Goal: Entertainment & Leisure: Browse casually

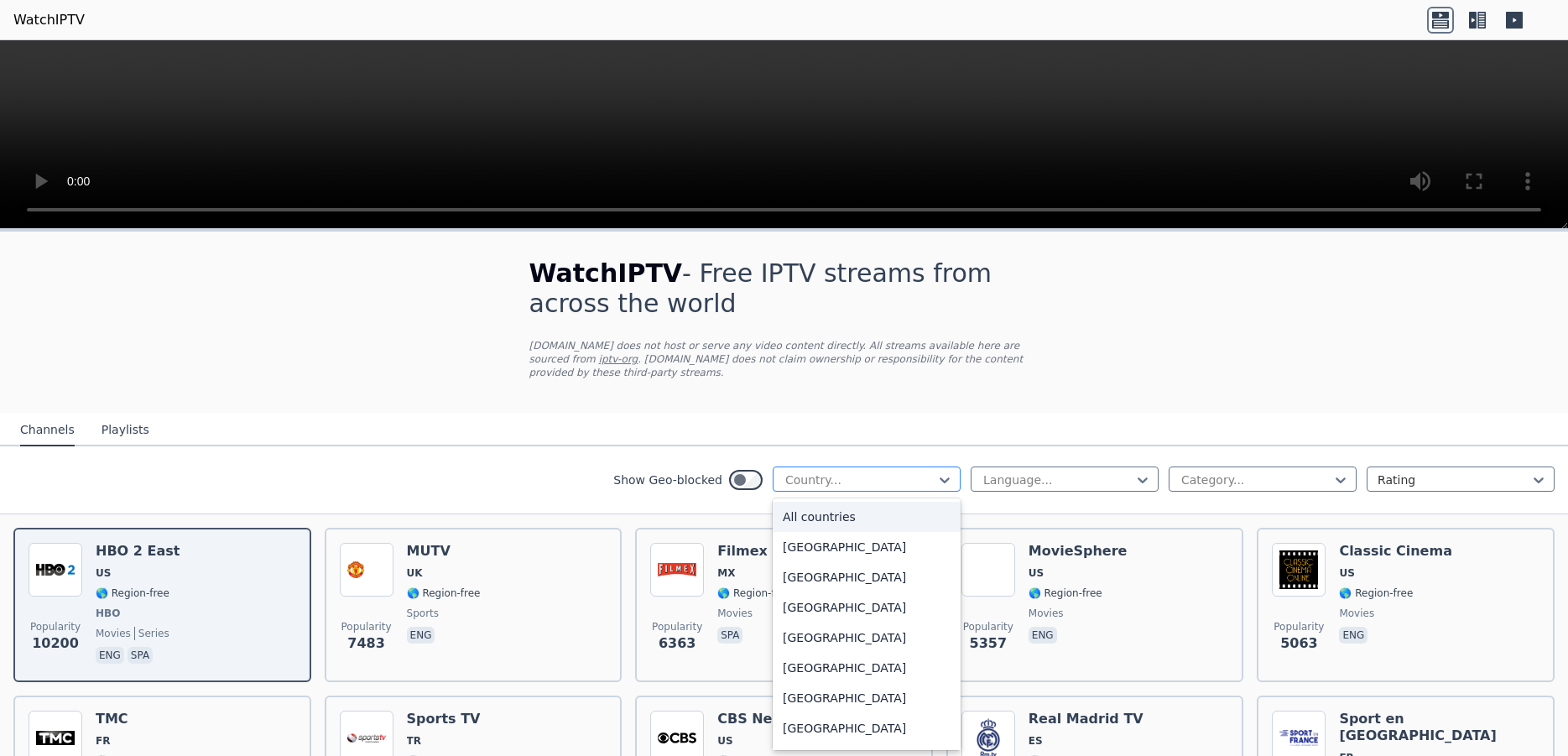
click at [896, 471] on div at bounding box center [860, 480] width 153 height 17
click at [853, 551] on div "[GEOGRAPHIC_DATA]" at bounding box center [866, 548] width 188 height 30
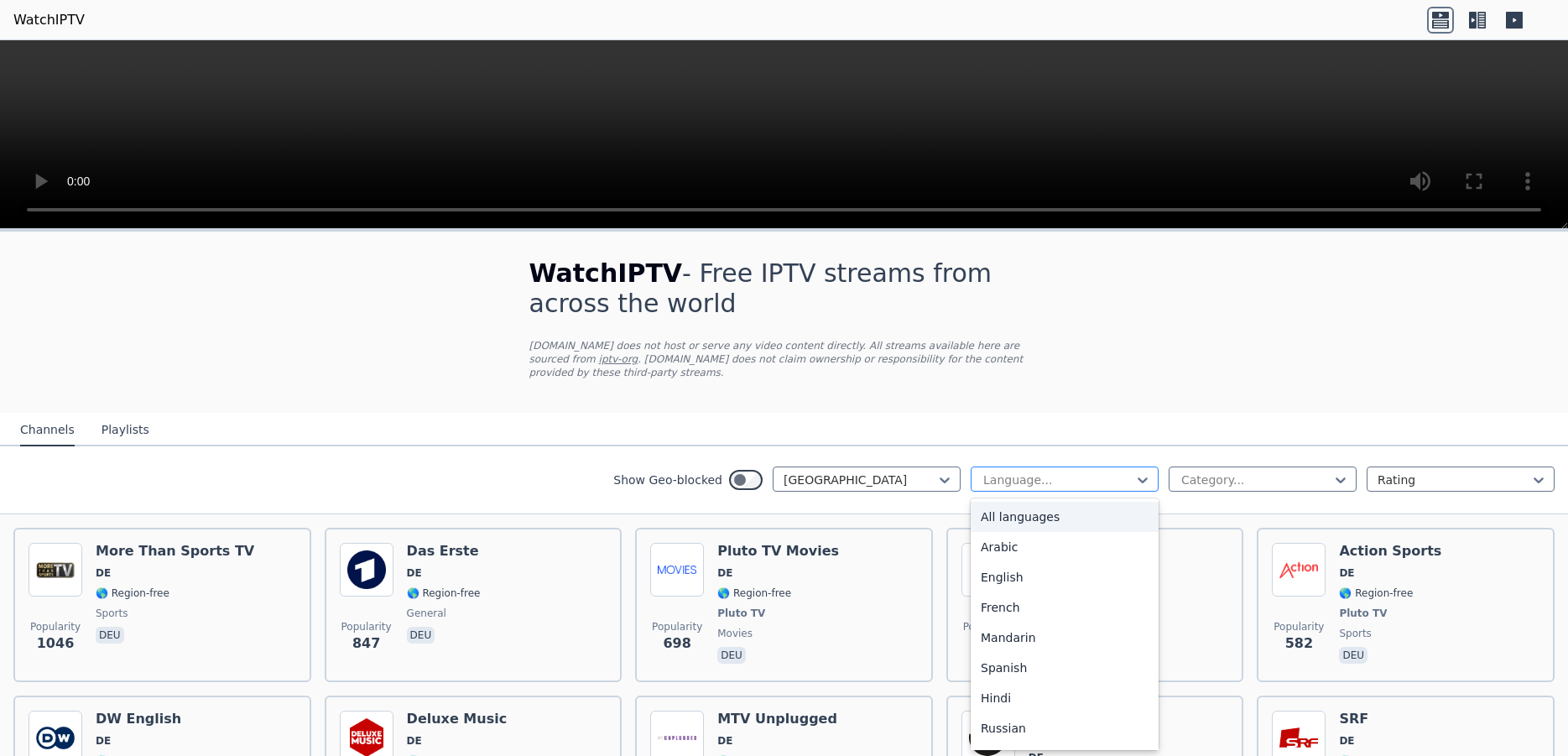
click at [1032, 471] on div at bounding box center [1058, 480] width 153 height 17
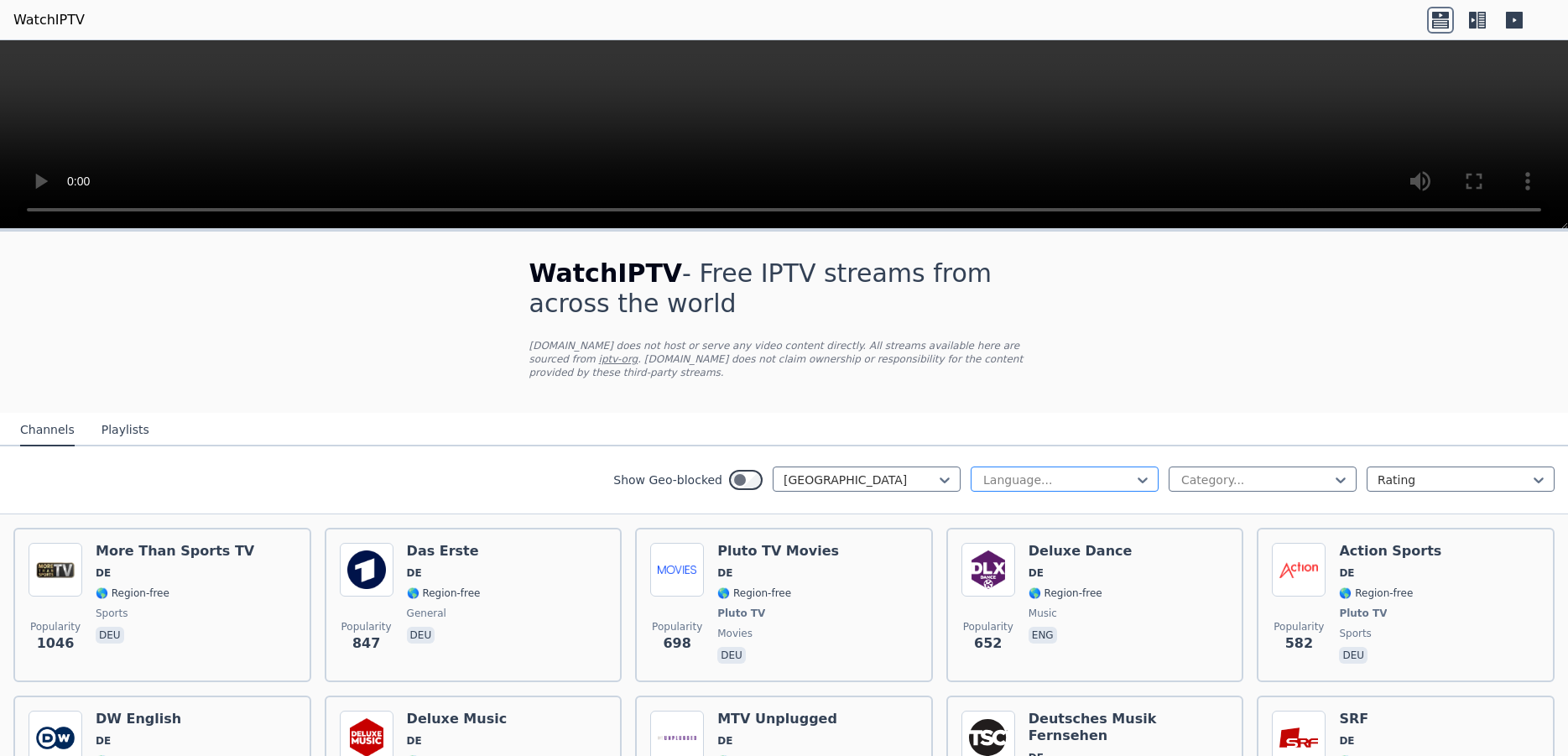
click at [1055, 471] on div at bounding box center [1058, 480] width 153 height 17
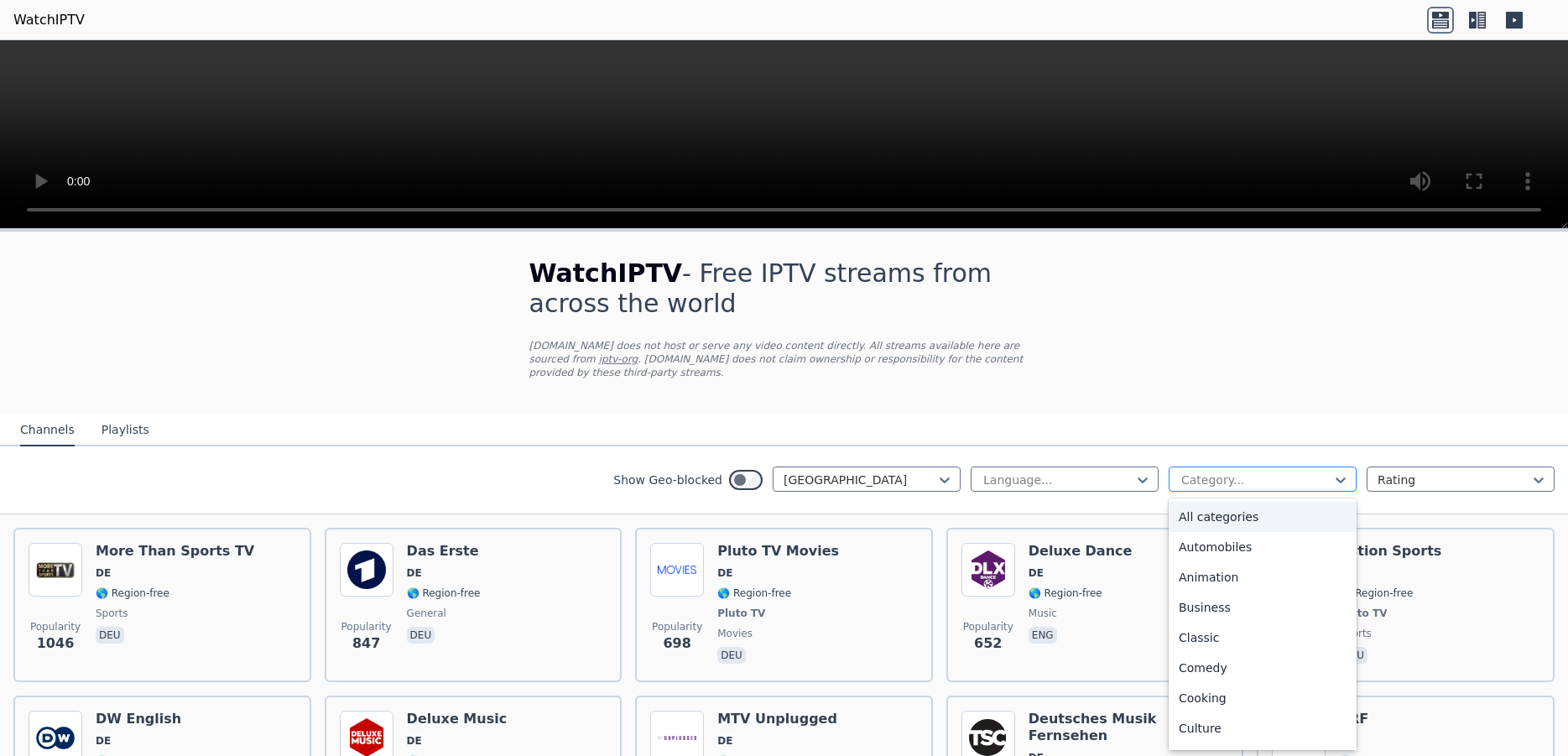
click at [1260, 471] on div at bounding box center [1256, 480] width 153 height 17
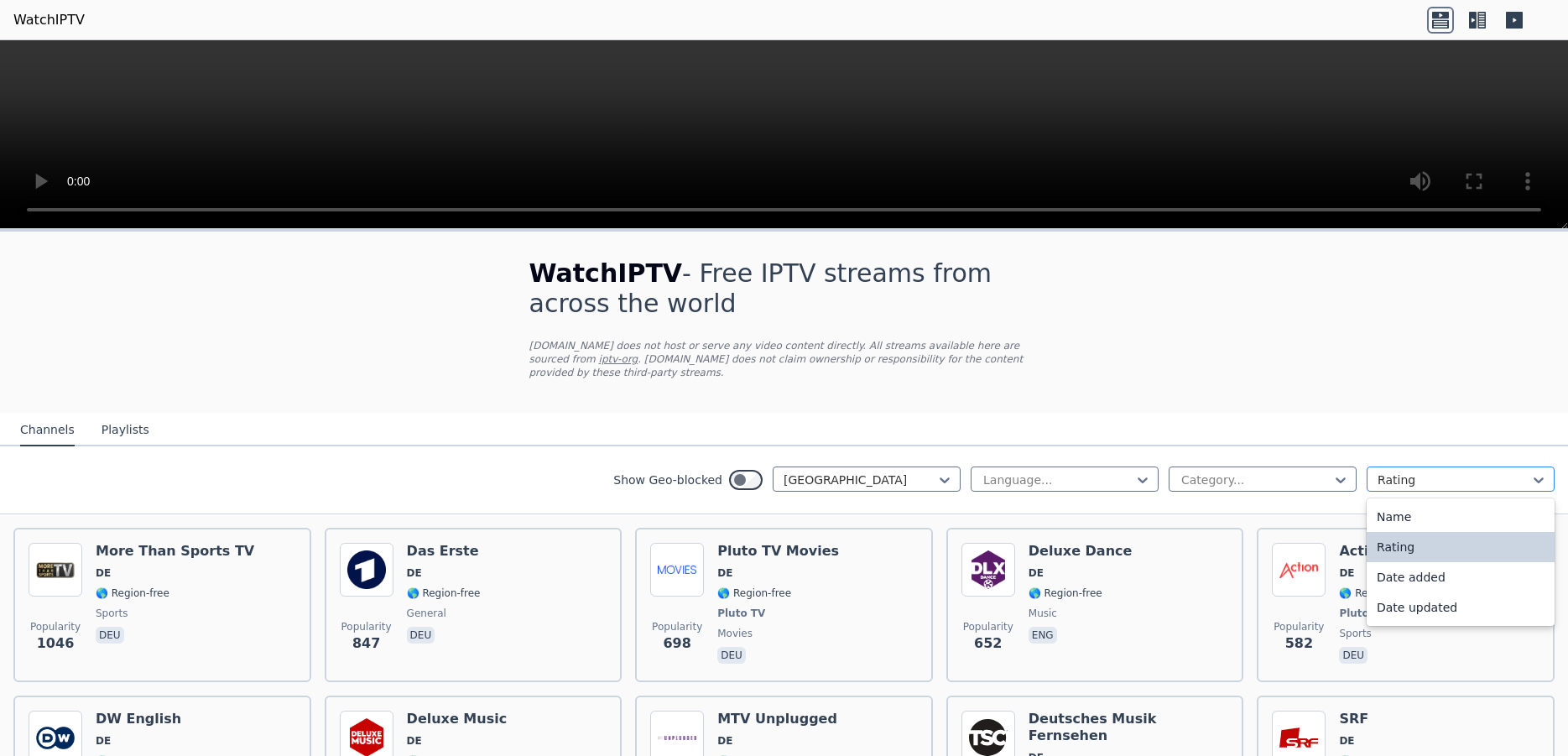
click at [1389, 471] on div at bounding box center [1454, 480] width 153 height 17
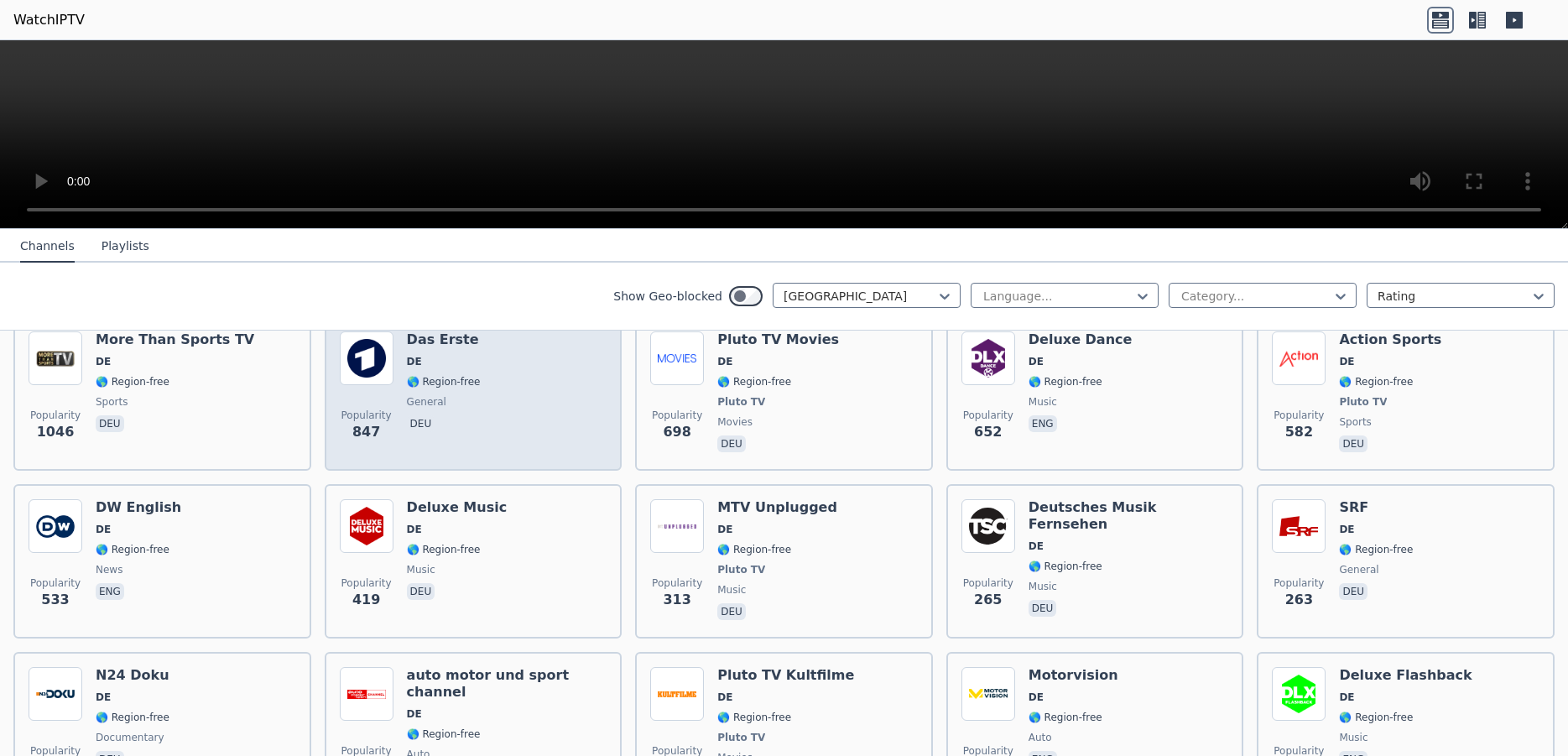
scroll to position [106, 0]
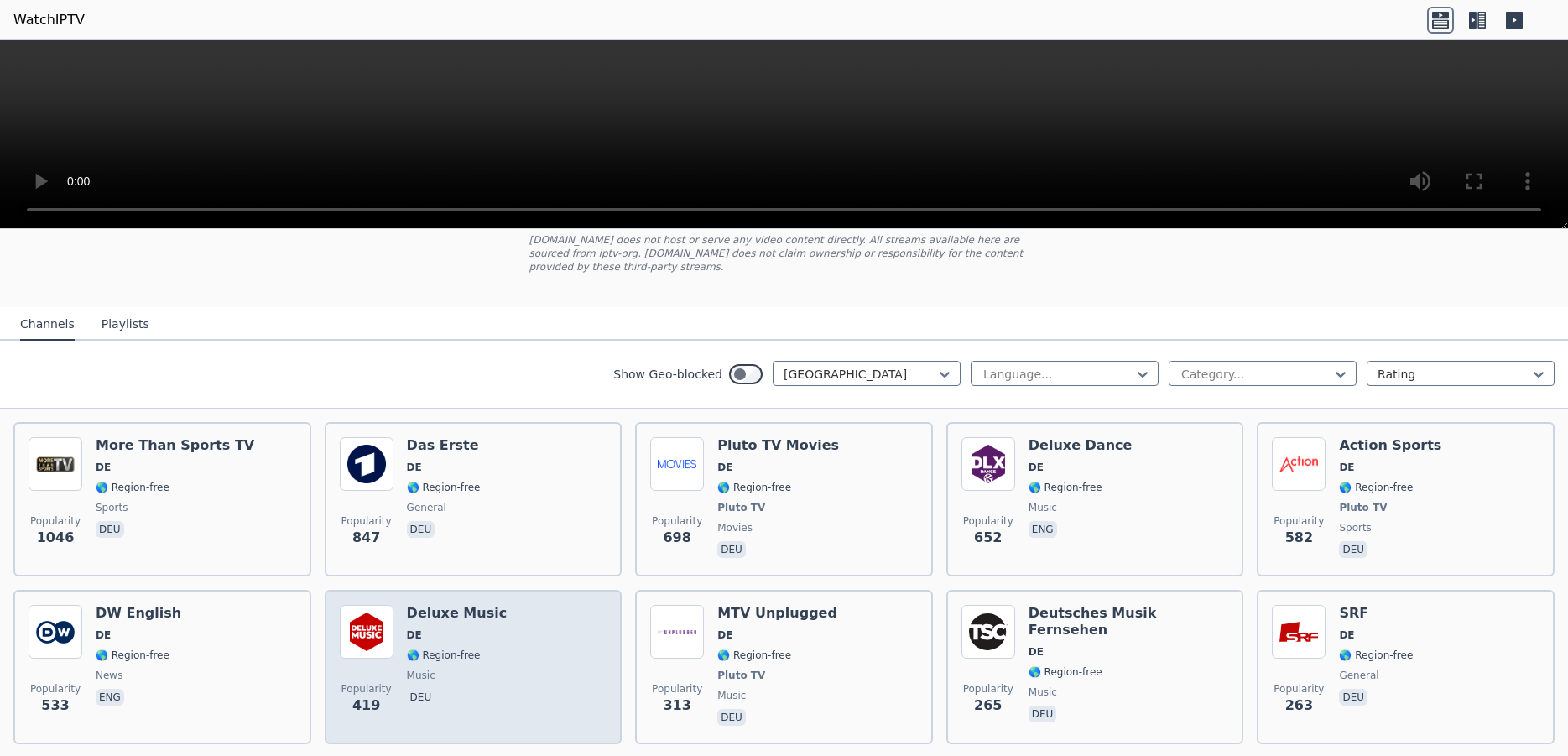
click at [513, 631] on div "Popularity 419 Deluxe Music DE 🌎 Region-free music deu" at bounding box center [474, 667] width 268 height 124
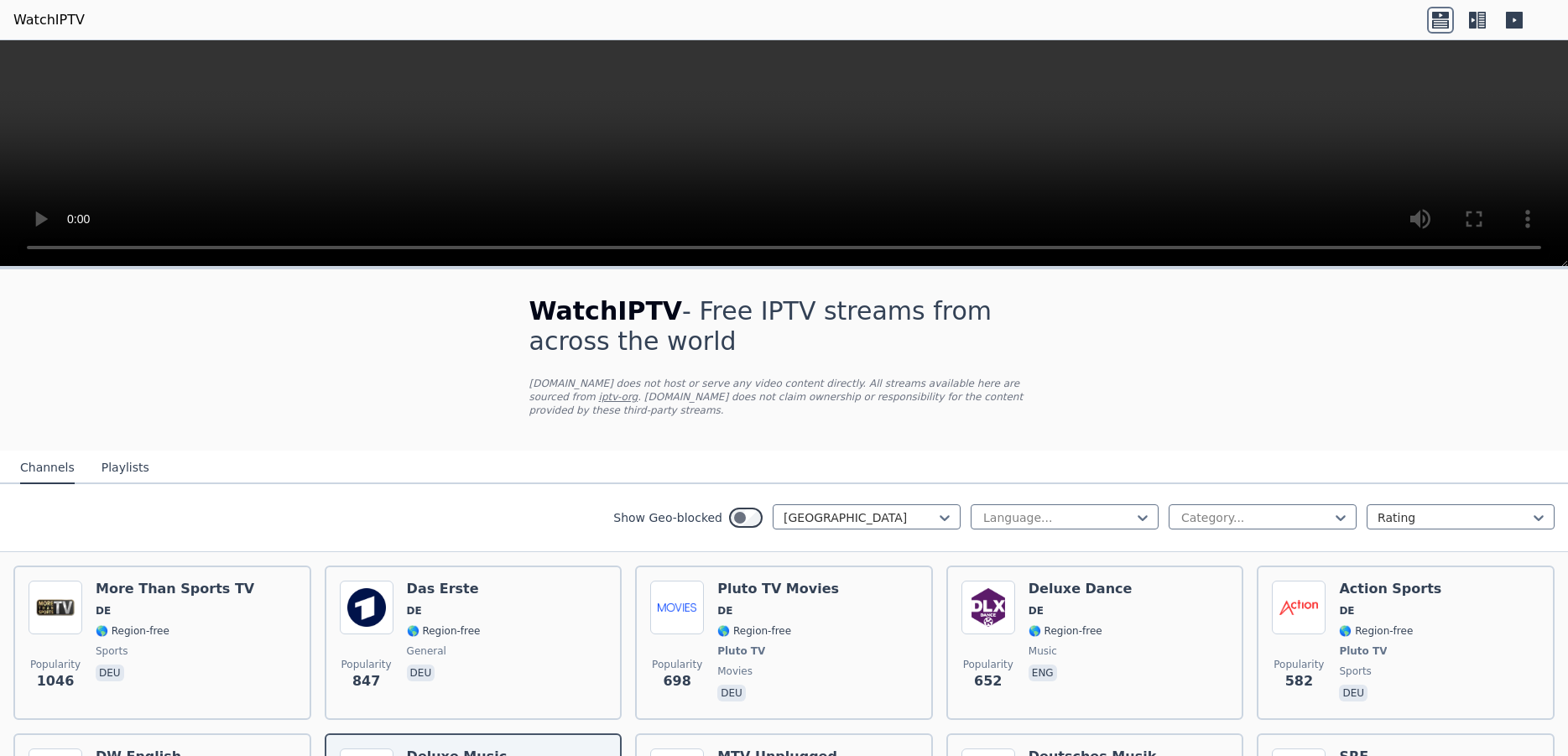
scroll to position [423, 0]
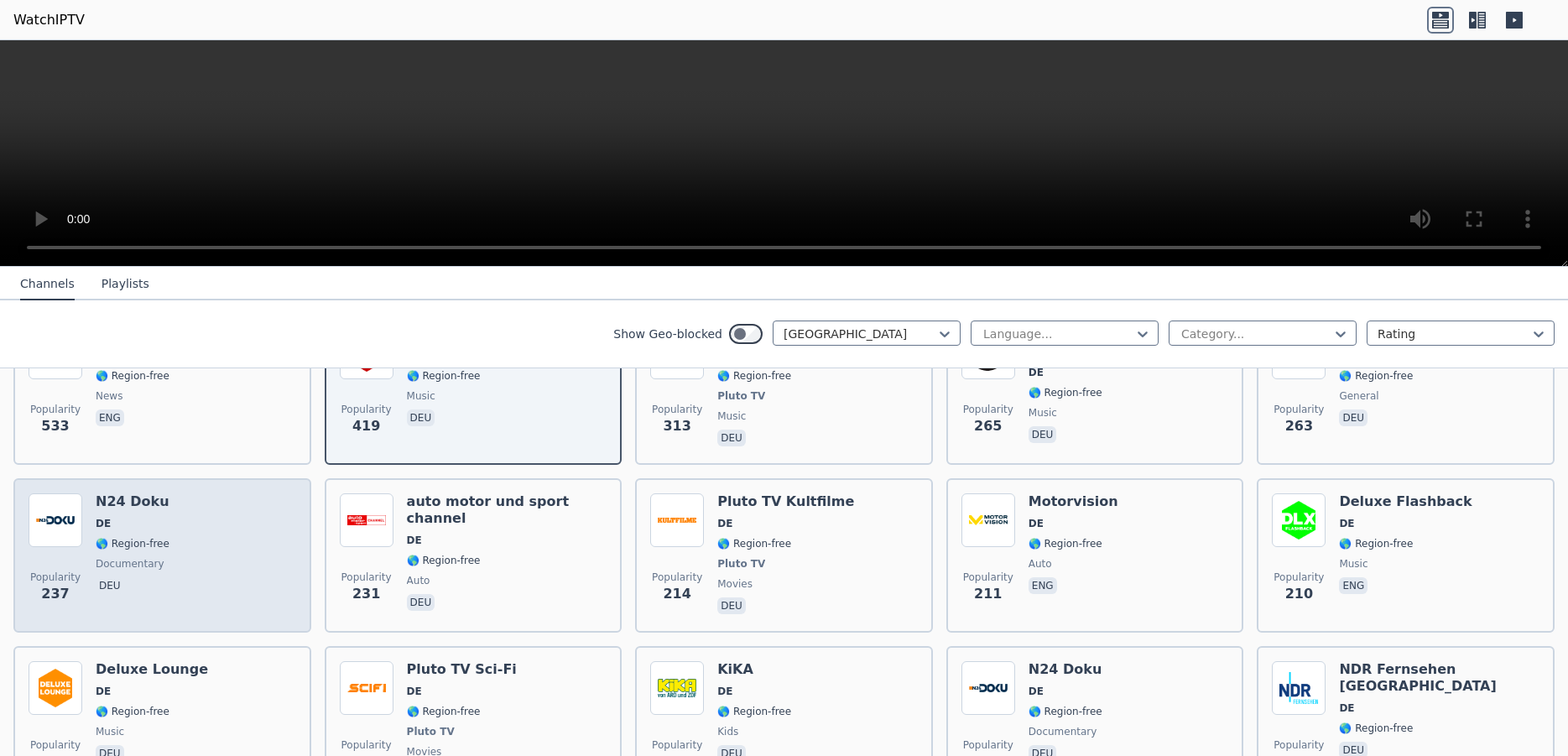
click at [217, 555] on div "Popularity 237 N24 Doku DE 🌎 Region-free documentary deu" at bounding box center [162, 556] width 268 height 124
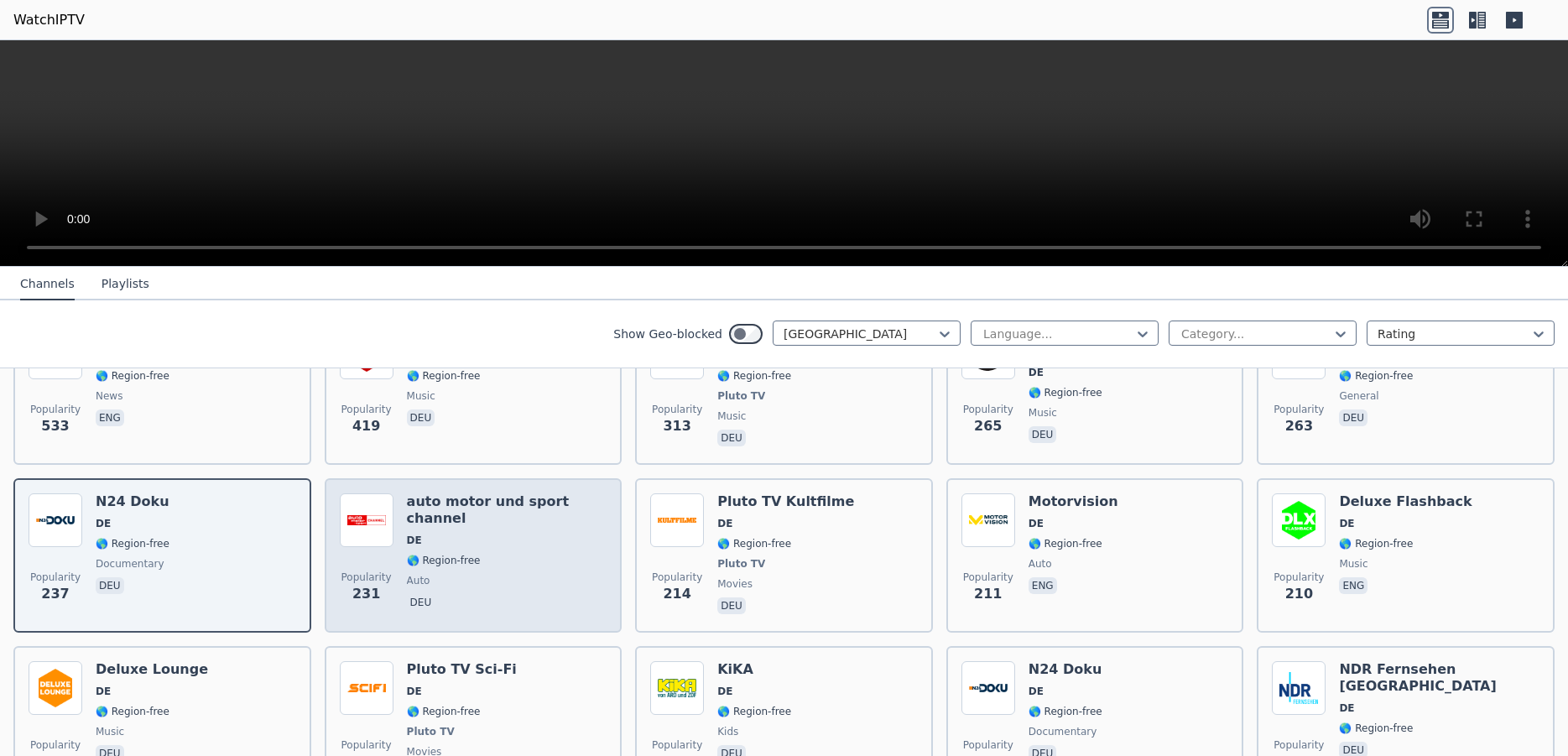
click at [507, 574] on span "auto" at bounding box center [507, 581] width 201 height 13
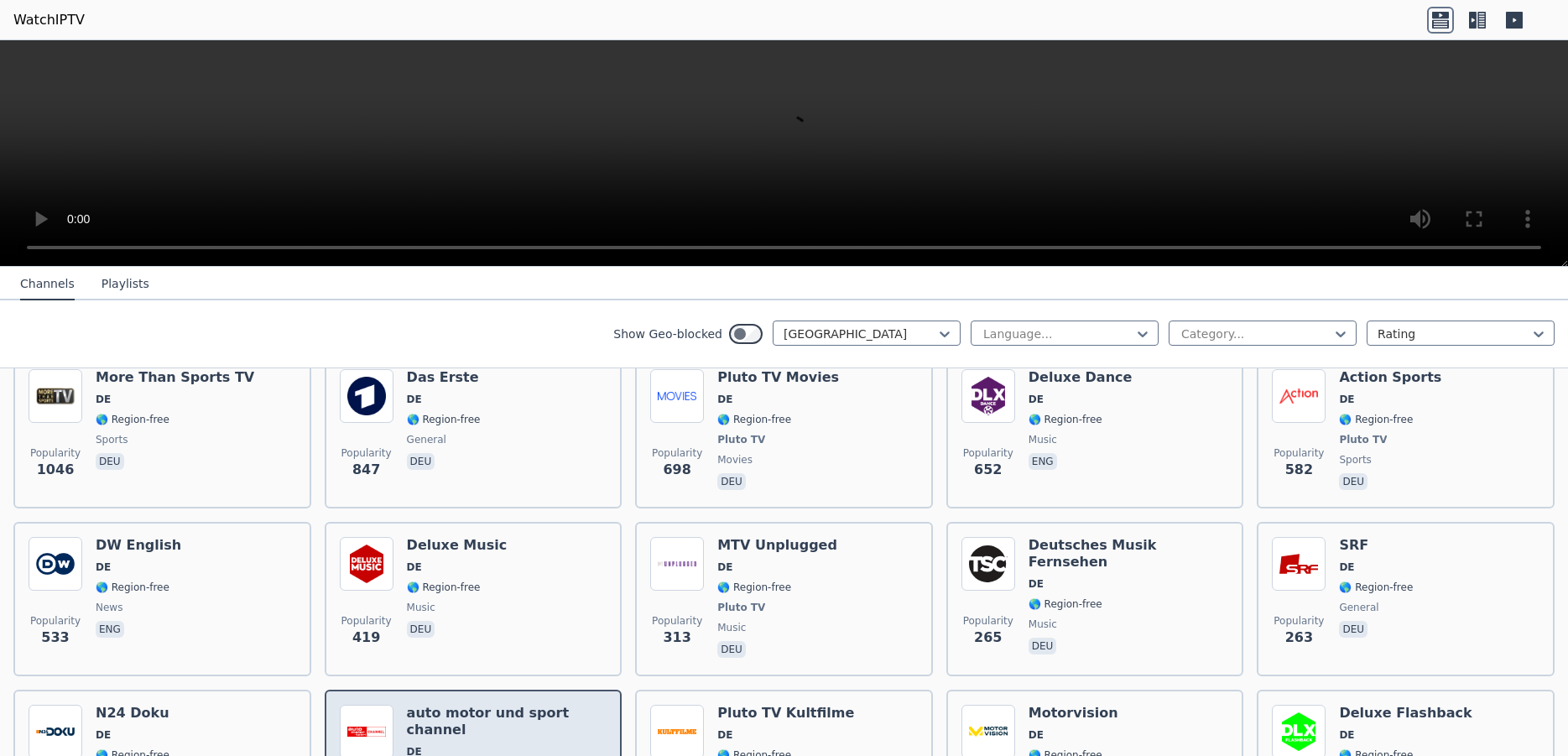
scroll to position [0, 0]
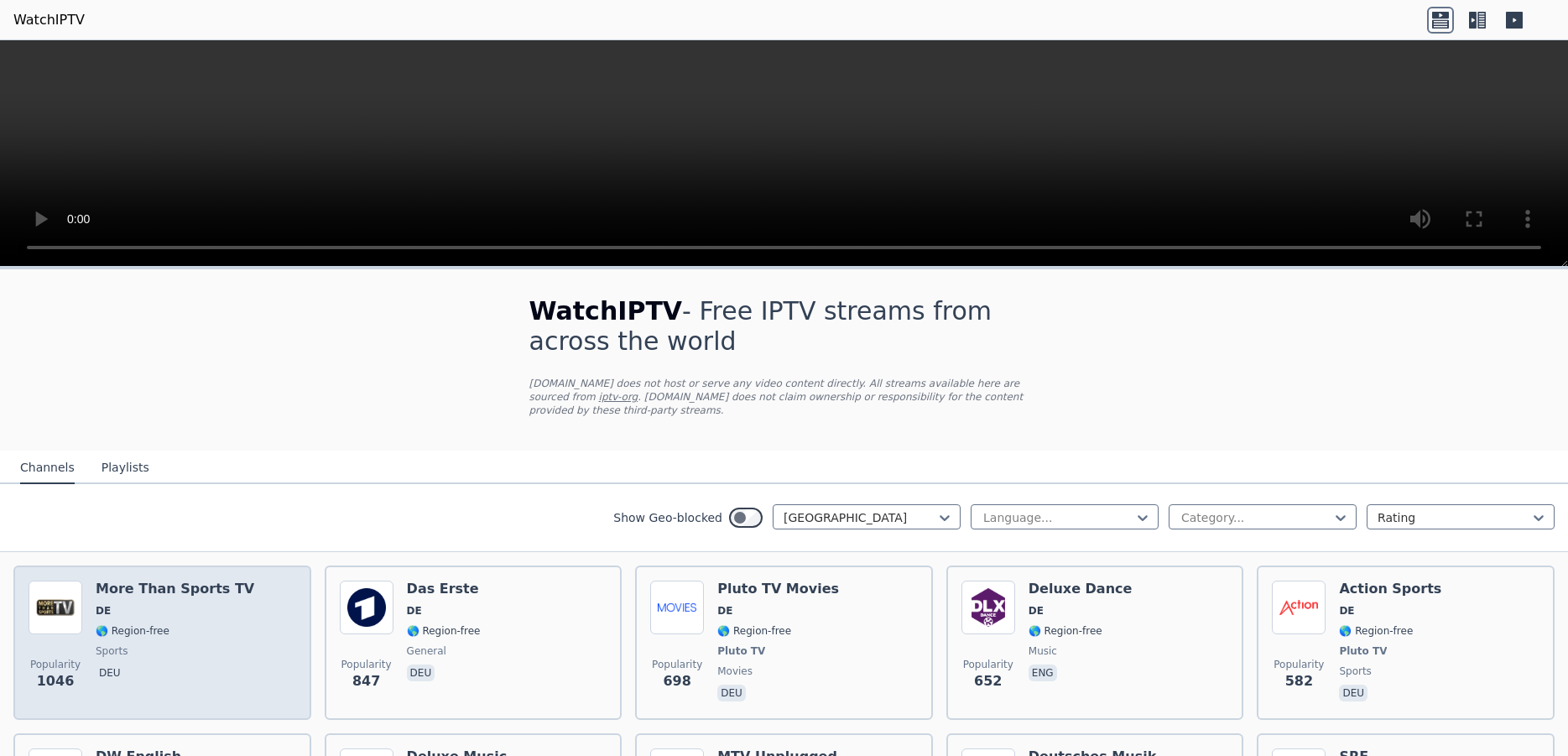
click at [200, 645] on span "sports" at bounding box center [175, 651] width 158 height 13
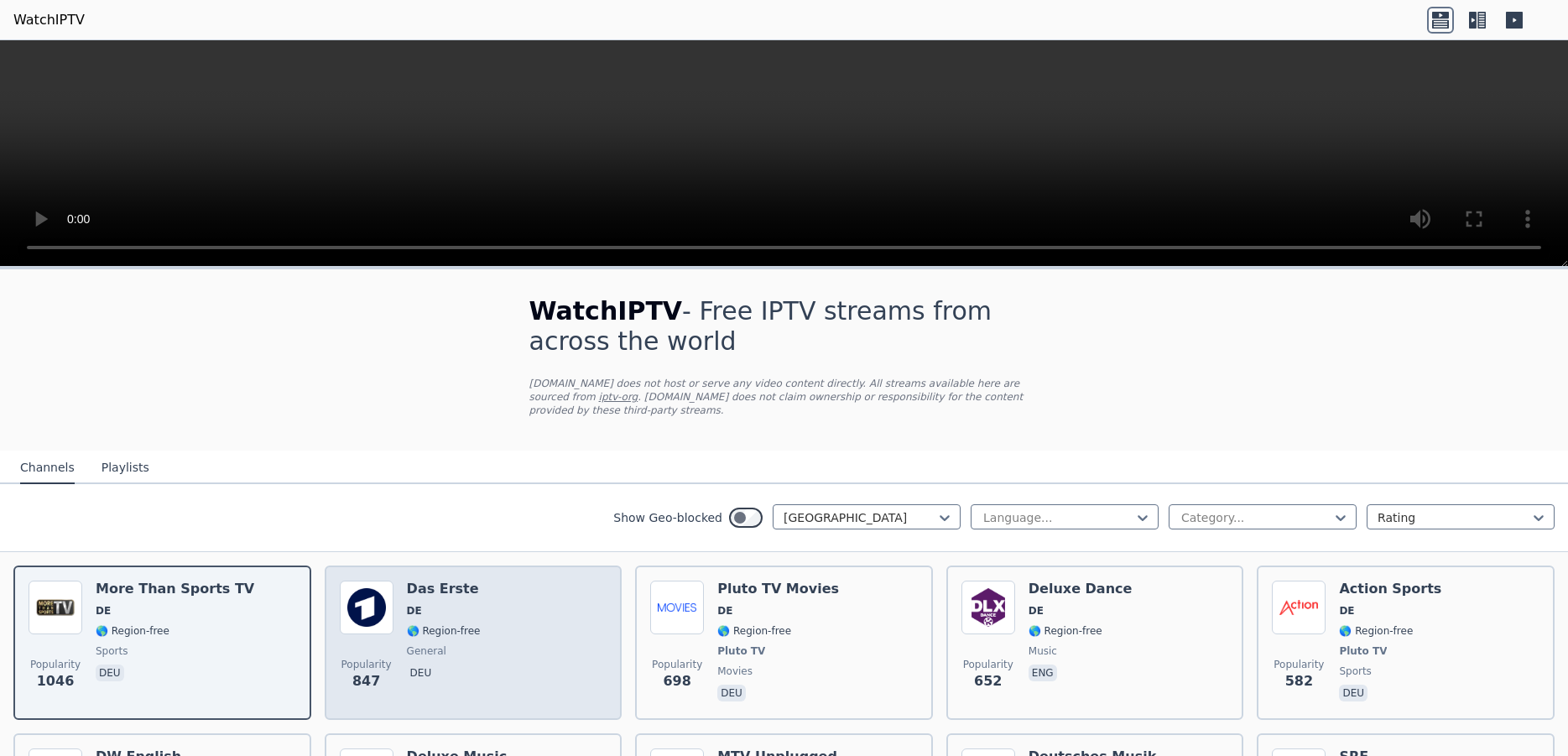
click at [513, 648] on div "Popularity 847 Das Erste DE 🌎 Region-free general deu" at bounding box center [474, 643] width 268 height 124
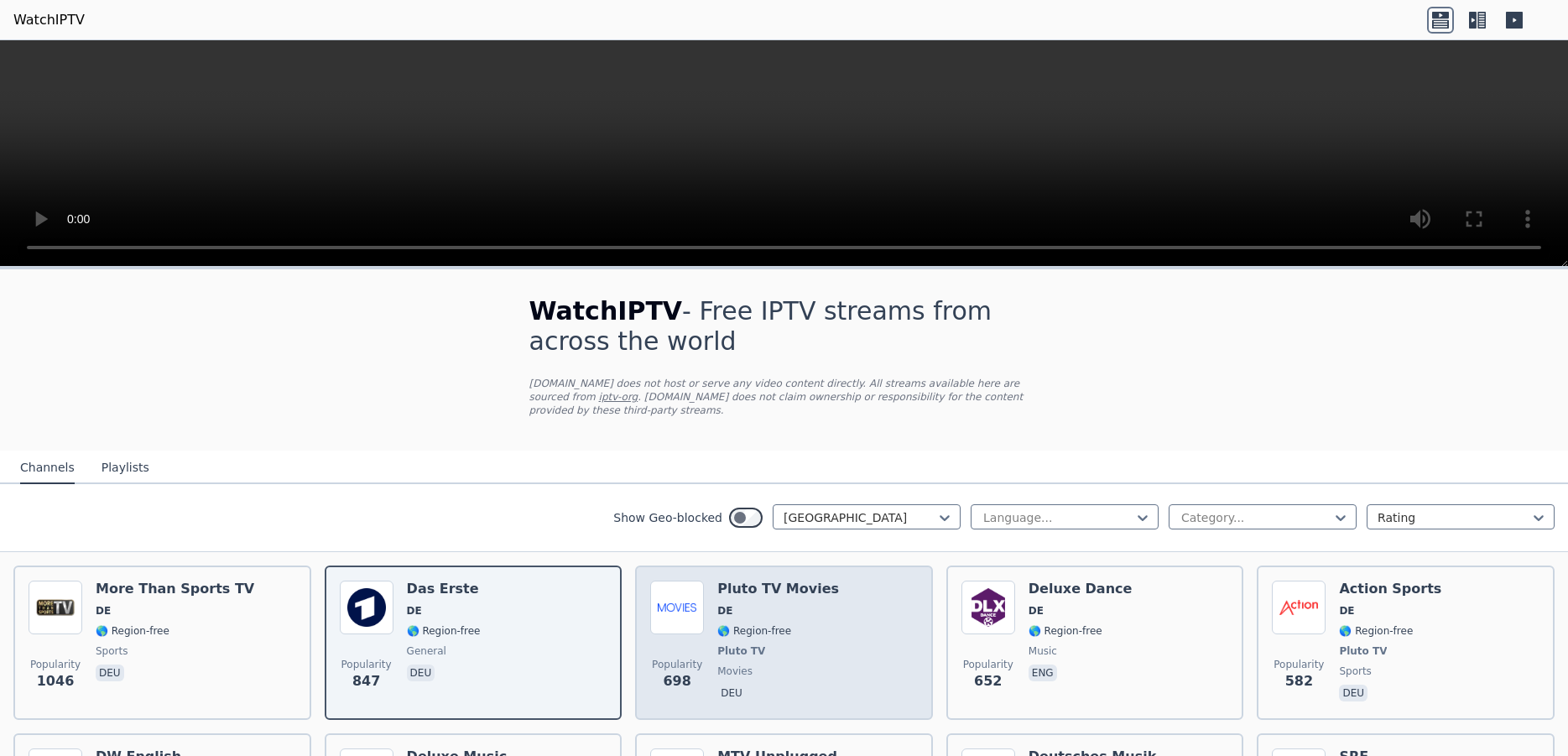
click at [801, 645] on span "Pluto TV" at bounding box center [777, 651] width 122 height 13
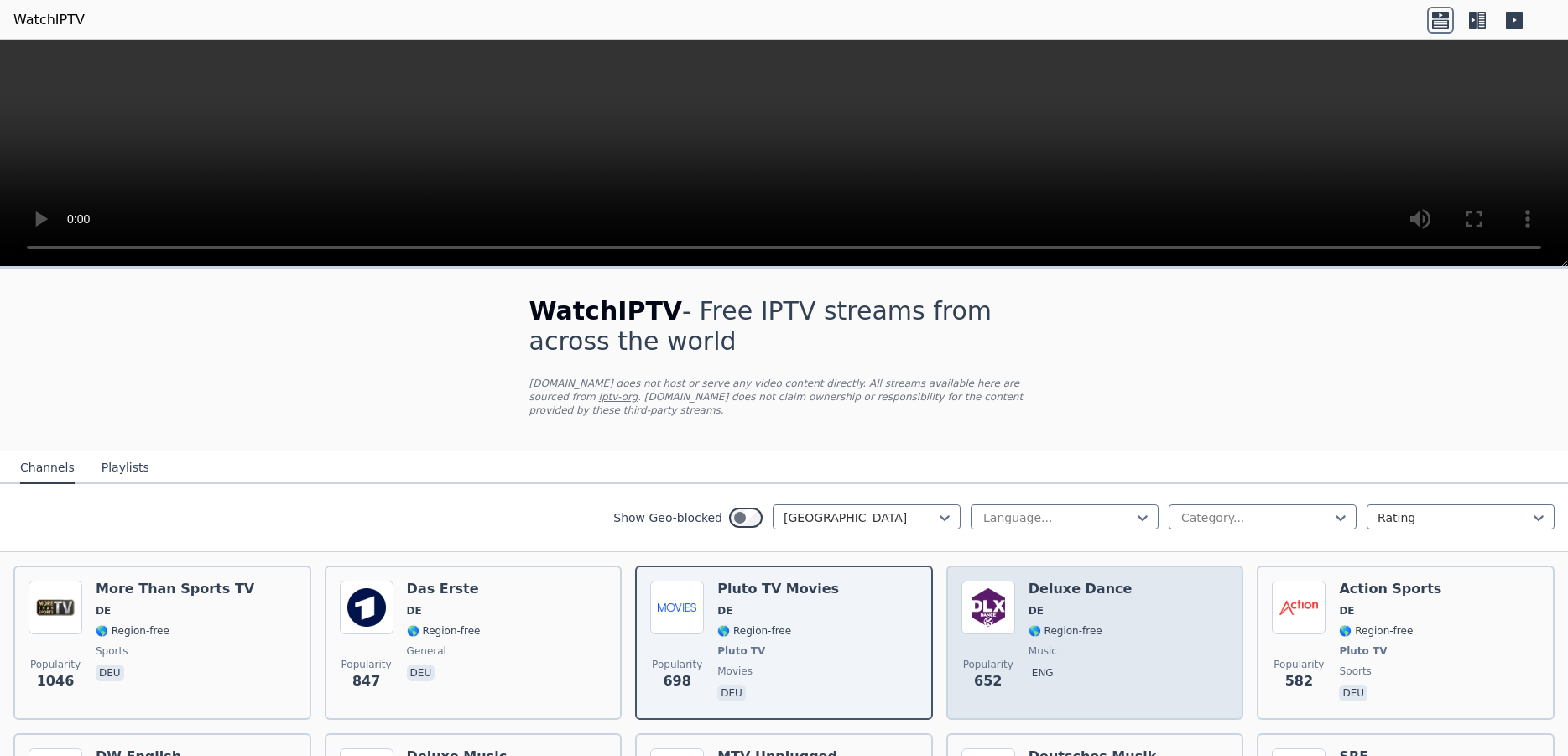
click at [1110, 662] on div "Popularity 652 Deluxe Dance DE 🌎 Region-free music eng" at bounding box center [1095, 643] width 268 height 124
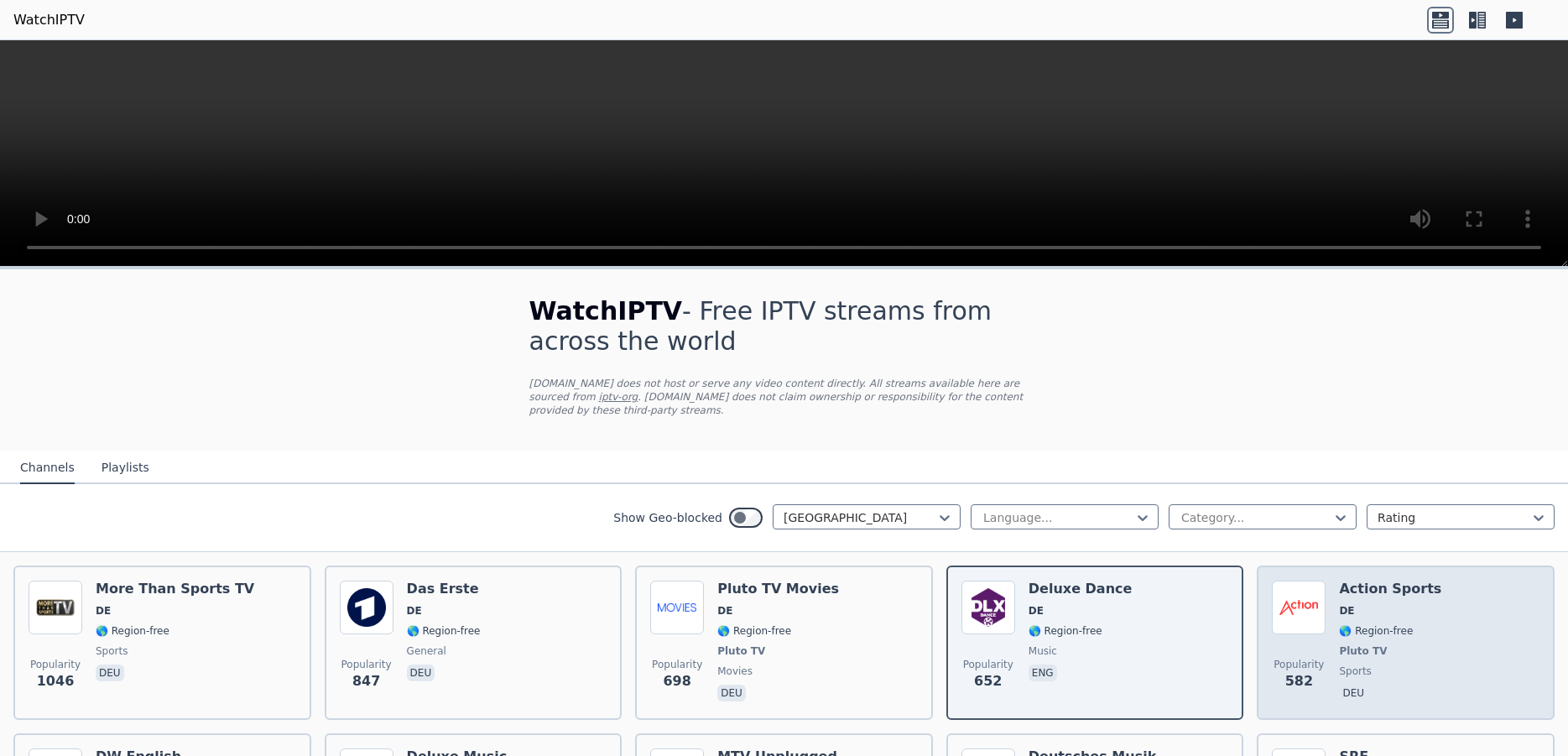
click at [1488, 645] on div "Popularity 582 Action Sports DE 🌎 Region-free Pluto TV sports deu" at bounding box center [1406, 643] width 268 height 124
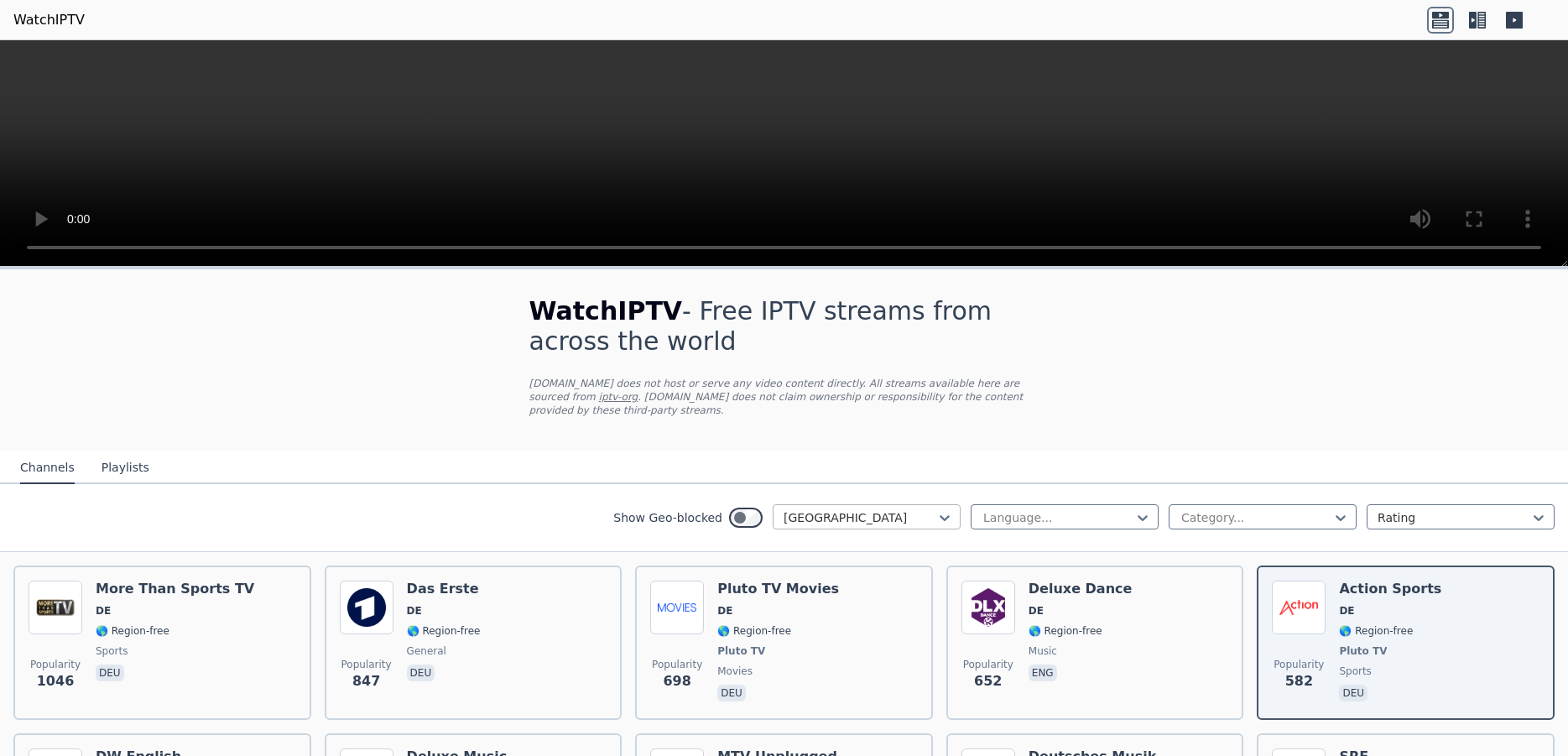
click at [844, 509] on div at bounding box center [860, 518] width 153 height 17
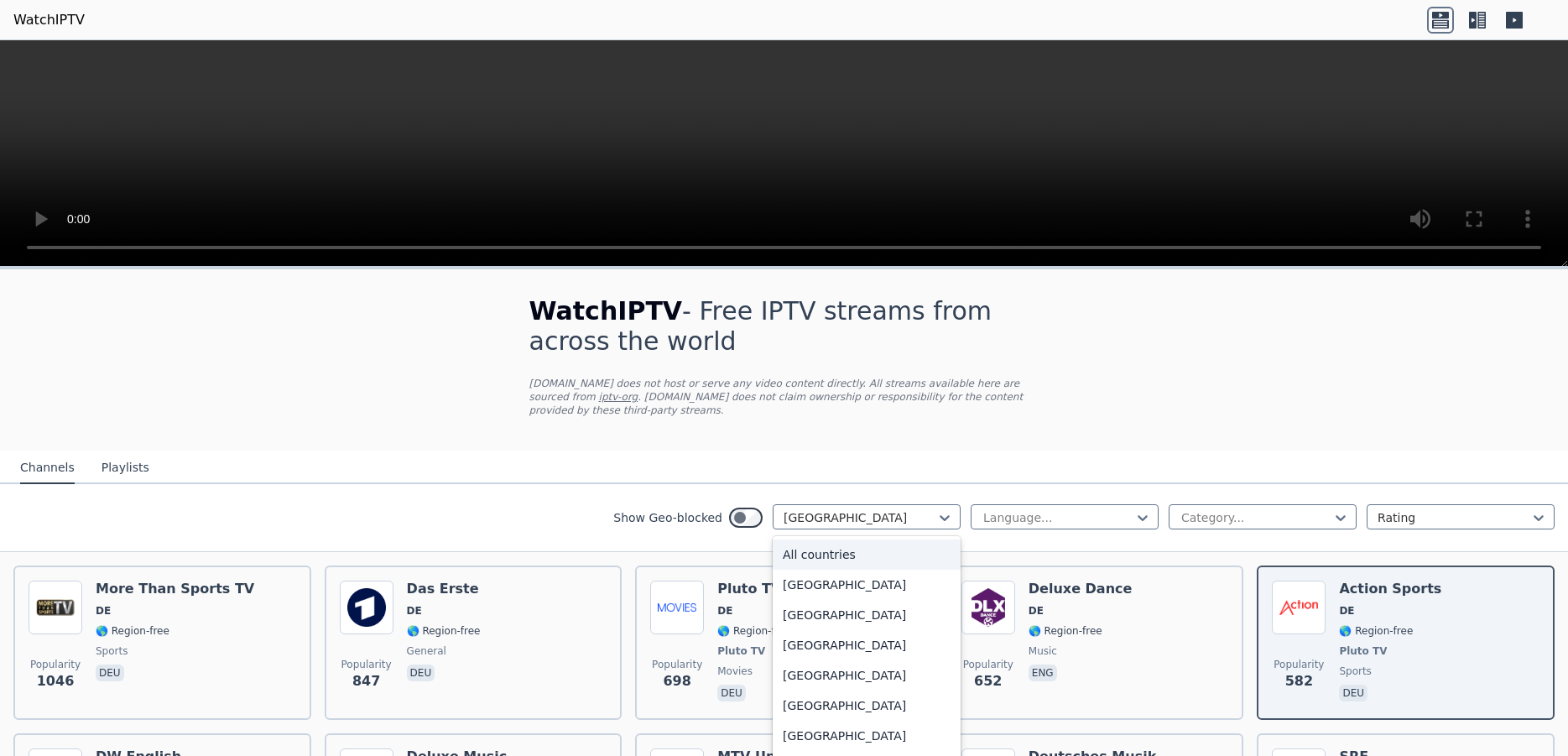
click at [823, 540] on div "All countries" at bounding box center [866, 555] width 188 height 30
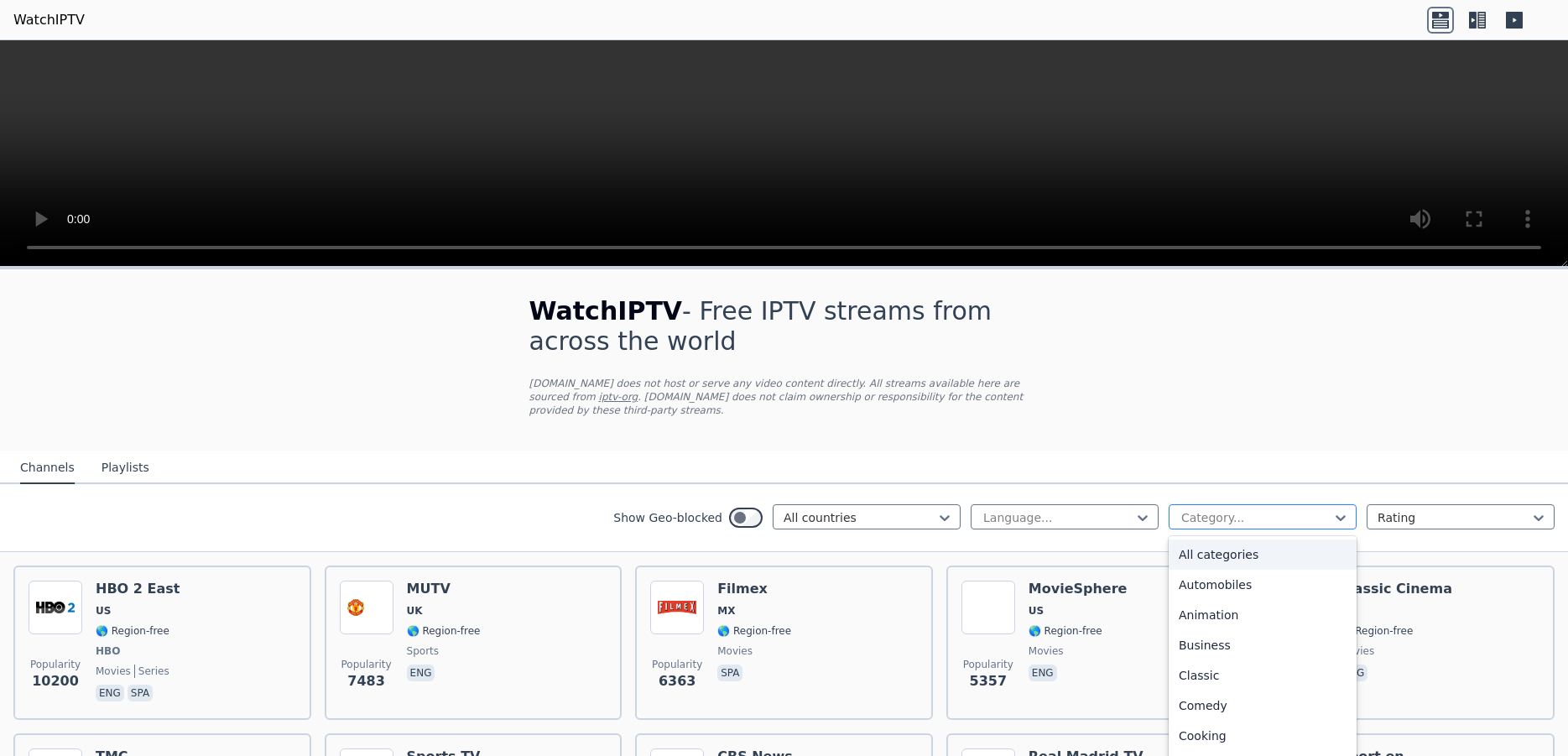
click at [1210, 509] on div at bounding box center [1256, 518] width 153 height 17
click at [1206, 670] on div "Sports" at bounding box center [1262, 684] width 188 height 30
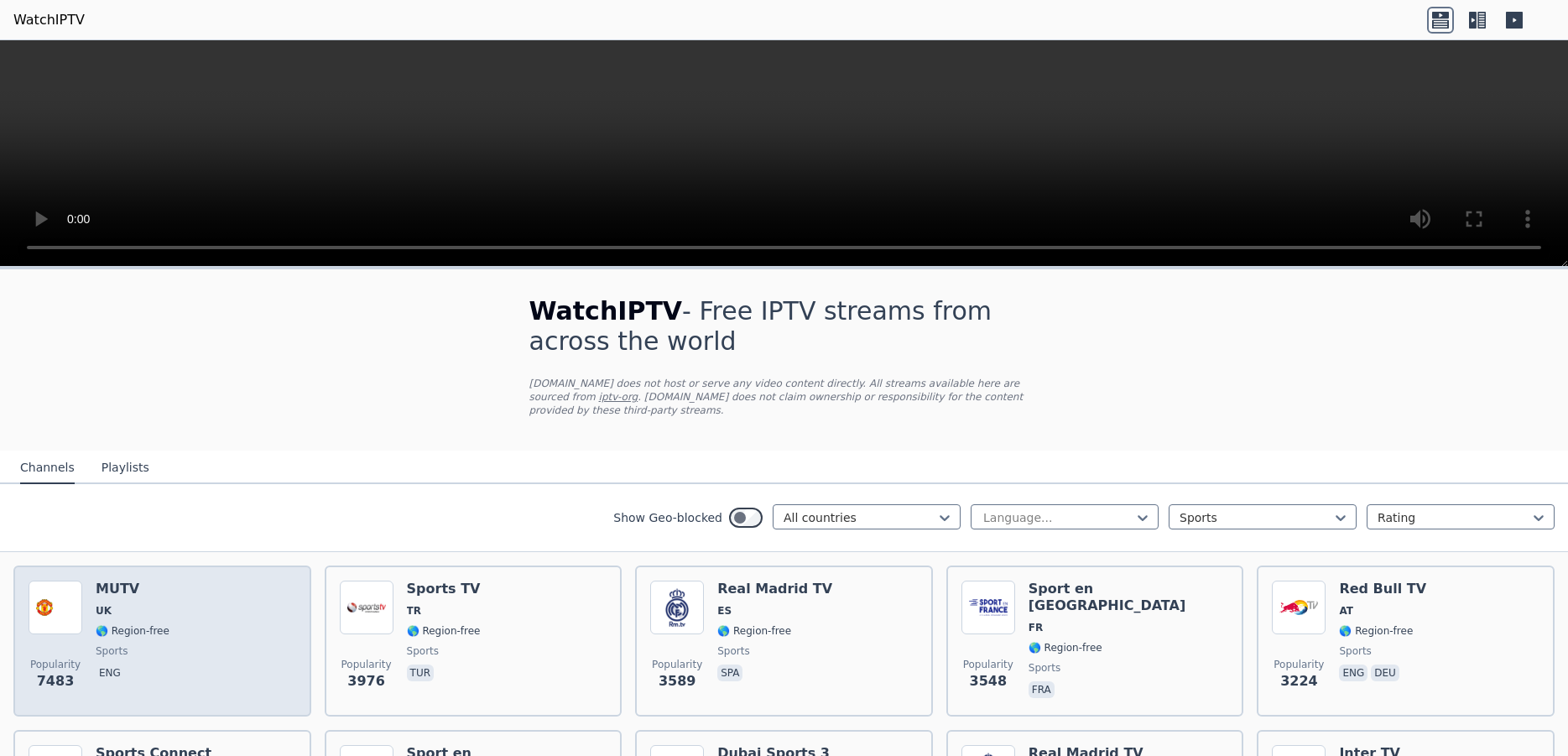
click at [187, 620] on div "Popularity 7483 MUTV UK 🌎 Region-free sports eng" at bounding box center [162, 641] width 268 height 121
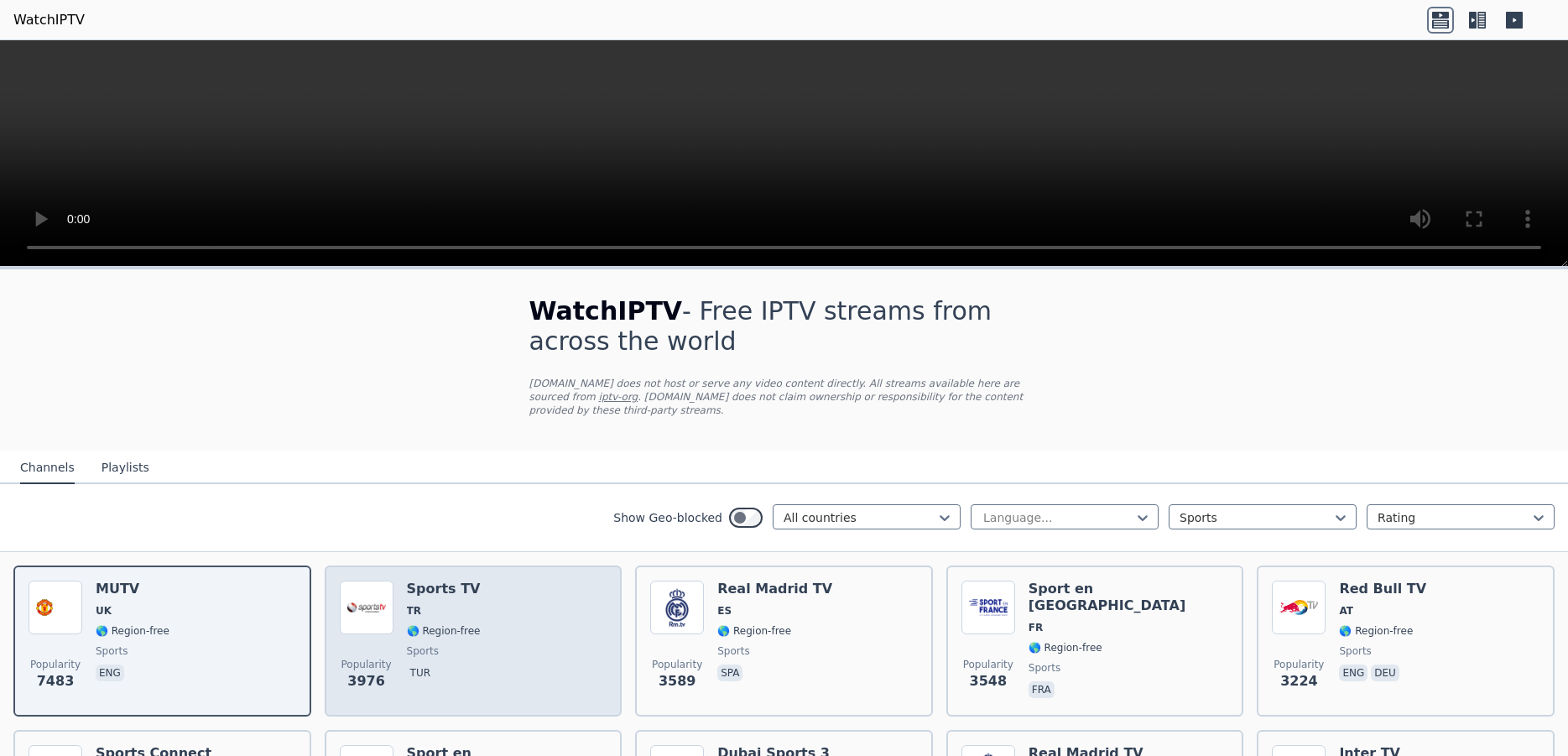
click at [537, 624] on div "Popularity 3976 Sports TV TR 🌎 Region-free sports tur" at bounding box center [474, 641] width 268 height 121
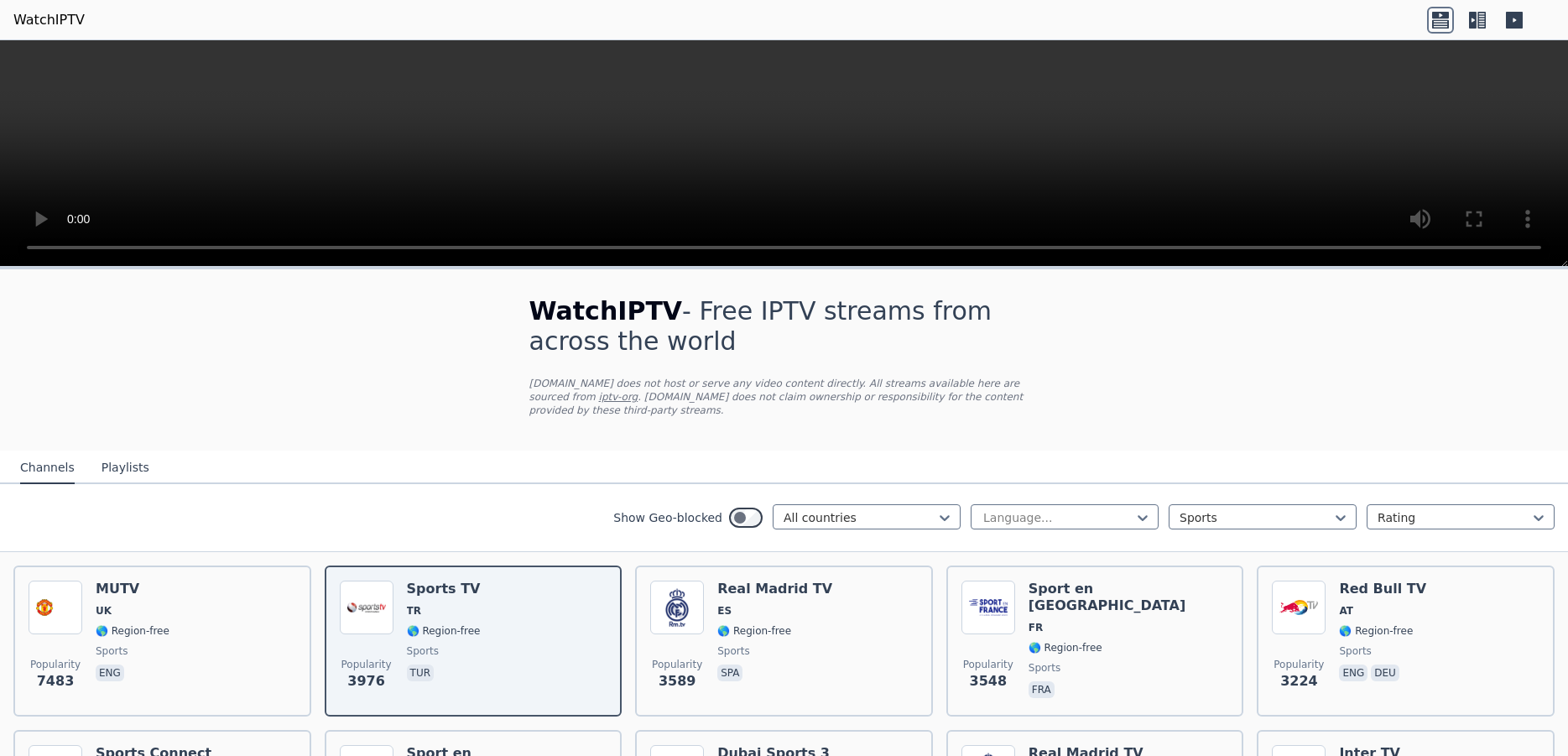
click at [122, 453] on button "Playlists" at bounding box center [125, 468] width 48 height 32
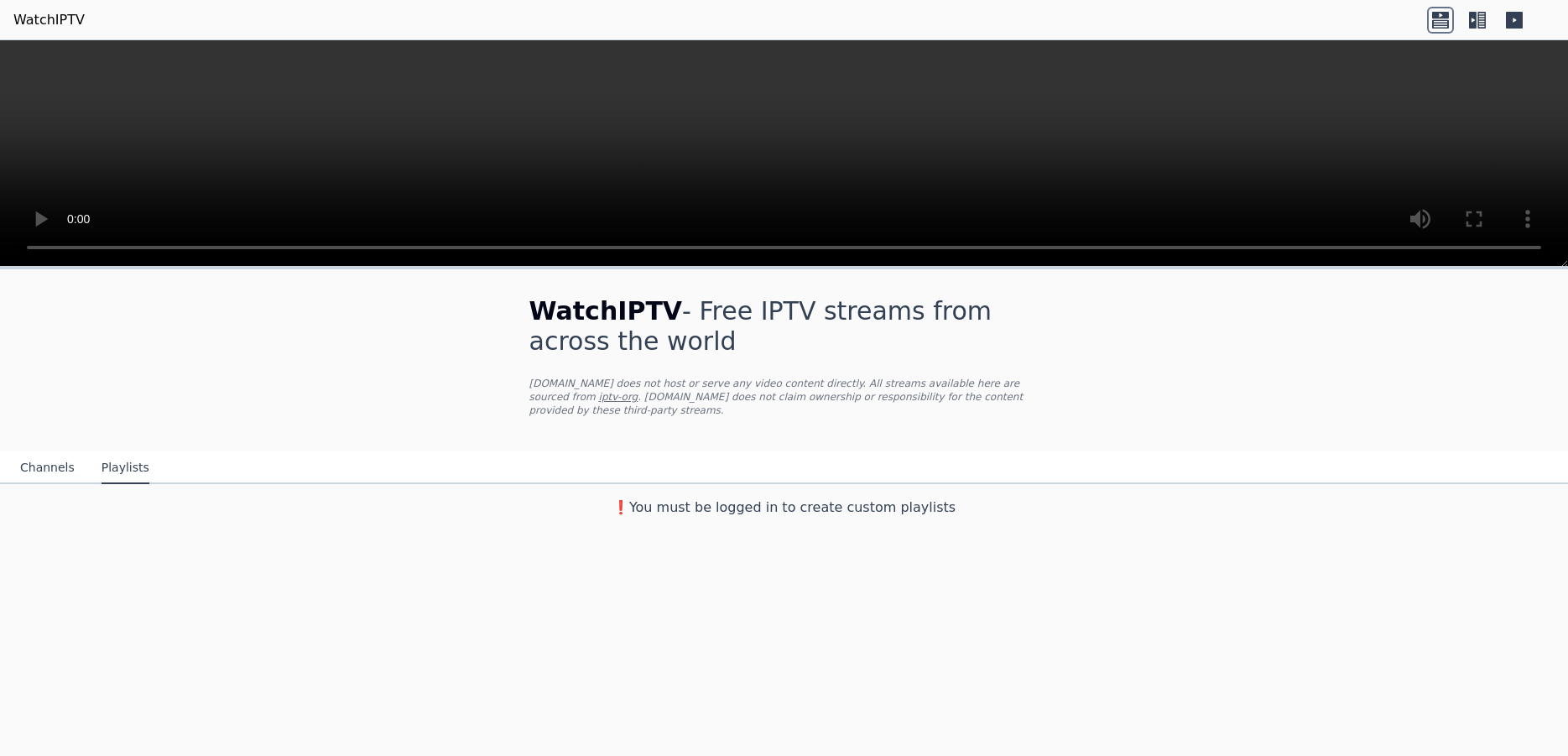
click at [37, 456] on button "Channels" at bounding box center [47, 468] width 55 height 32
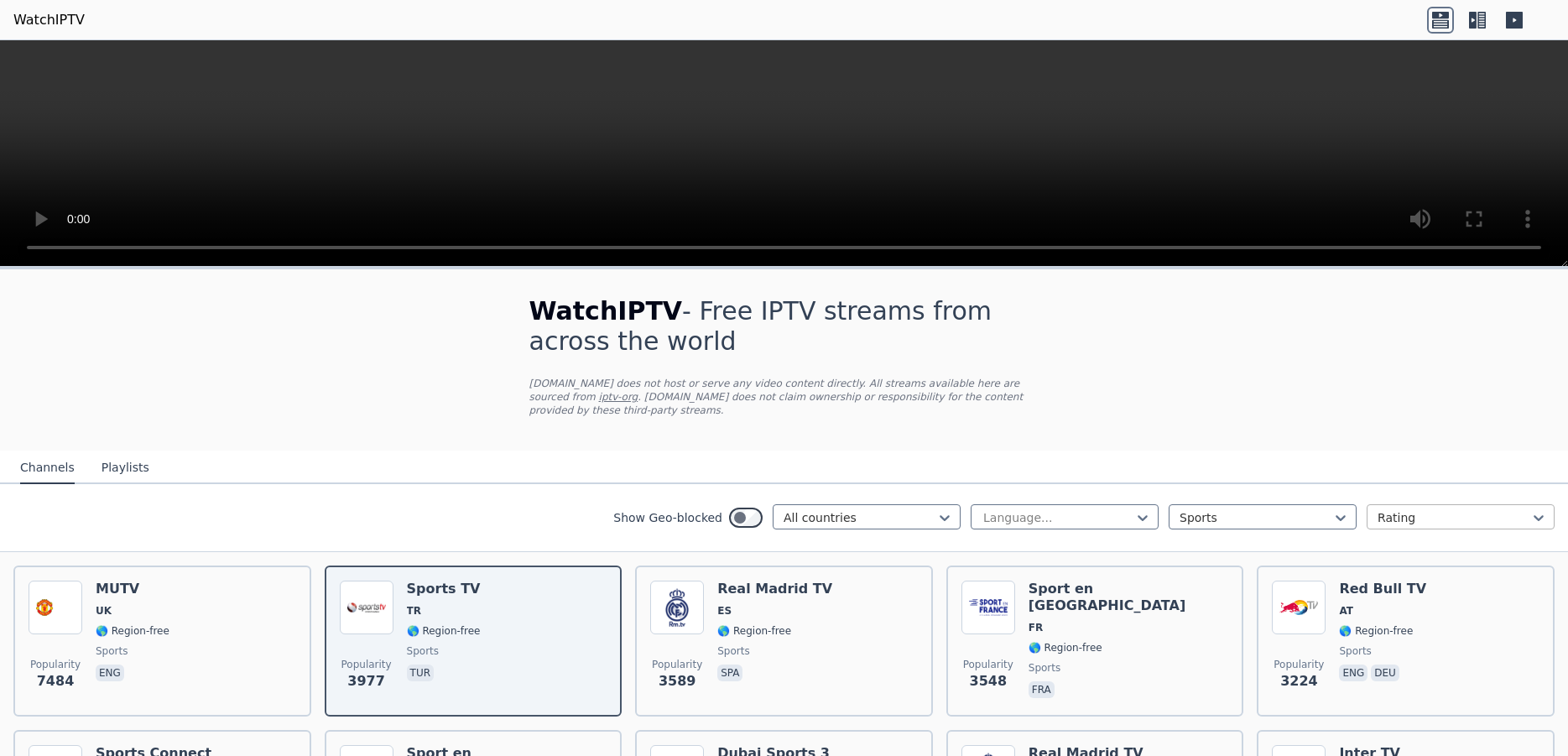
click at [1442, 509] on div at bounding box center [1454, 518] width 153 height 17
click at [1013, 509] on div at bounding box center [1058, 518] width 153 height 17
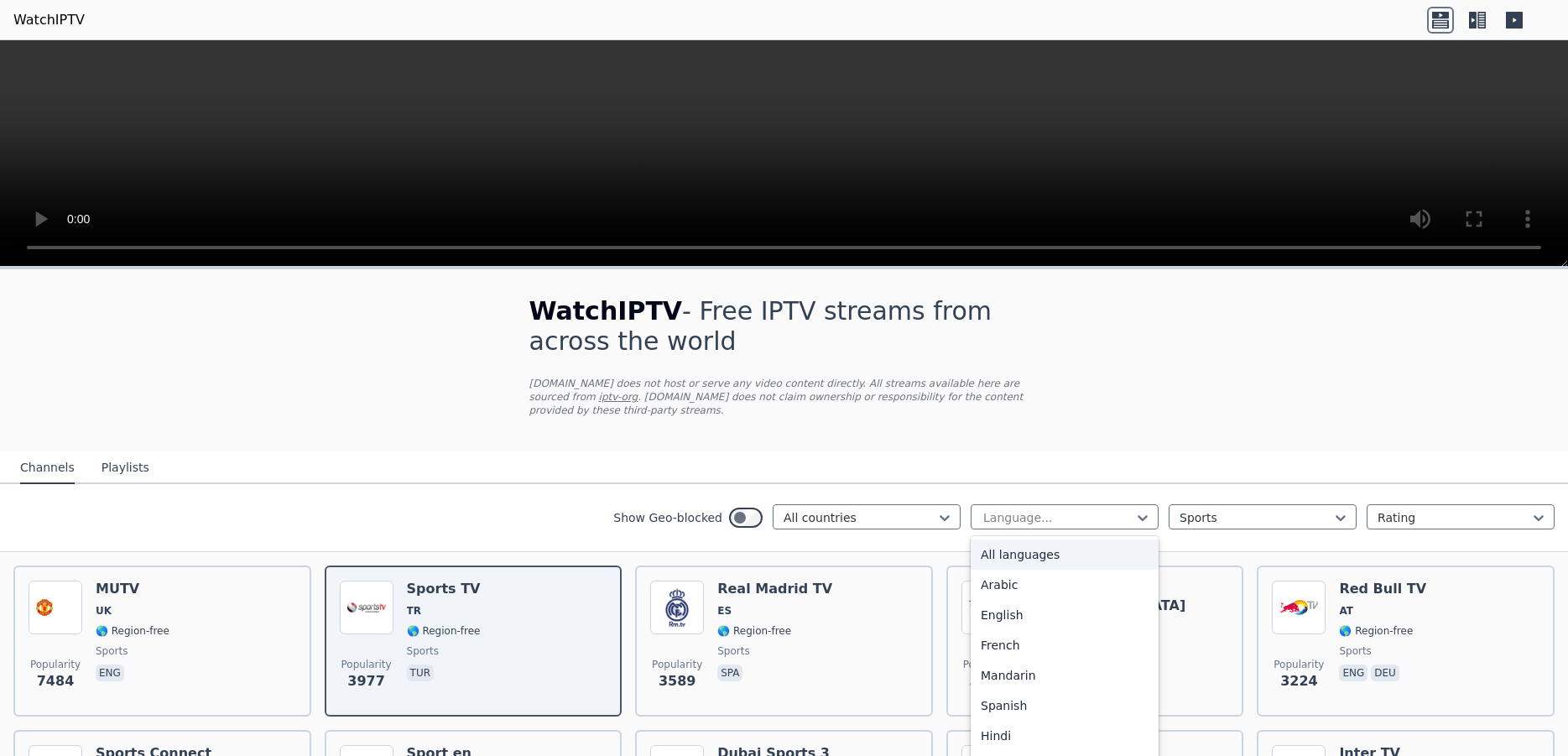
click at [1006, 540] on div "All languages" at bounding box center [1064, 555] width 188 height 30
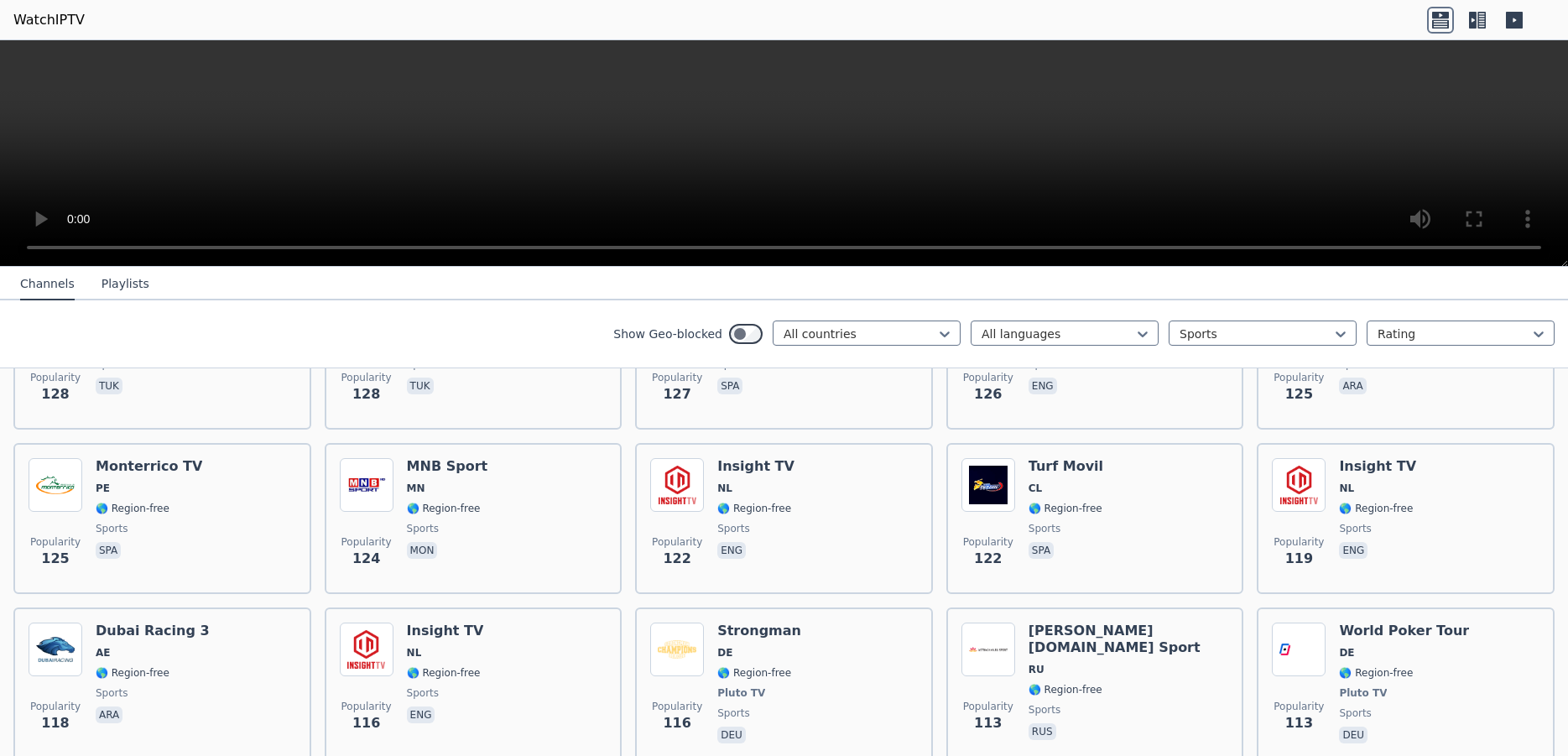
scroll to position [3673, 0]
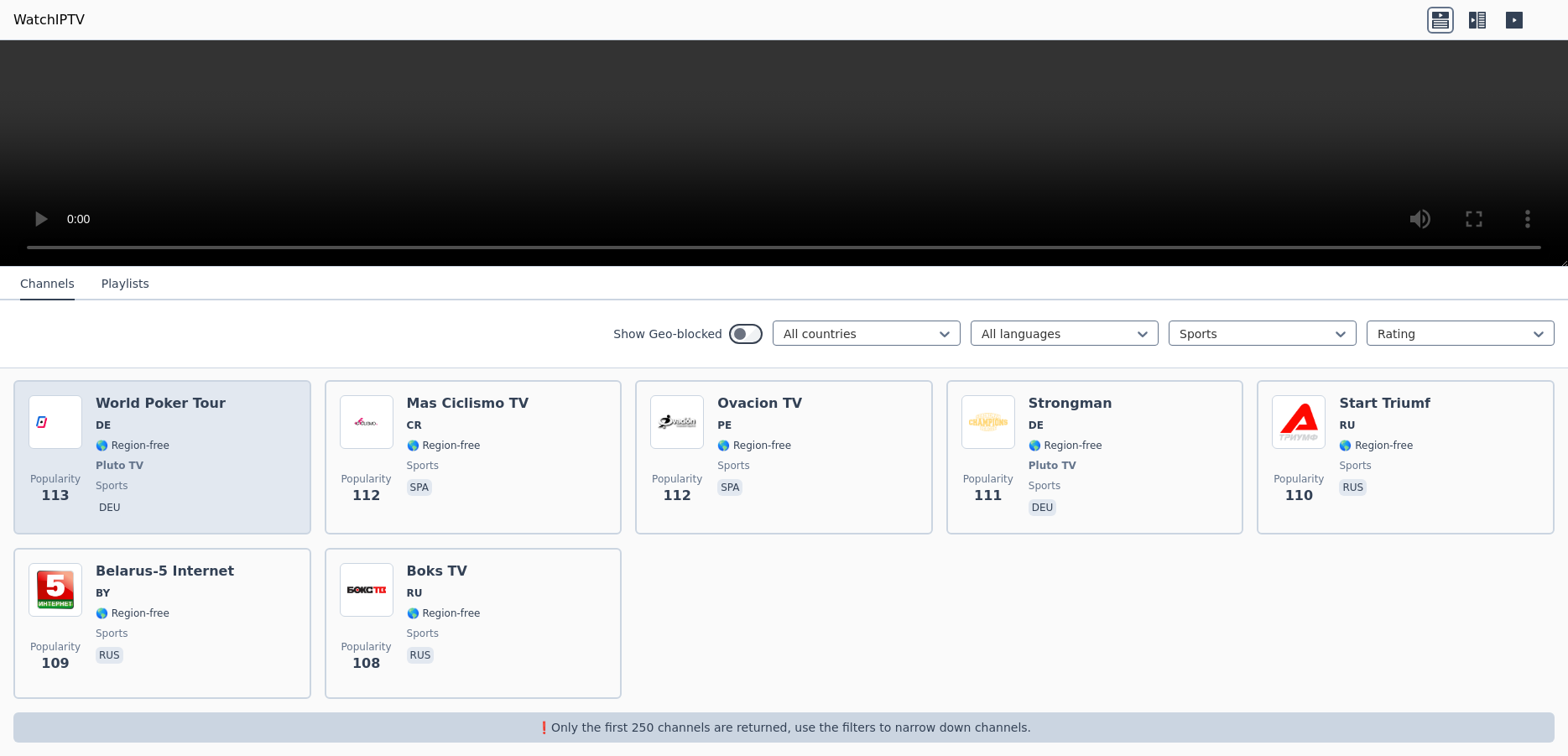
click at [196, 459] on span "Pluto TV" at bounding box center [161, 466] width 130 height 13
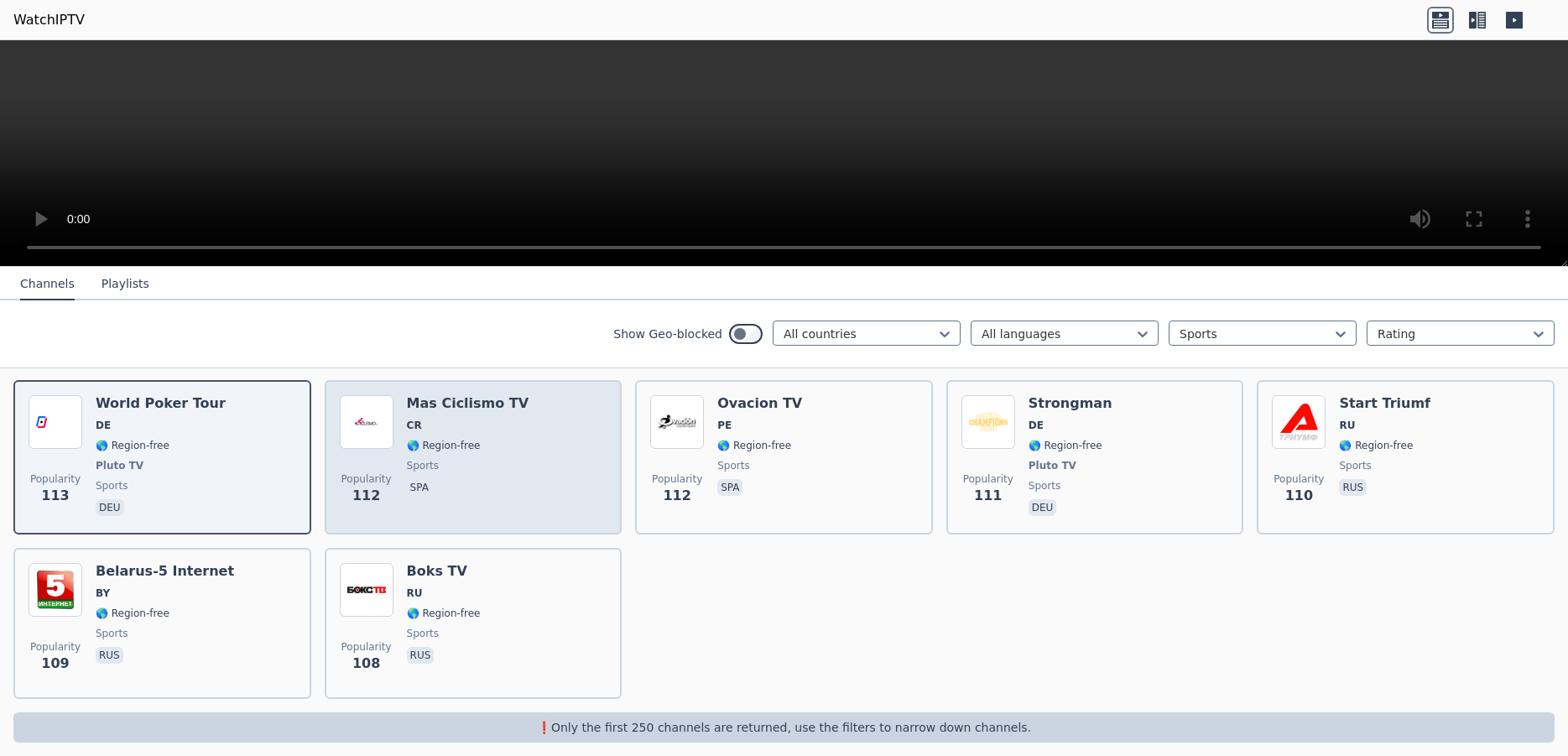
click at [546, 470] on div "Popularity 112 Mas Ciclismo TV CR 🌎 Region-free sports spa" at bounding box center [474, 457] width 268 height 124
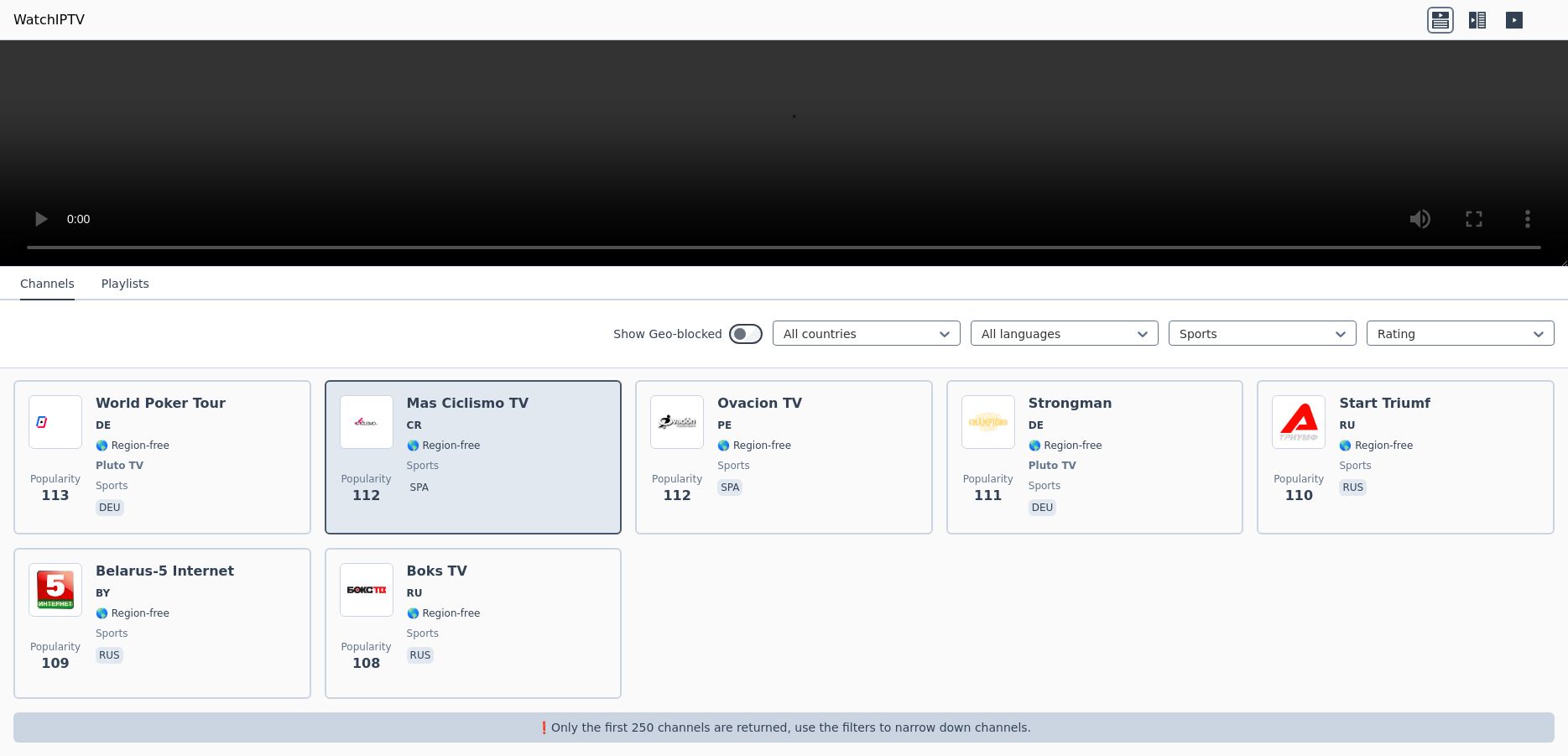
scroll to position [3039, 0]
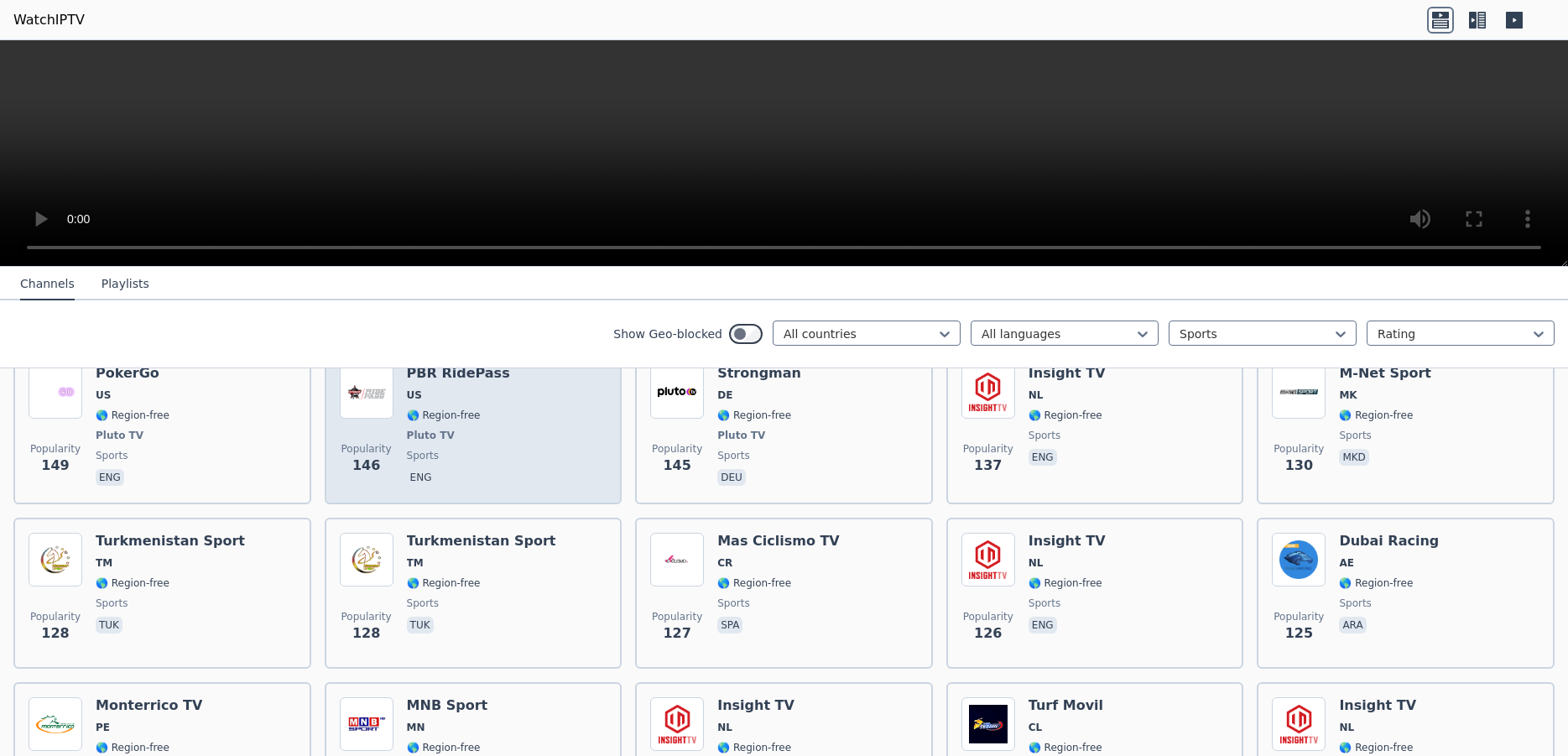
click at [544, 458] on div "Popularity 146 PBR RidePass US 🌎 Region-free Pluto TV sports eng" at bounding box center [474, 427] width 268 height 124
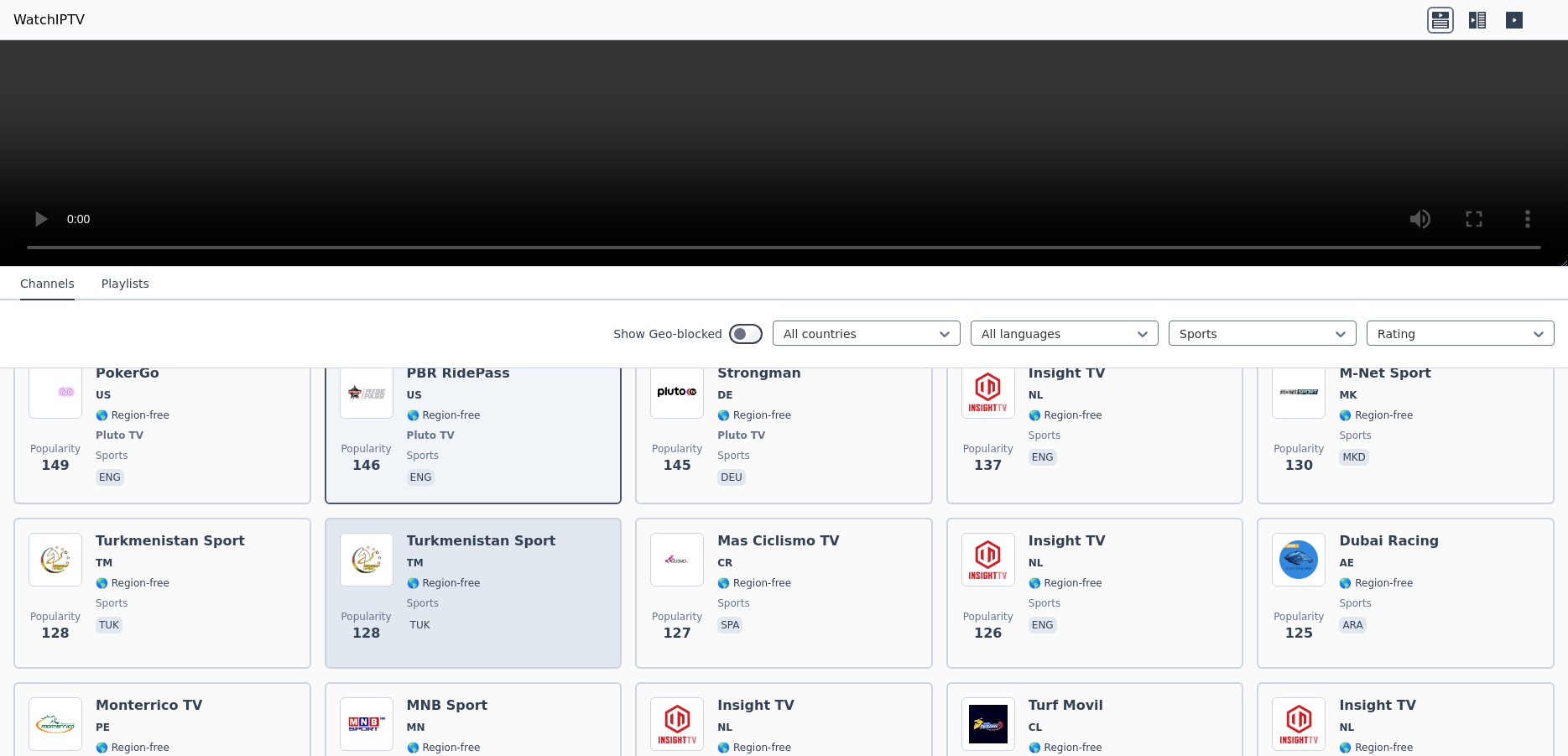
click at [516, 597] on span "sports" at bounding box center [482, 603] width 149 height 13
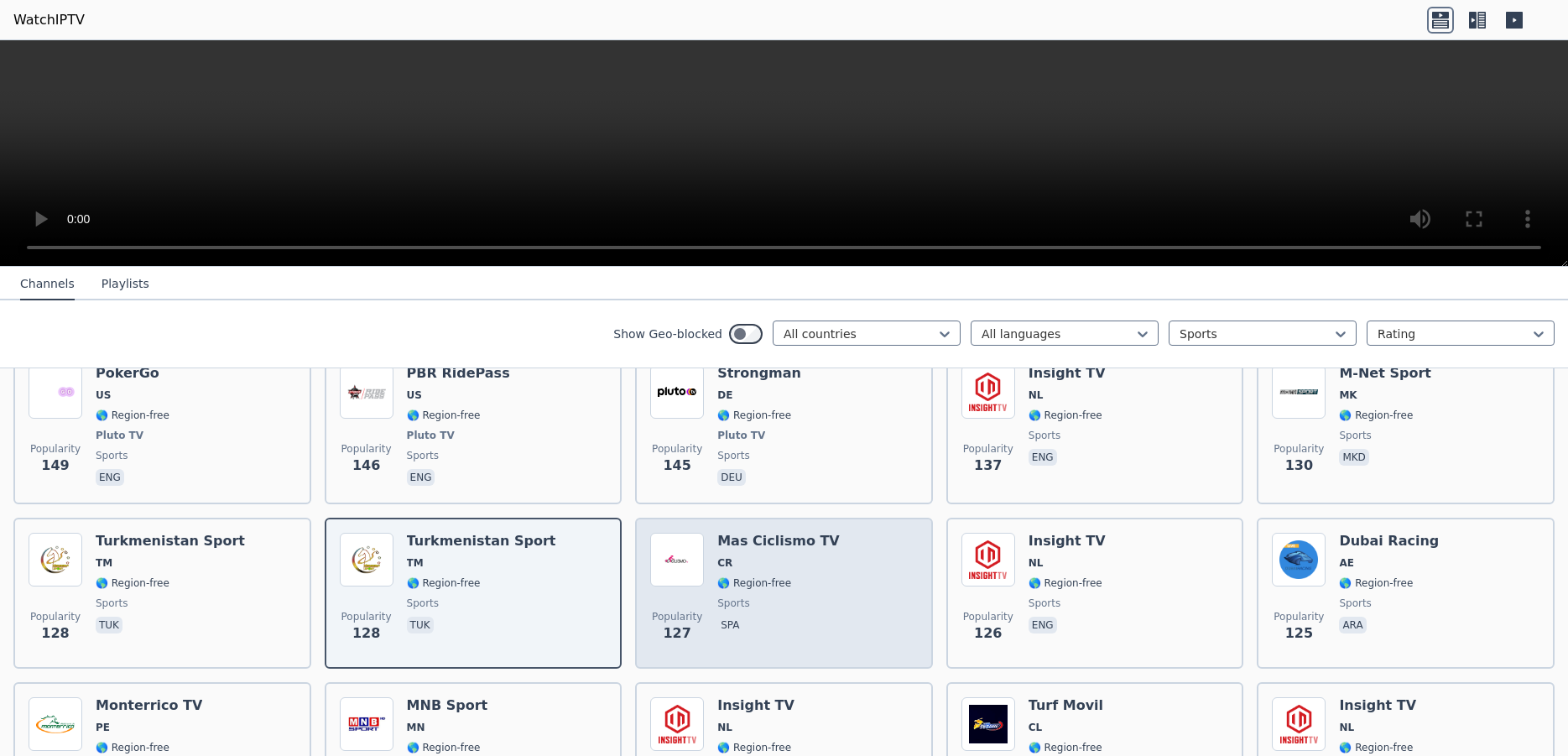
click at [902, 609] on div "Popularity 127 Mas Ciclismo TV CR 🌎 Region-free sports spa" at bounding box center [784, 593] width 268 height 121
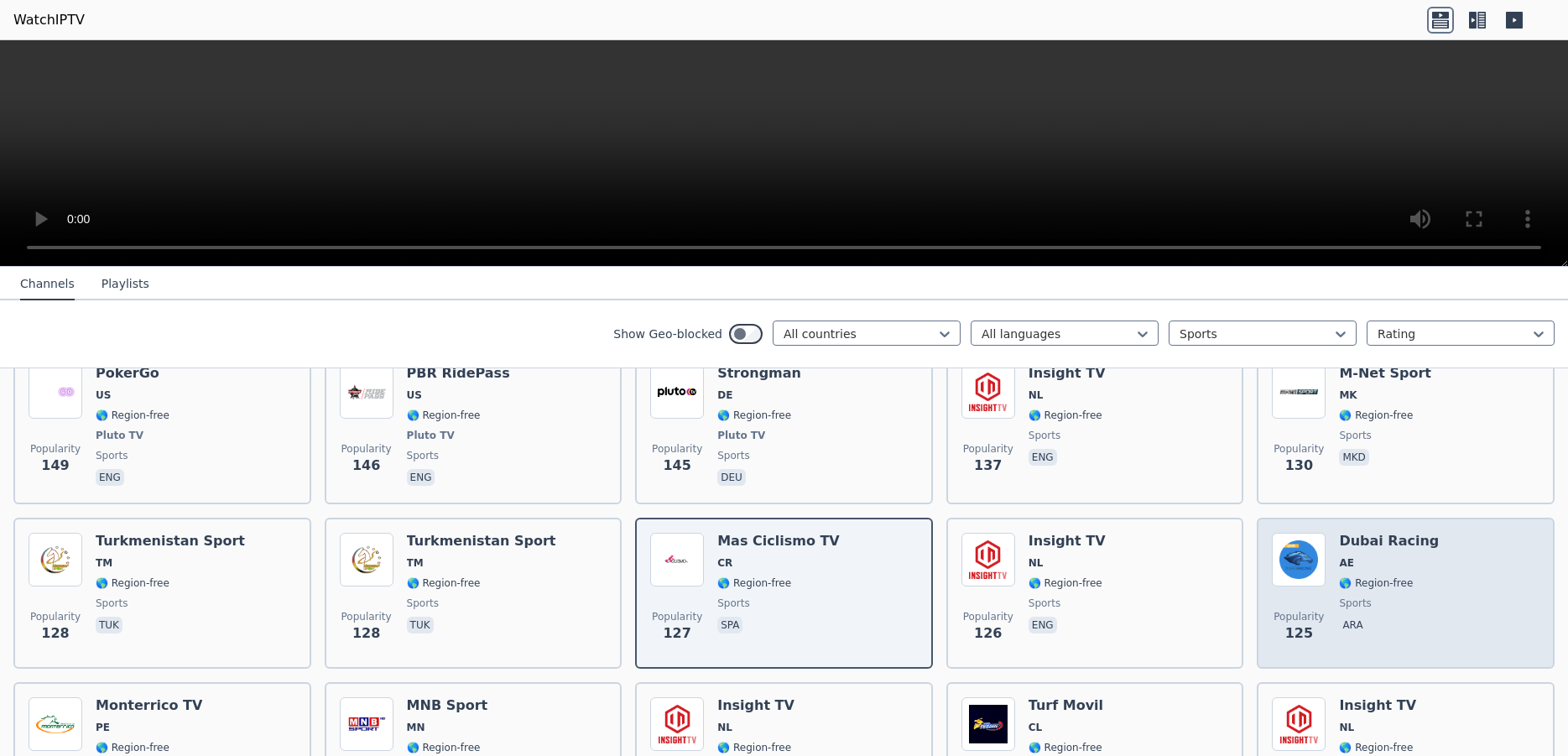
click at [1459, 583] on div "Popularity 125 Dubai Racing AE 🌎 Region-free sports ara" at bounding box center [1406, 593] width 268 height 121
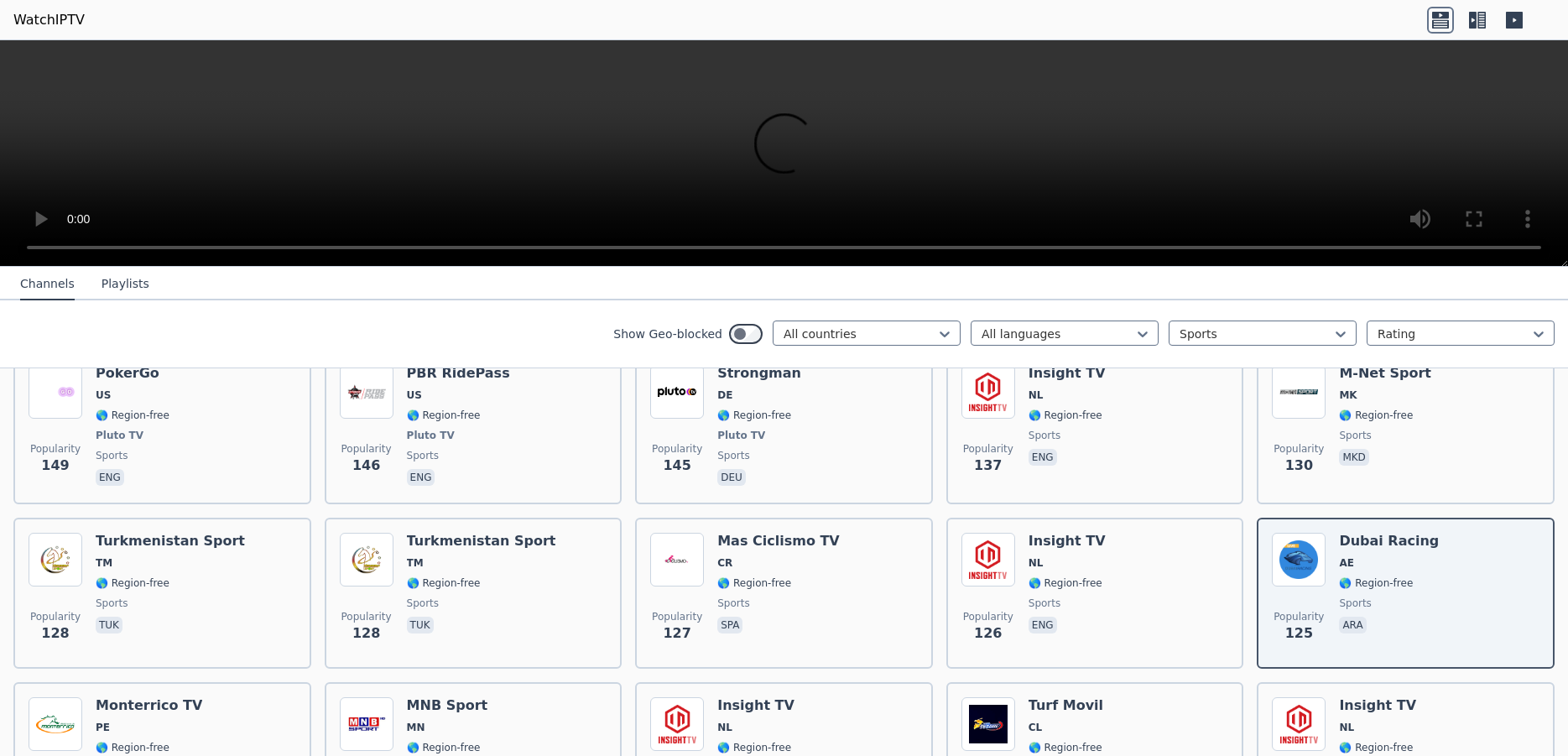
scroll to position [2510, 0]
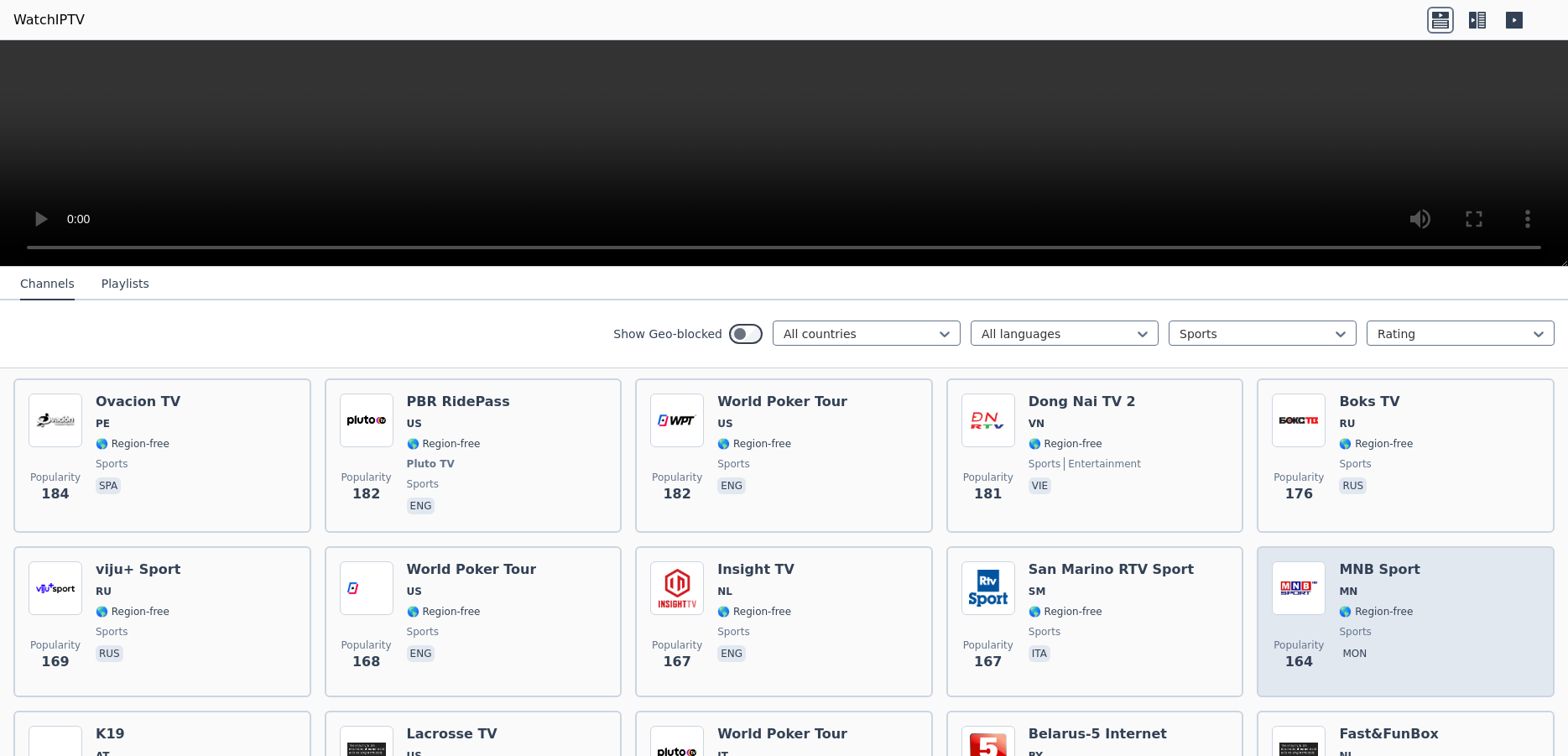
click at [1461, 604] on div "Popularity 164 MNB Sport MN 🌎 Region-free sports mon" at bounding box center [1406, 622] width 268 height 121
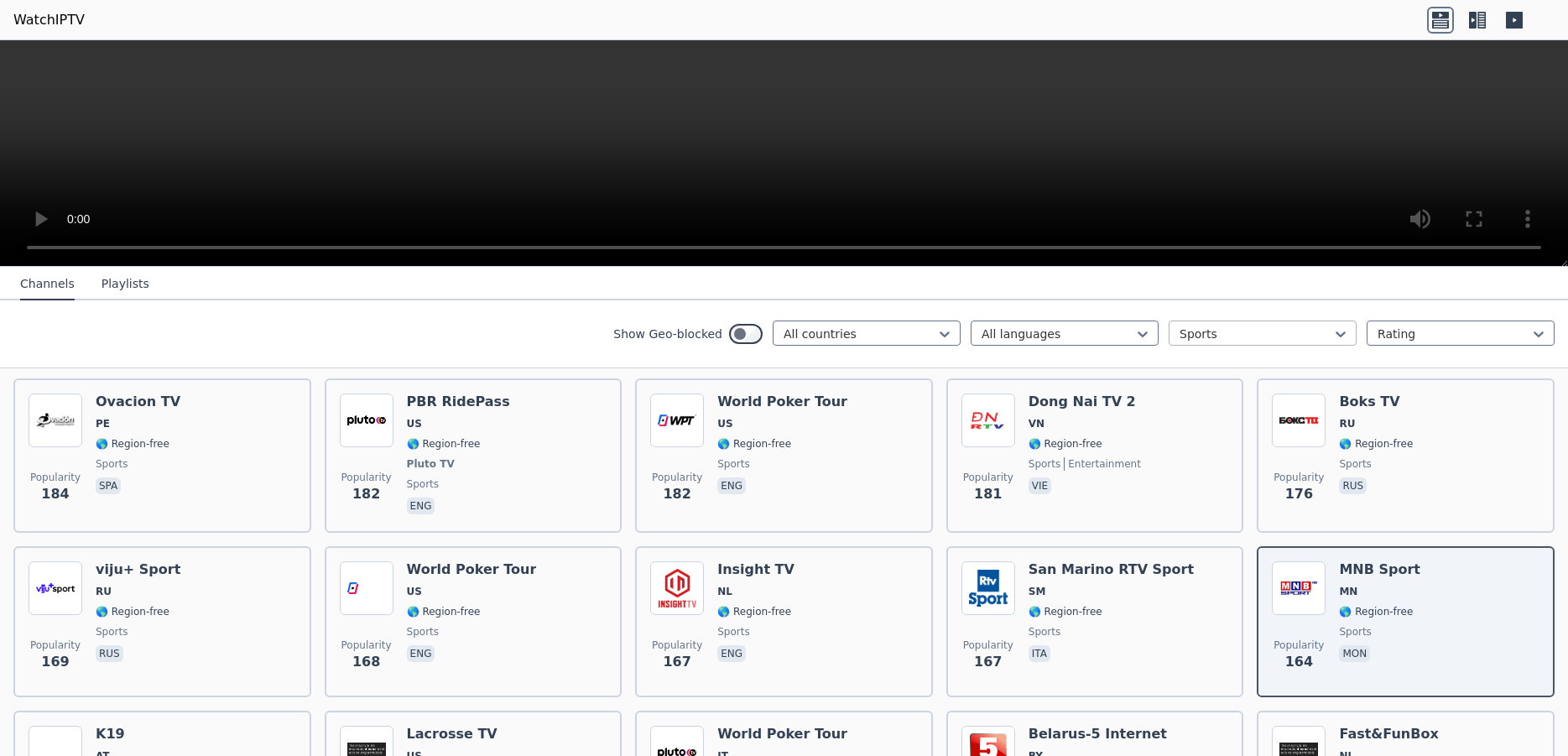
click at [1217, 337] on div at bounding box center [1256, 334] width 153 height 17
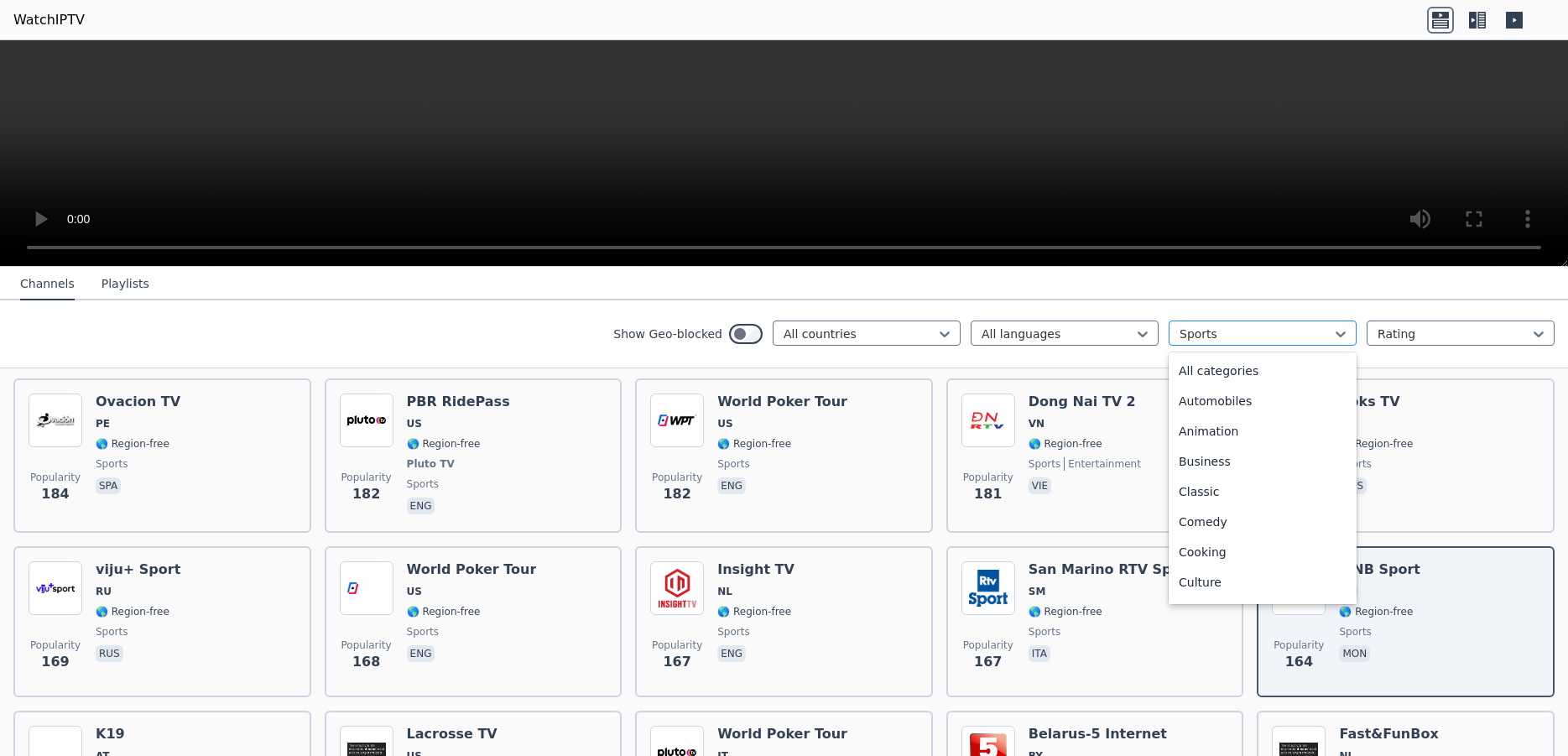
scroll to position [517, 0]
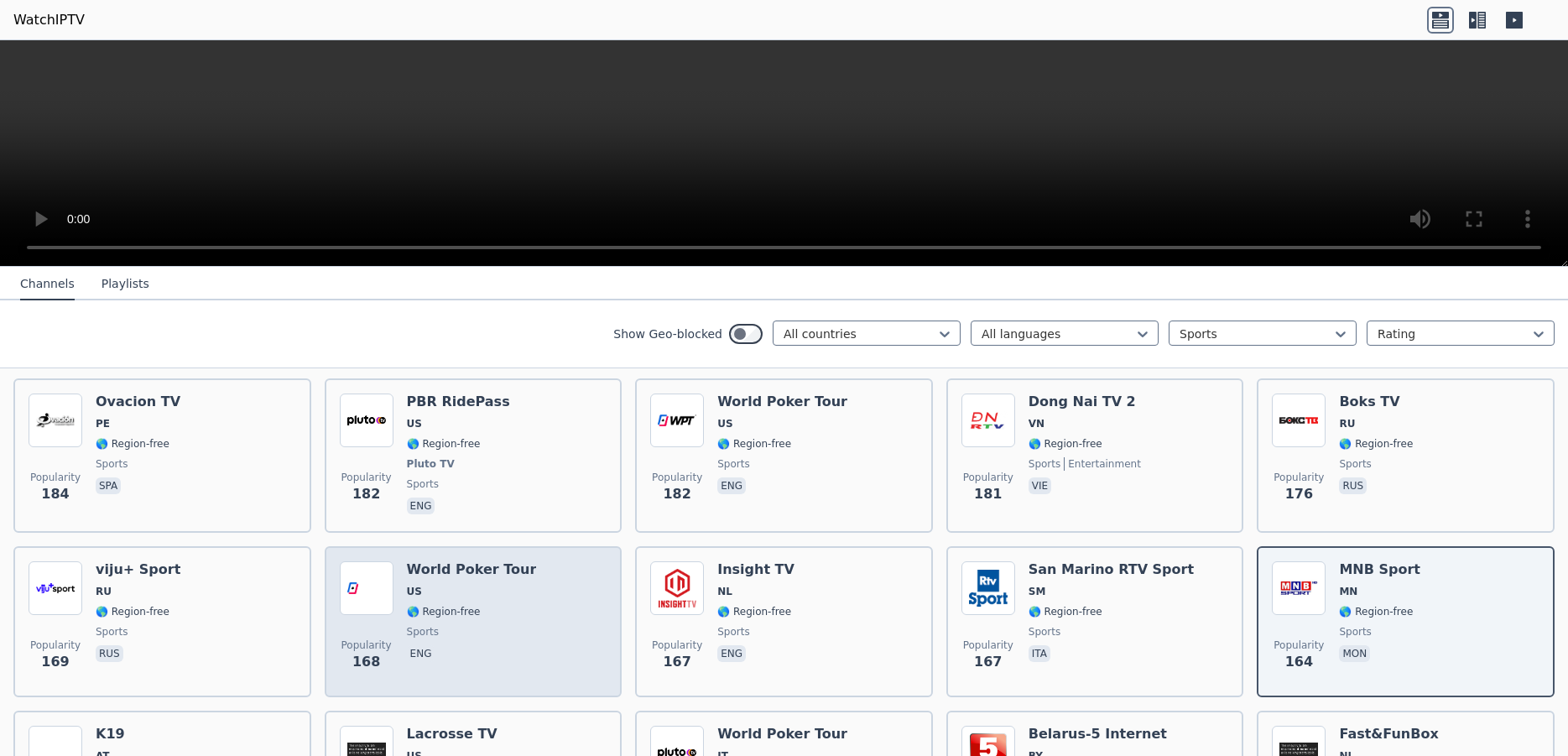
click at [501, 605] on span "🌎 Region-free" at bounding box center [472, 612] width 130 height 13
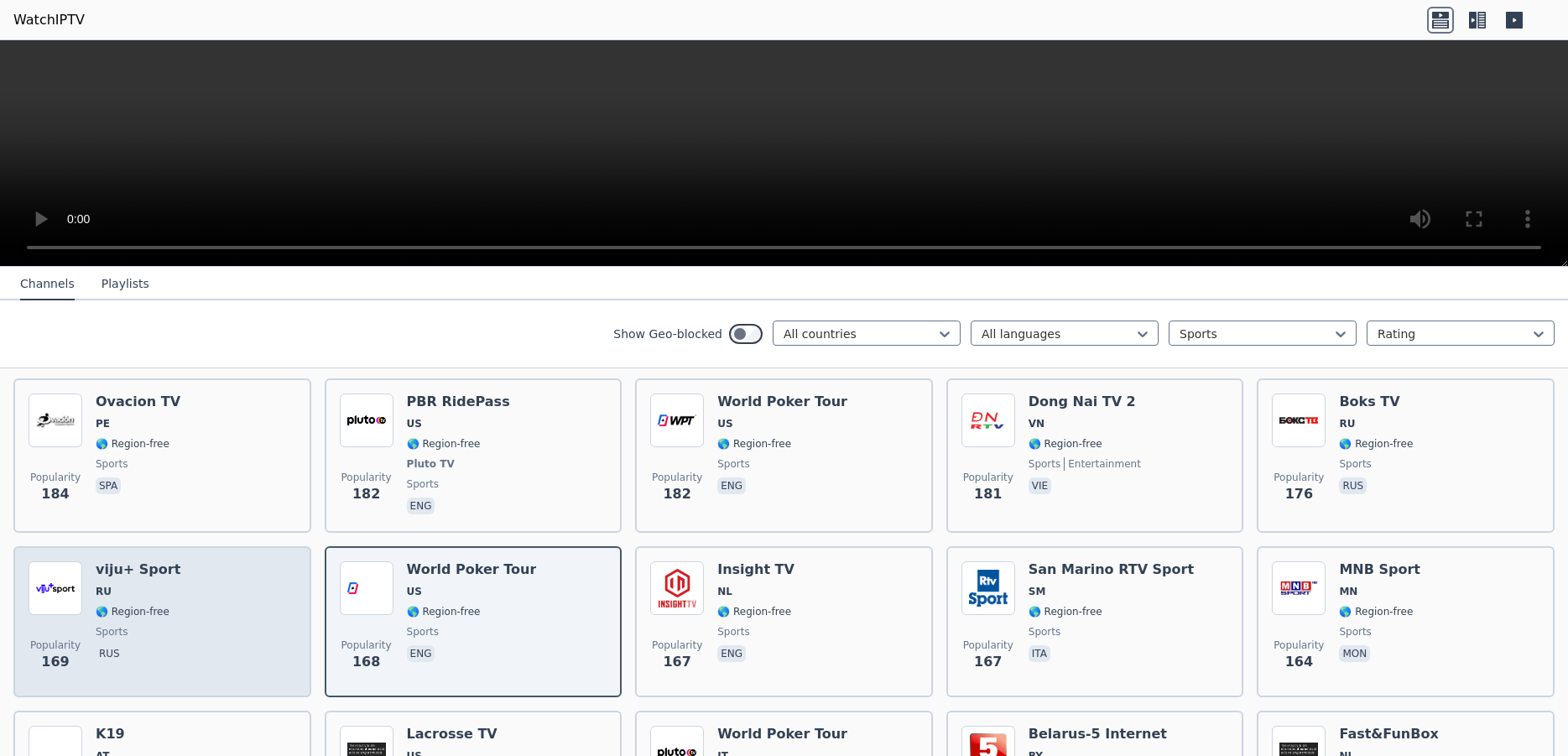
click at [188, 605] on div "Popularity 169 viju+ Sport RU 🌎 Region-free sports rus" at bounding box center [162, 622] width 268 height 121
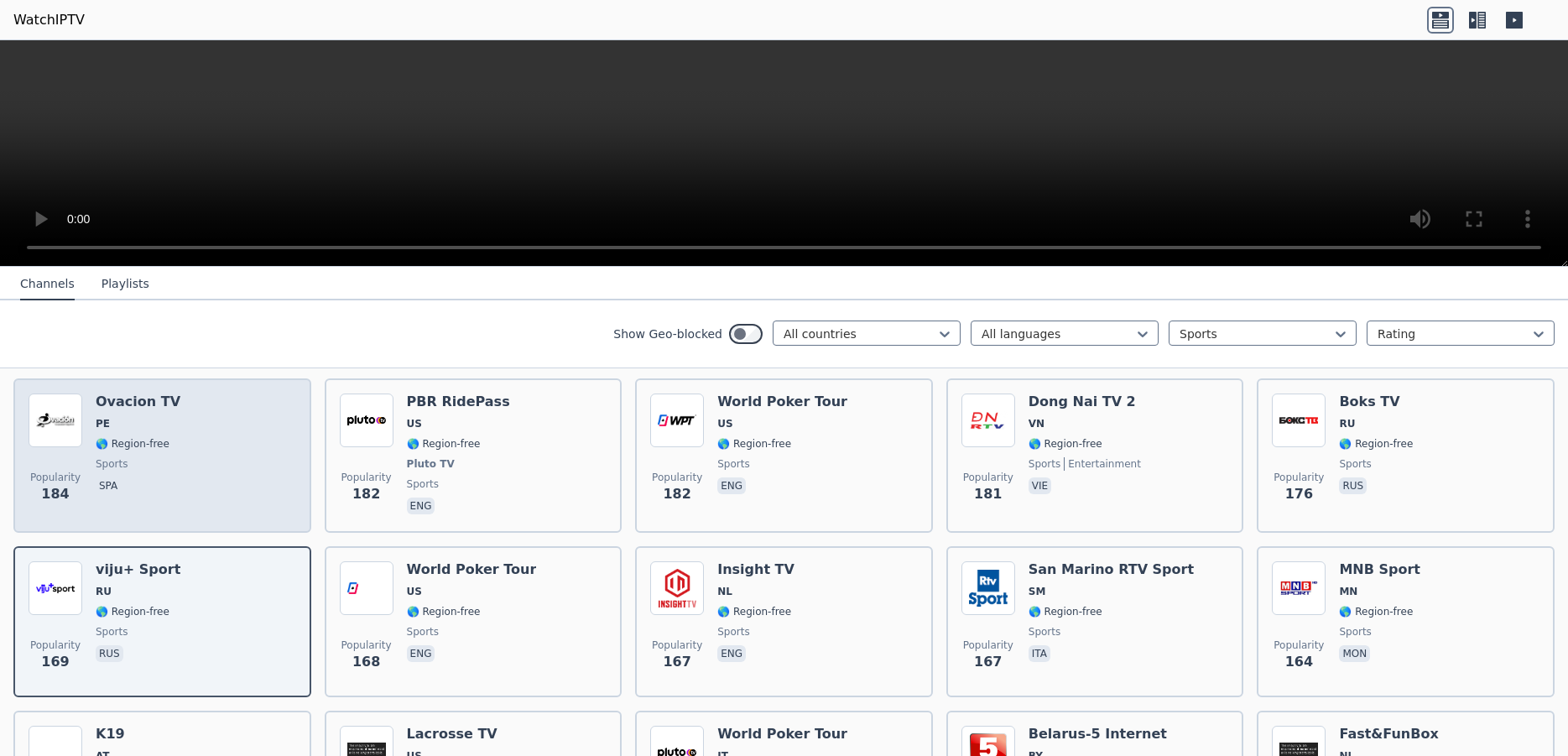
click at [204, 440] on div "Popularity 184 Ovacion TV PE 🌎 Region-free sports spa" at bounding box center [162, 456] width 268 height 124
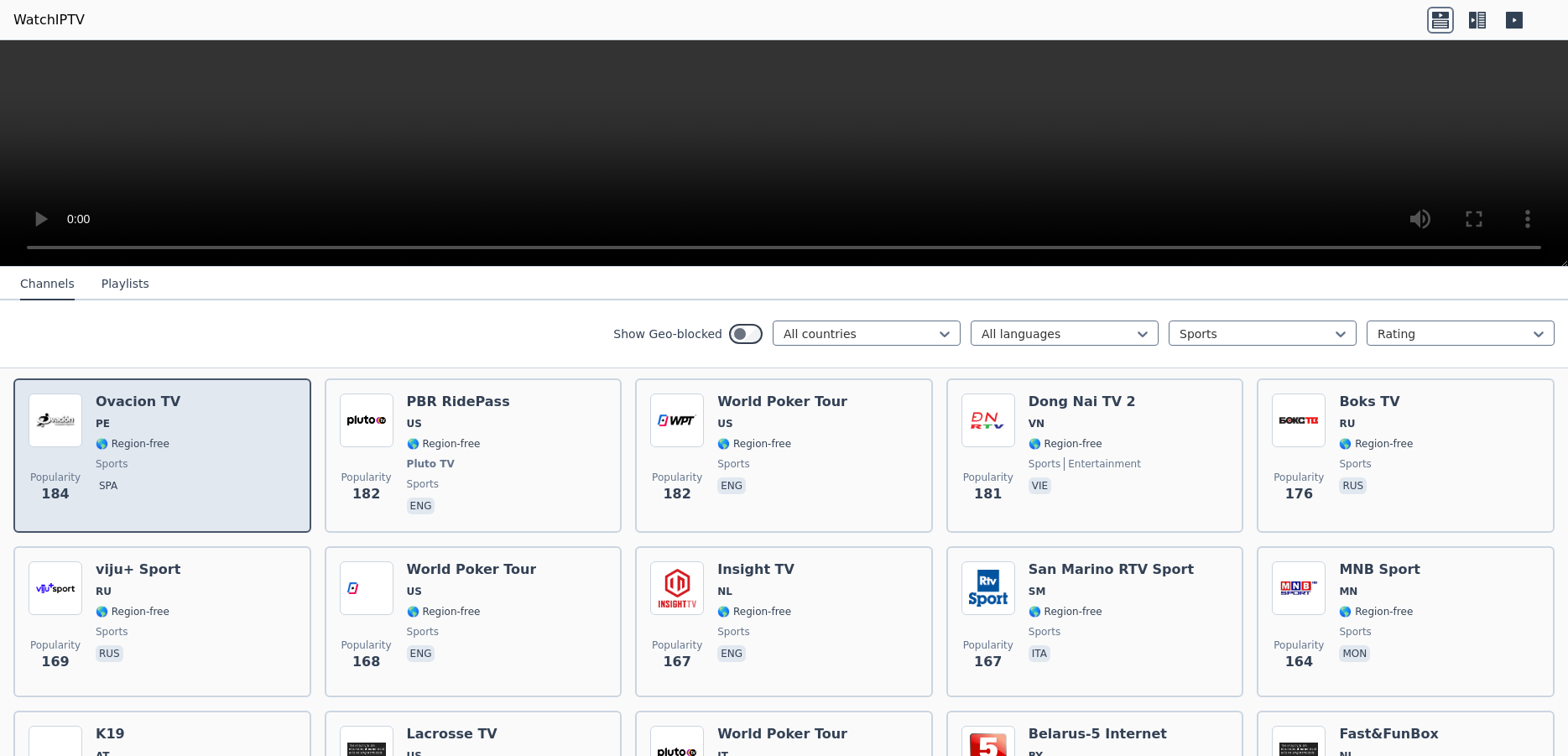
click at [204, 440] on div "Popularity 184 Ovacion TV PE 🌎 Region-free sports spa" at bounding box center [162, 456] width 268 height 124
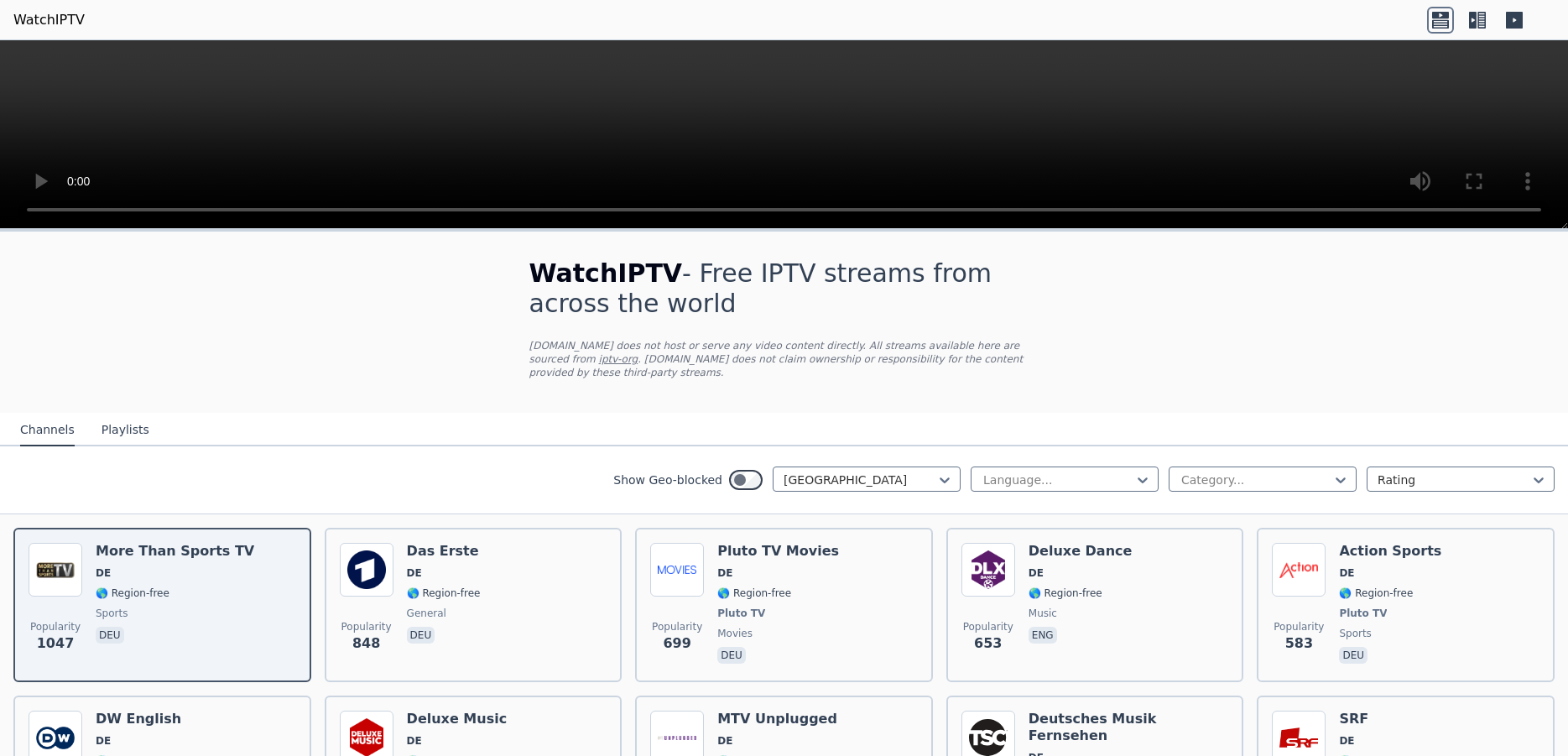
click at [1471, 13] on icon at bounding box center [1473, 20] width 8 height 17
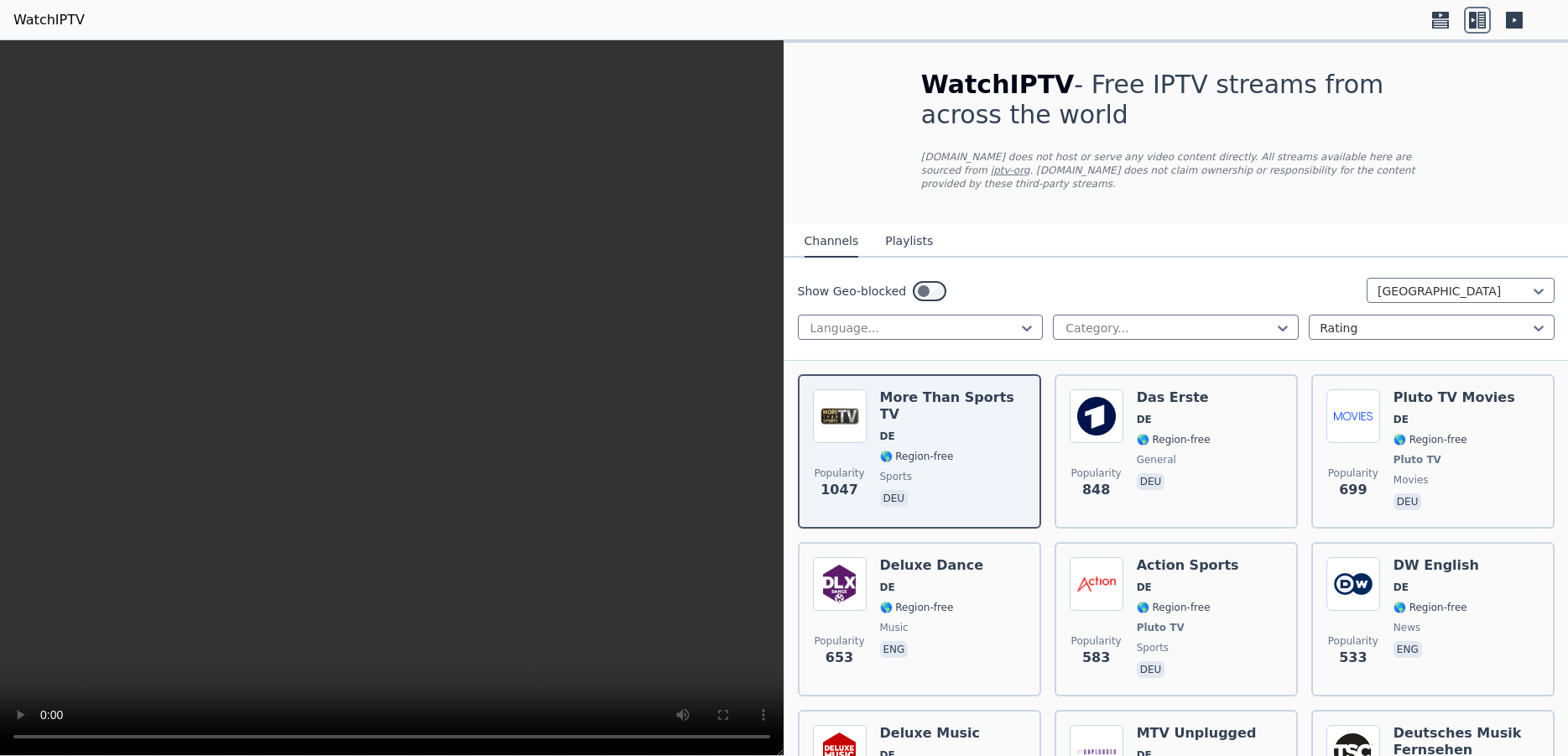
click at [1513, 13] on icon at bounding box center [1514, 20] width 17 height 17
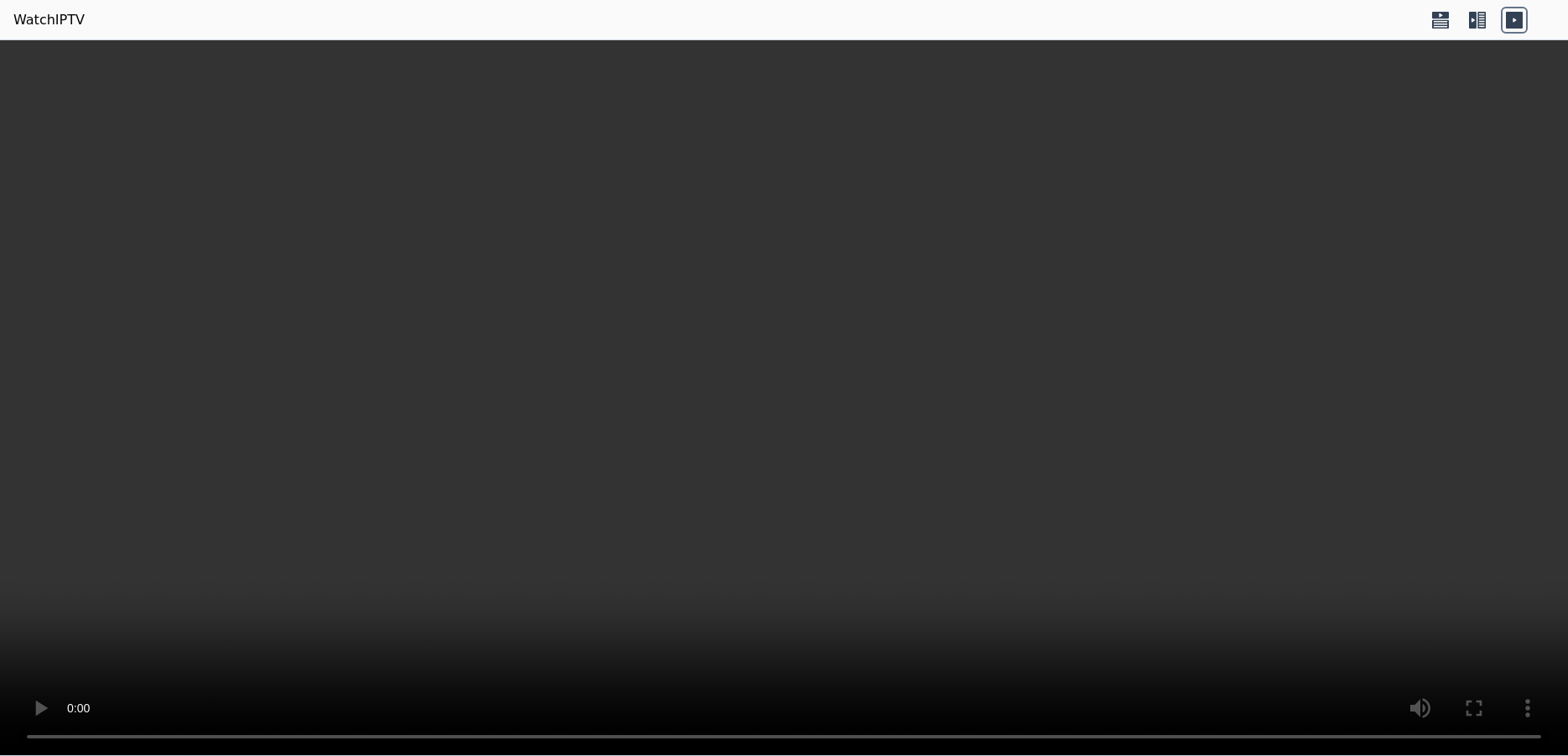
click at [1440, 19] on icon at bounding box center [1441, 20] width 26 height 26
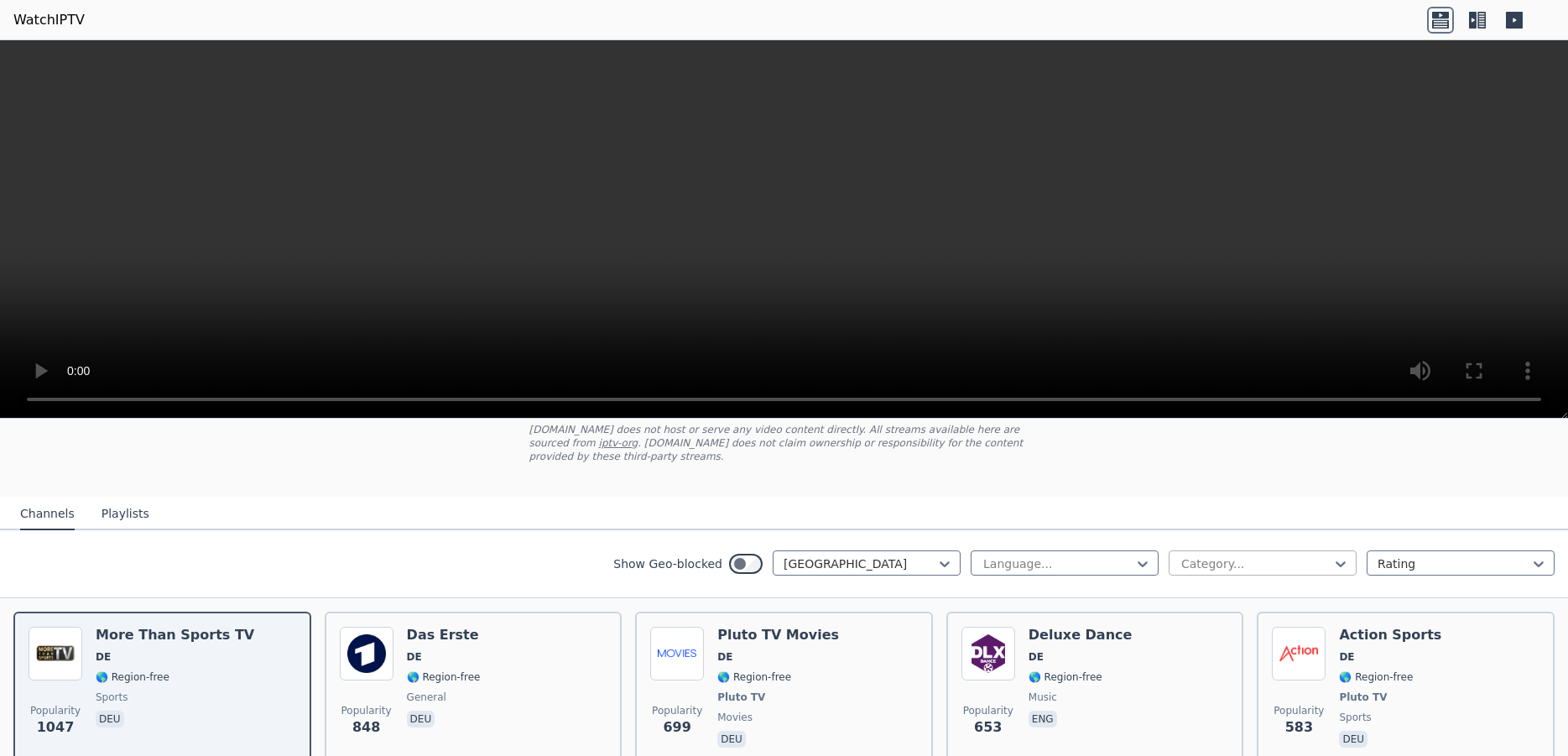
scroll to position [318, 0]
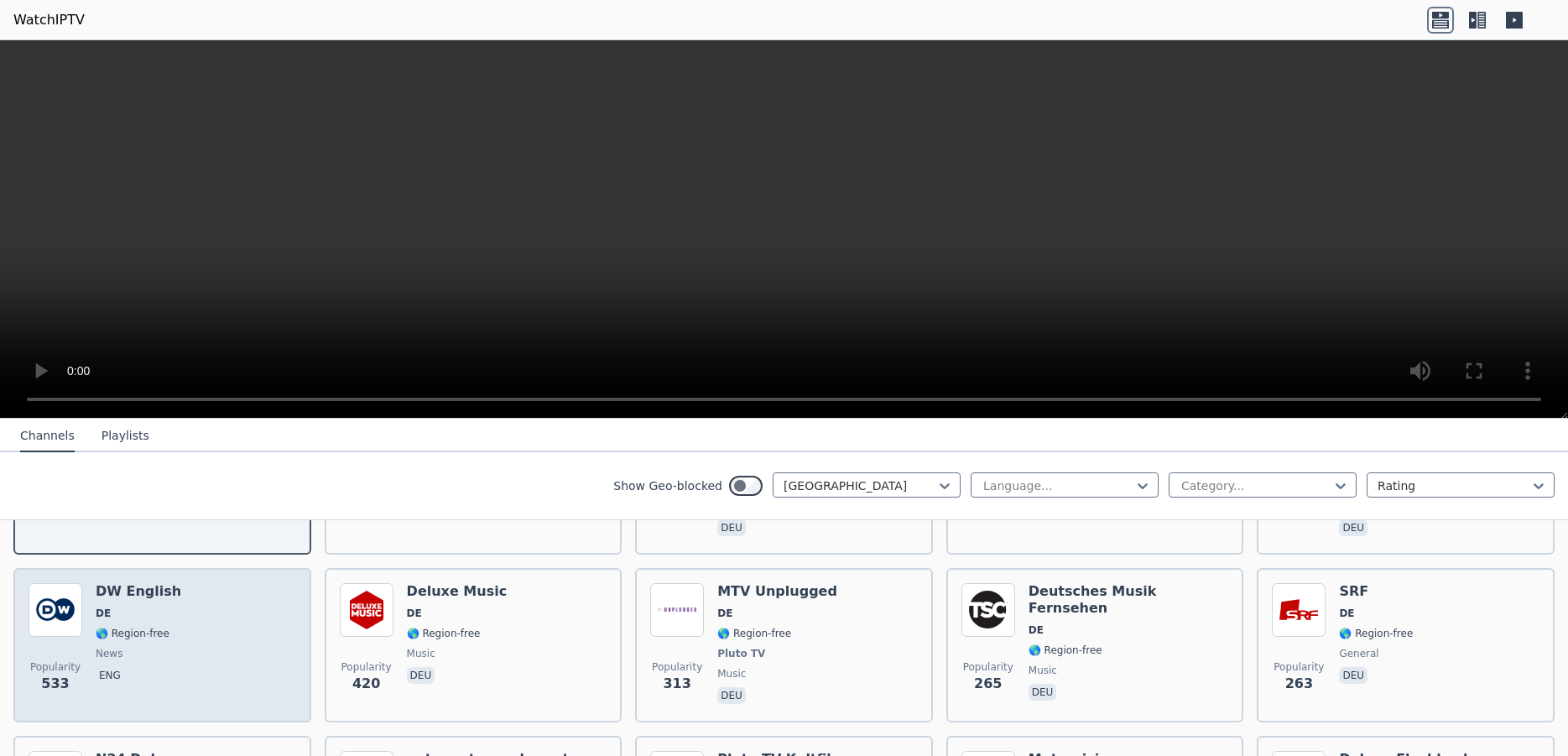
click at [111, 667] on p "eng" at bounding box center [110, 676] width 28 height 17
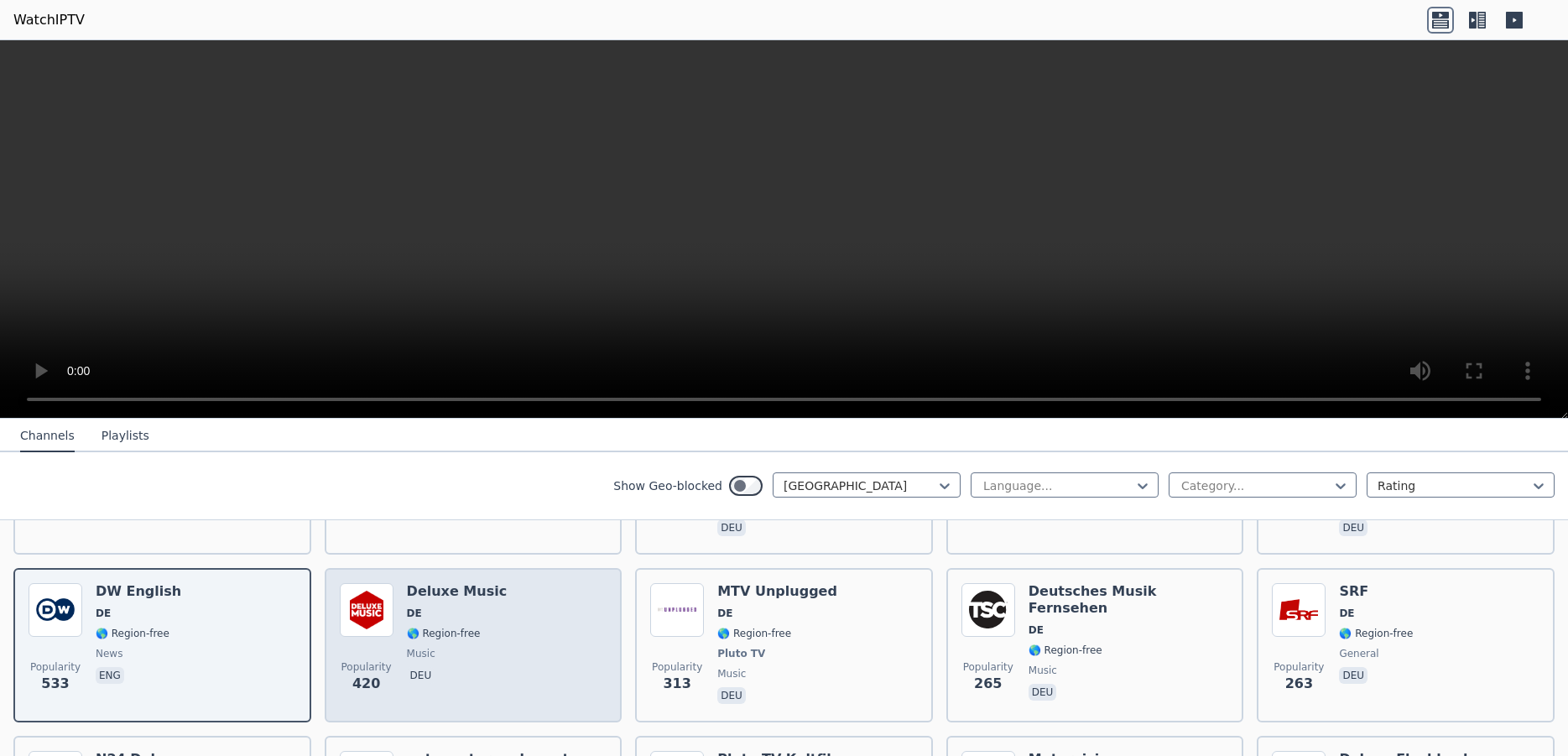
click at [486, 657] on div "Popularity 420 Deluxe Music DE 🌎 Region-free music deu" at bounding box center [474, 646] width 268 height 124
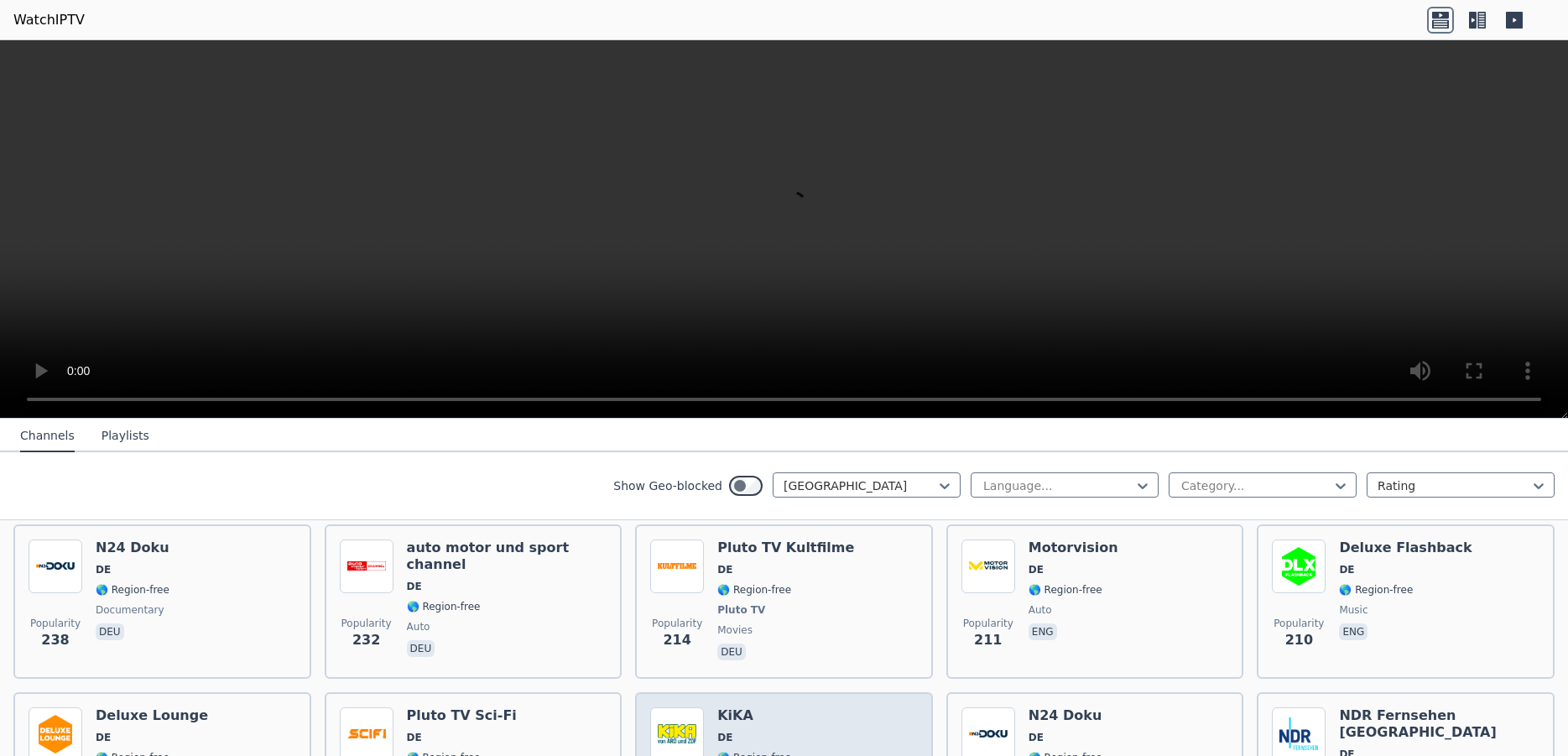
scroll to position [634, 0]
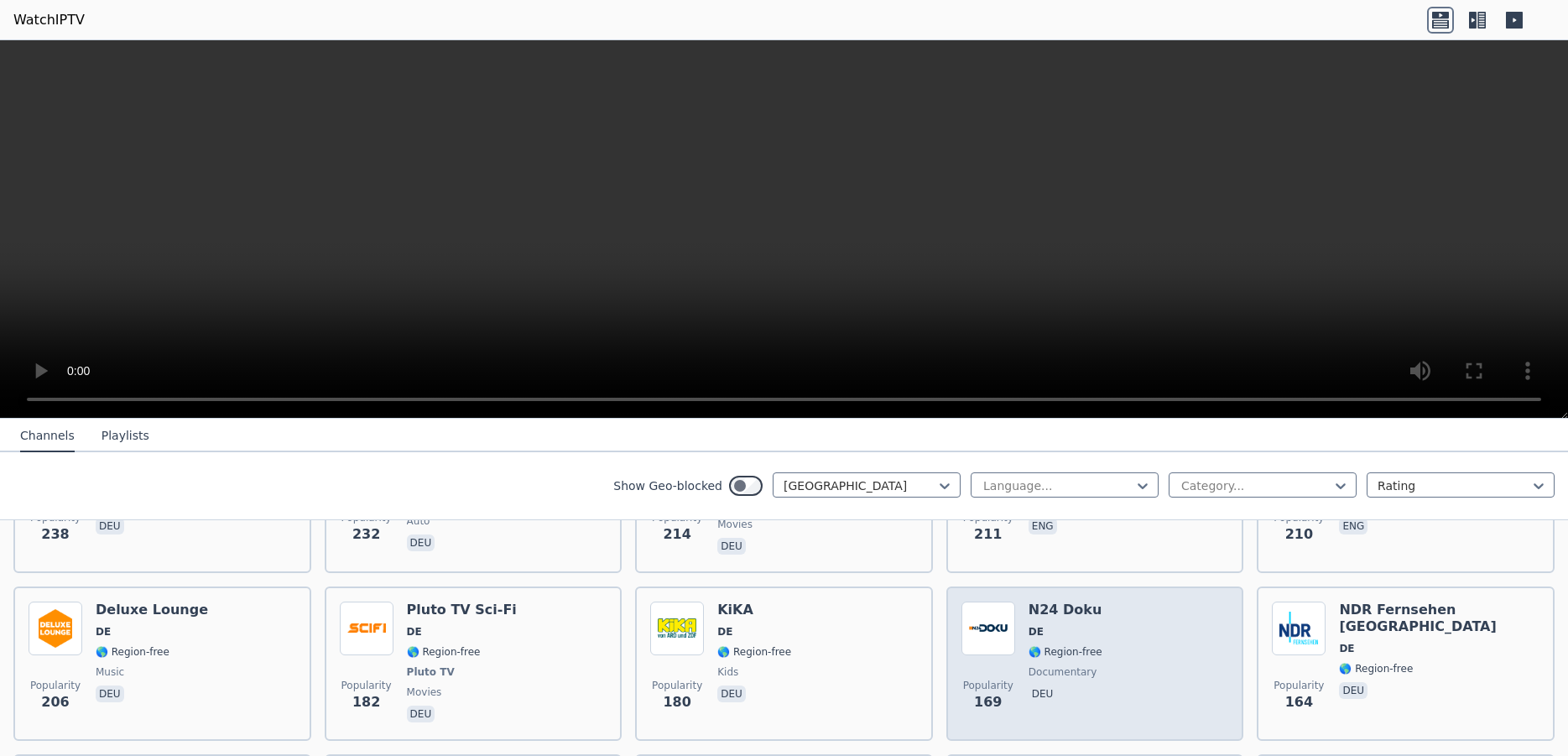
click at [1122, 646] on div "Popularity 169 N24 Doku DE 🌎 Region-free documentary deu" at bounding box center [1095, 664] width 268 height 124
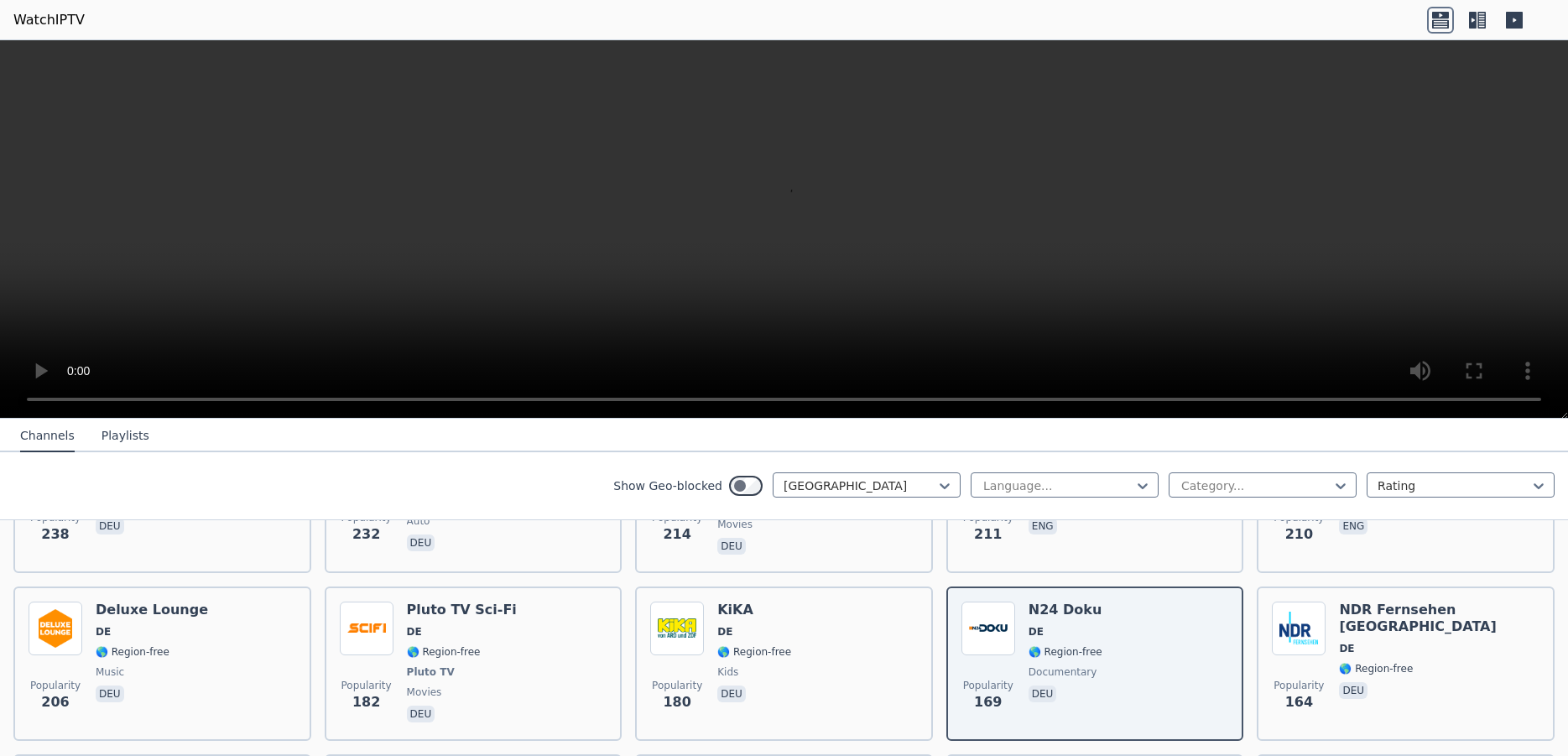
scroll to position [846, 0]
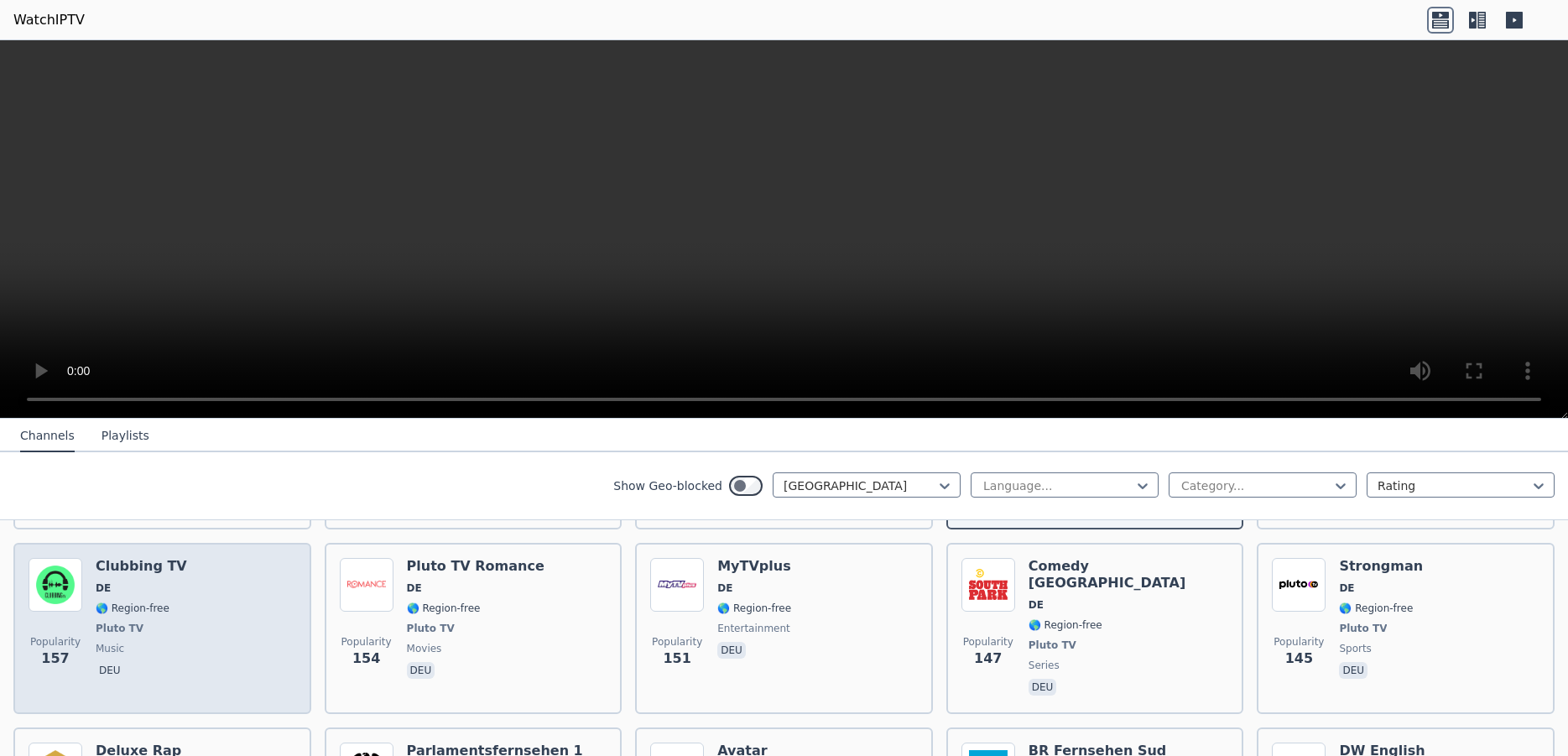
click at [219, 601] on div "Popularity 157 Clubbing TV DE 🌎 Region-free Pluto TV music deu" at bounding box center [162, 629] width 268 height 141
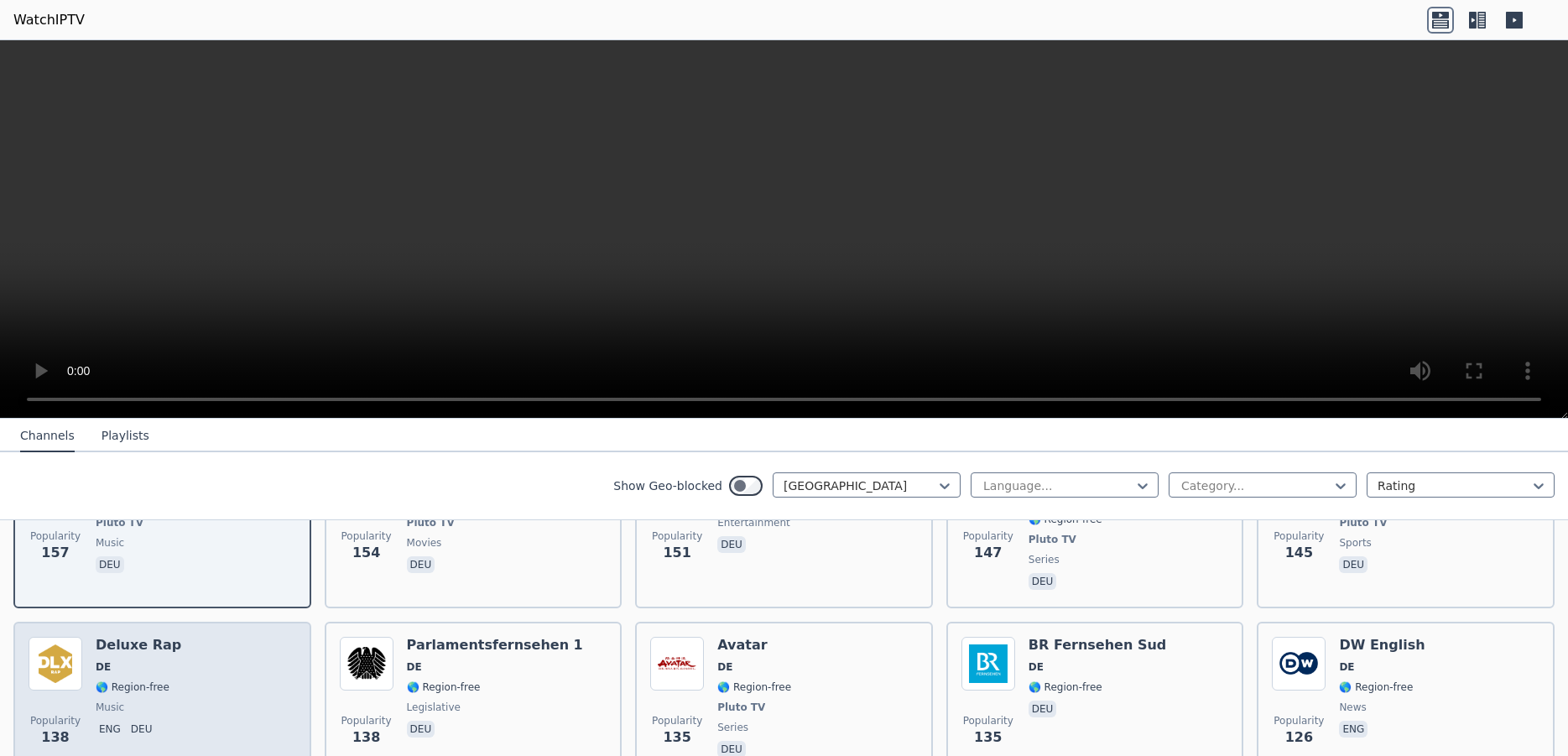
click at [186, 638] on div "Popularity 138 Deluxe Rap DE 🌎 Region-free music eng deu" at bounding box center [162, 699] width 268 height 124
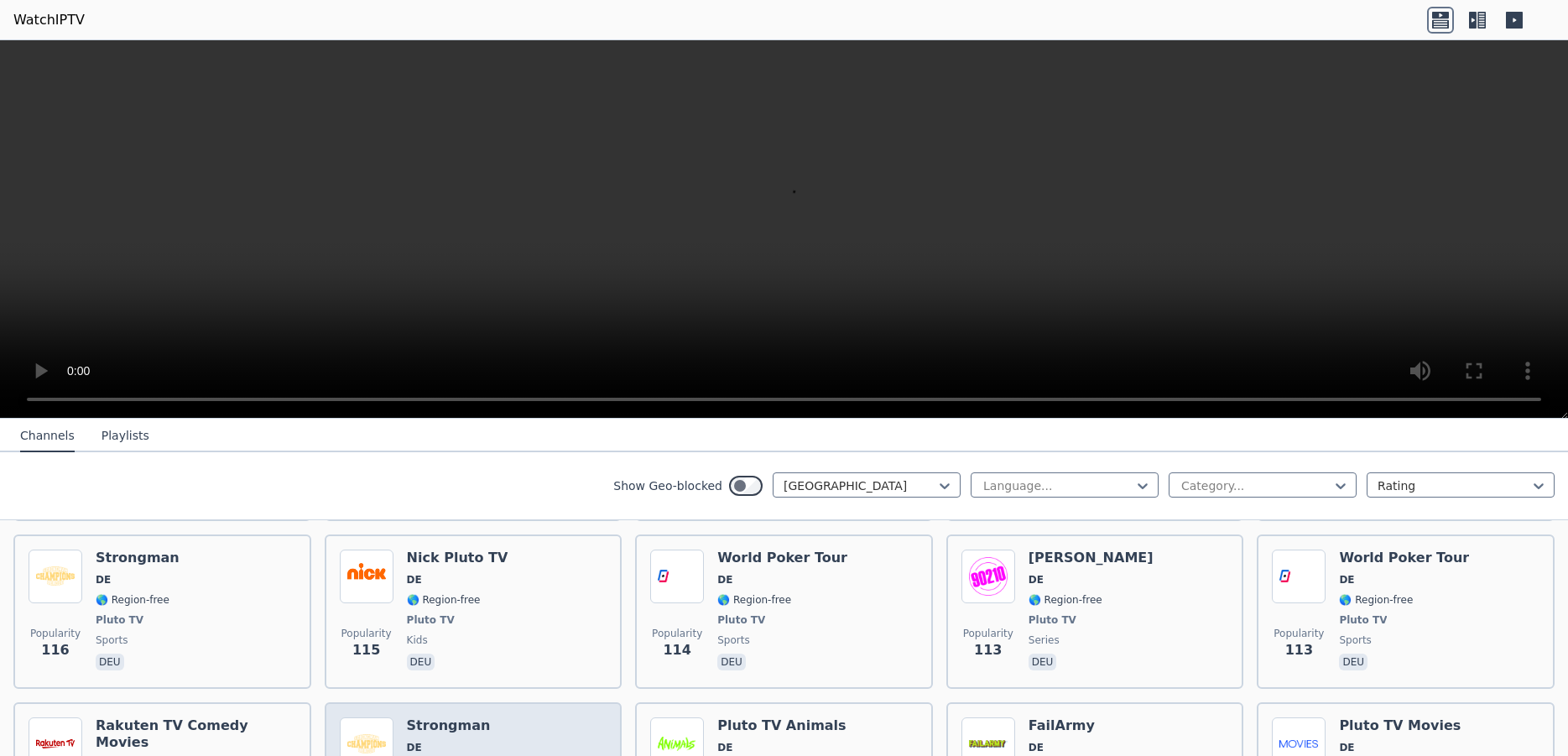
scroll to position [1586, 0]
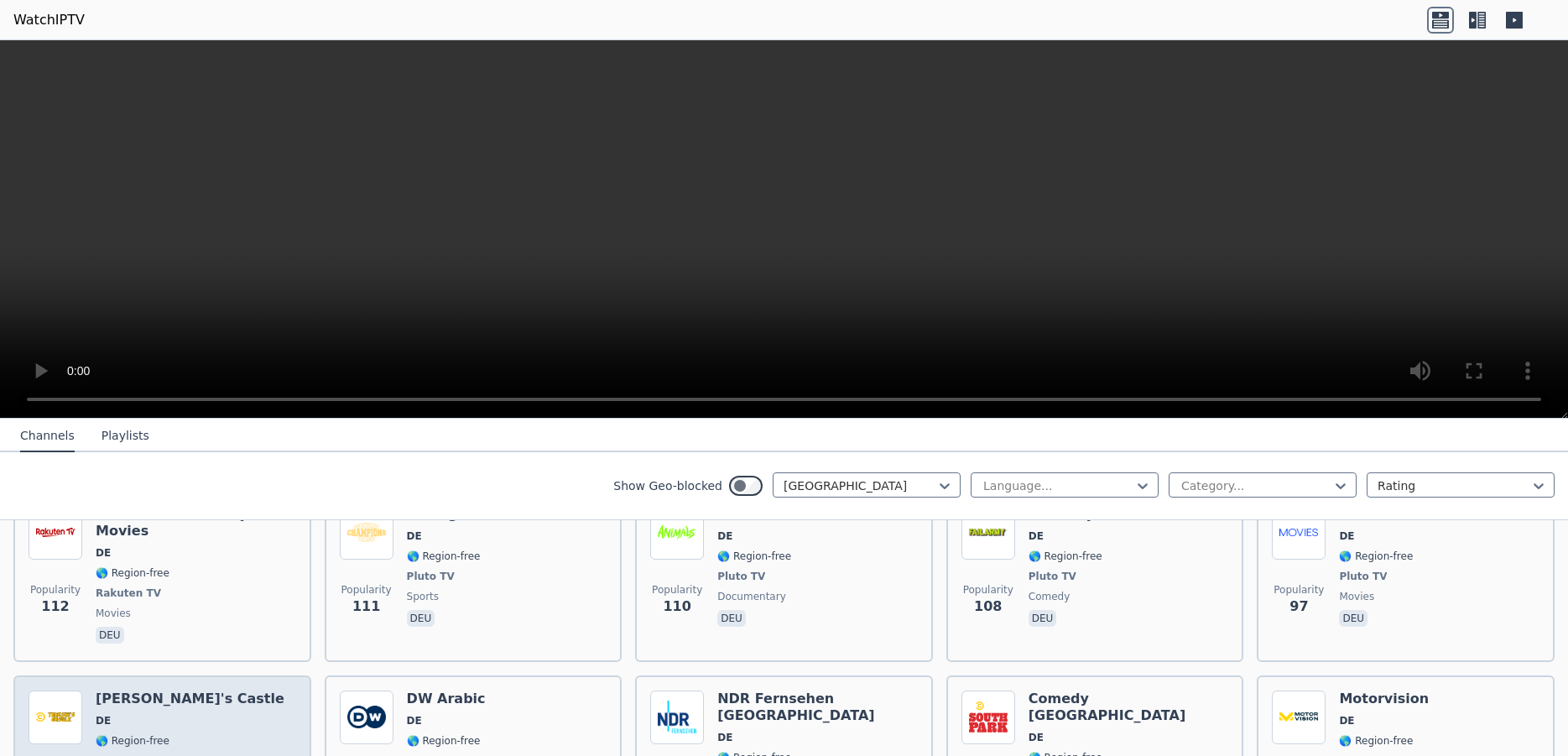
click at [213, 697] on div "Popularity 95 [PERSON_NAME]'s Castle DE 🌎 Region-free Pluto TV comedy deu" at bounding box center [162, 762] width 268 height 141
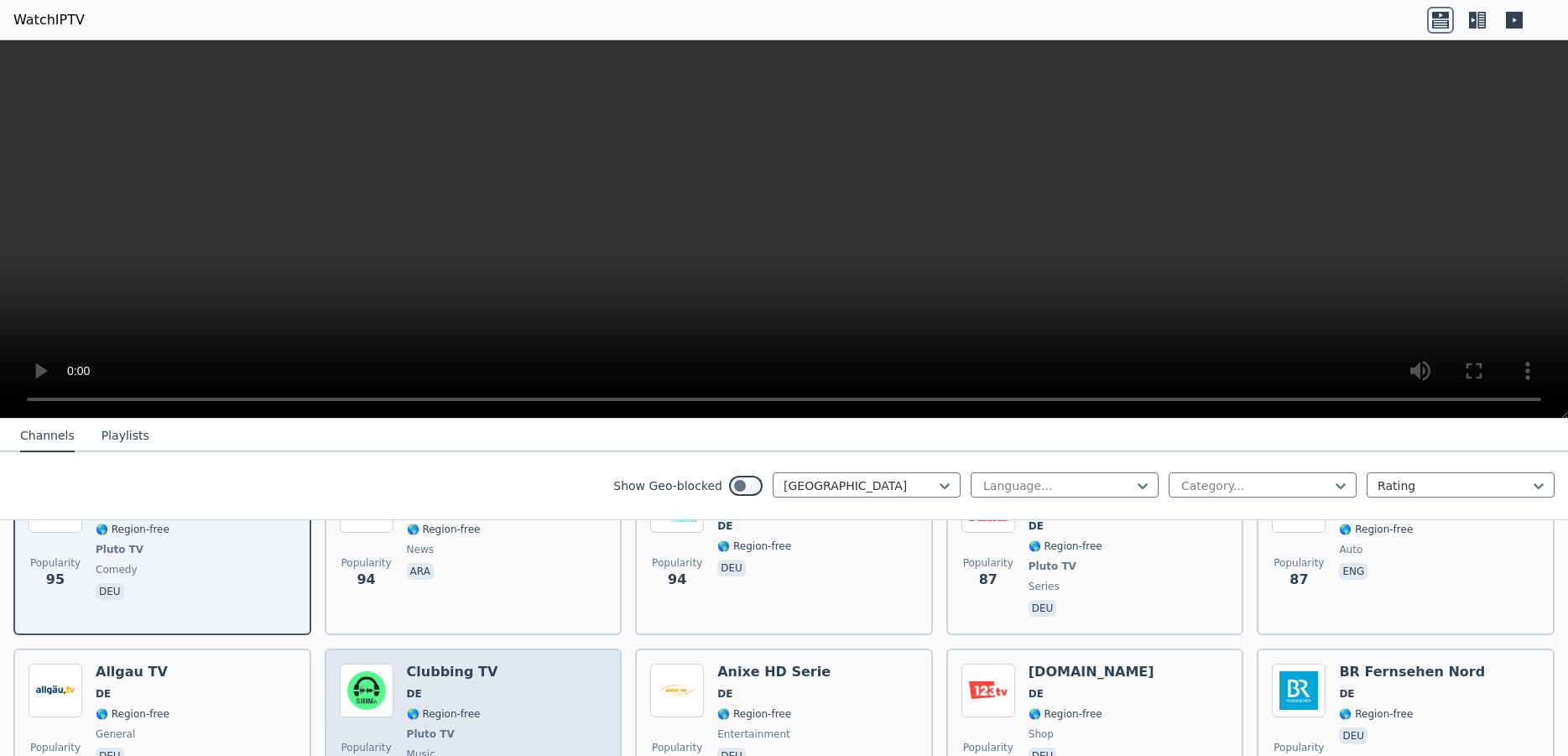
click at [504, 672] on div "Popularity 81 Clubbing TV DE 🌎 Region-free Pluto TV music deu" at bounding box center [474, 726] width 268 height 124
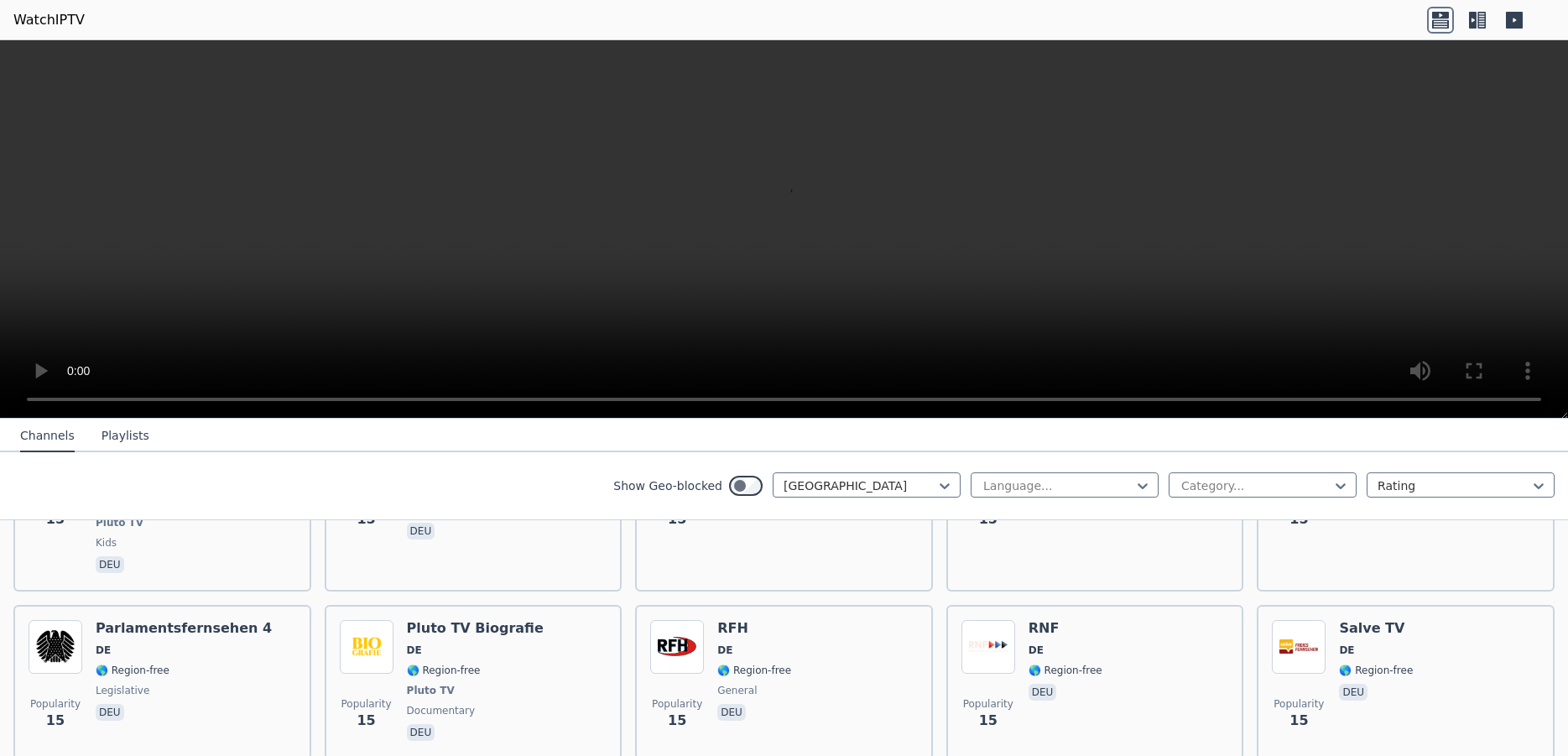
scroll to position [6235, 0]
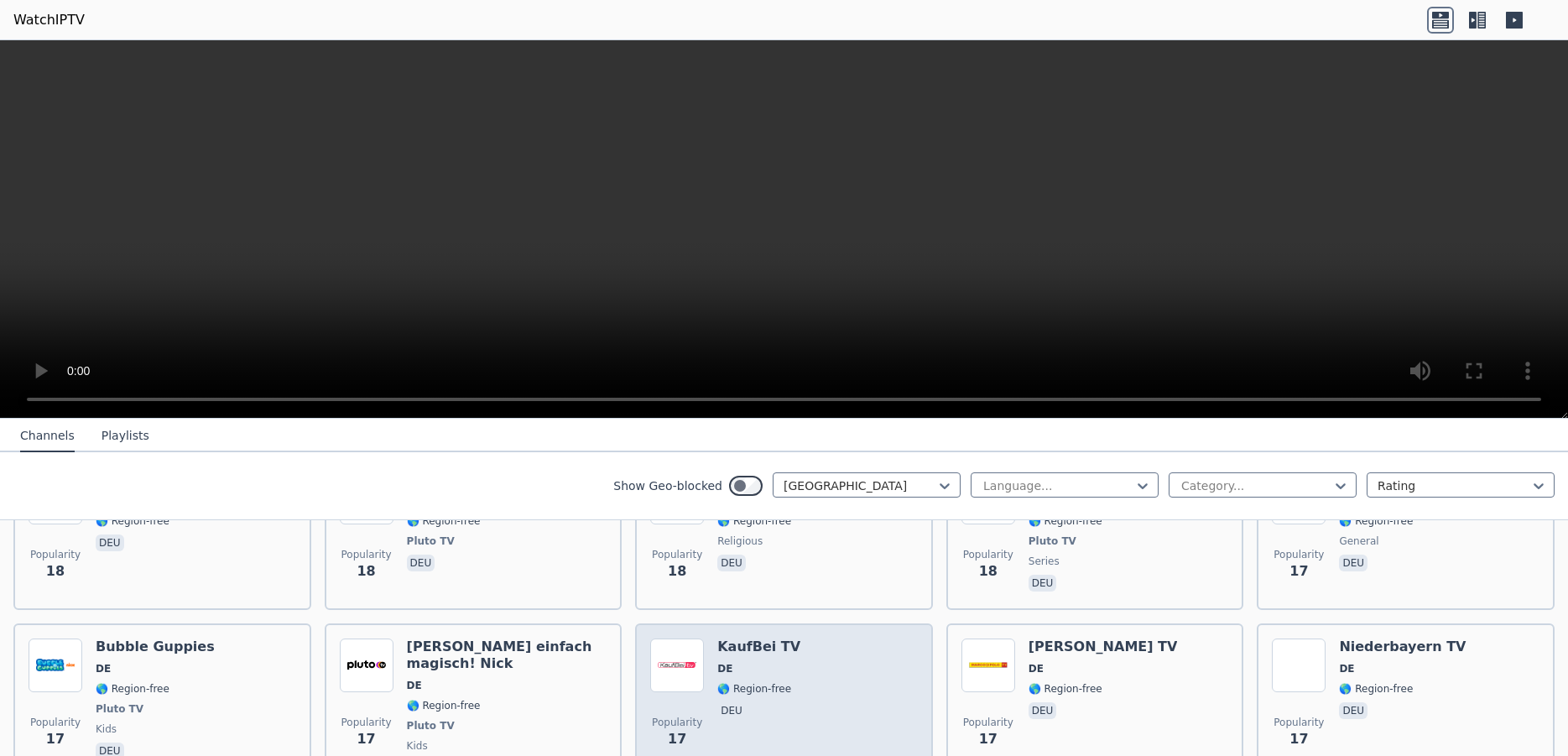
click at [832, 641] on div "Popularity 17 KaufBei TV DE 🌎 Region-free deu" at bounding box center [784, 710] width 268 height 141
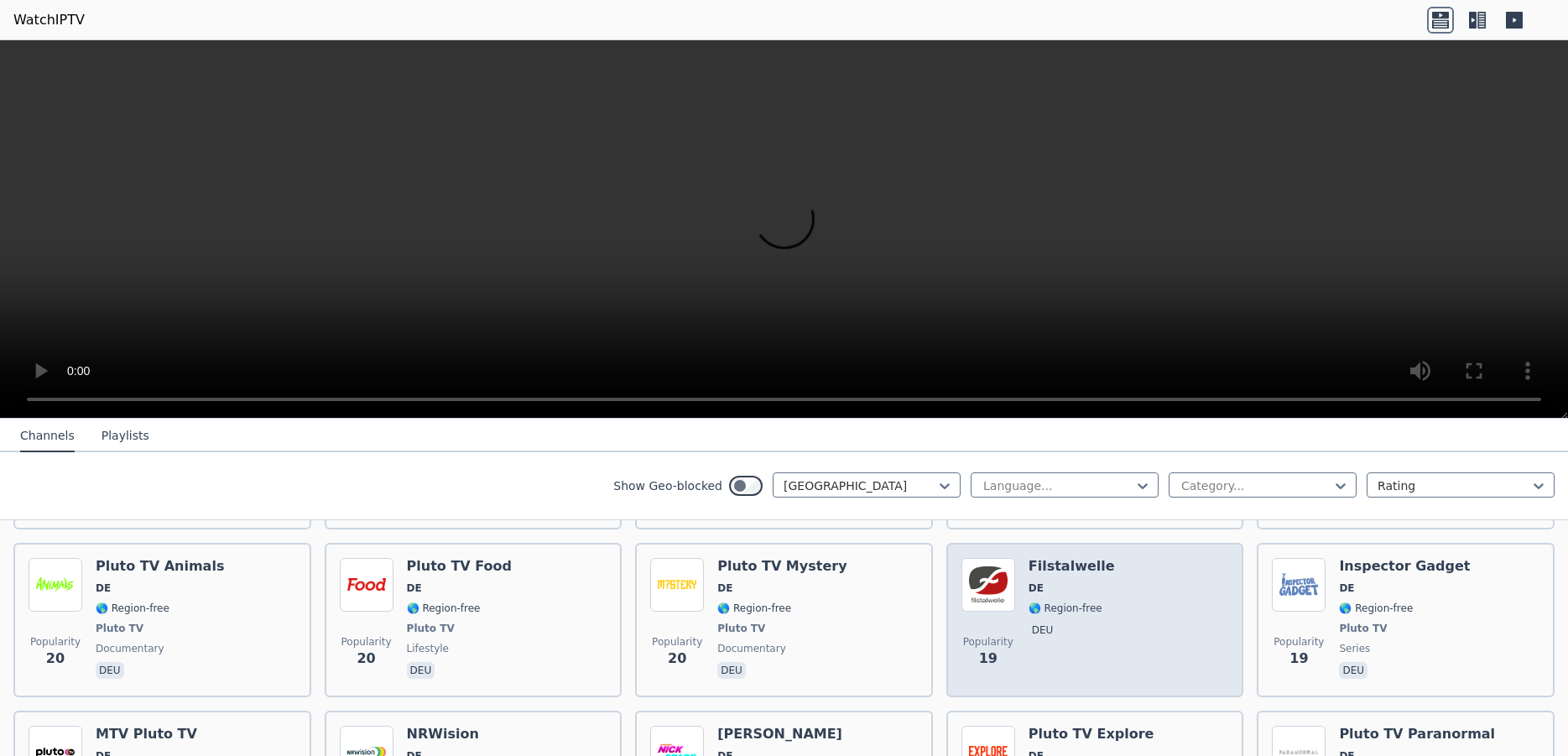
scroll to position [5706, 0]
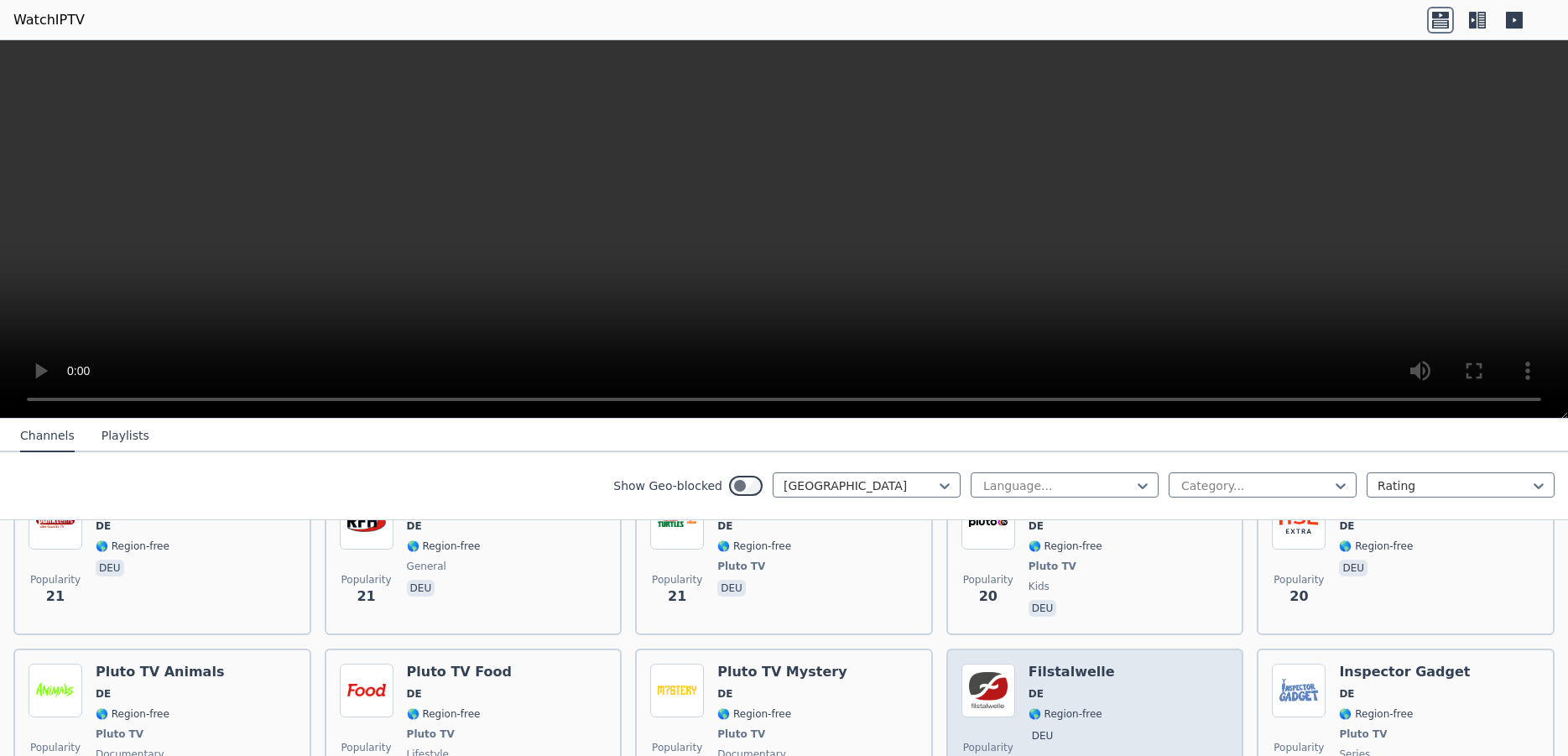
click at [1130, 665] on div "Popularity 19 Filstalwelle DE 🌎 Region-free deu" at bounding box center [1095, 726] width 268 height 124
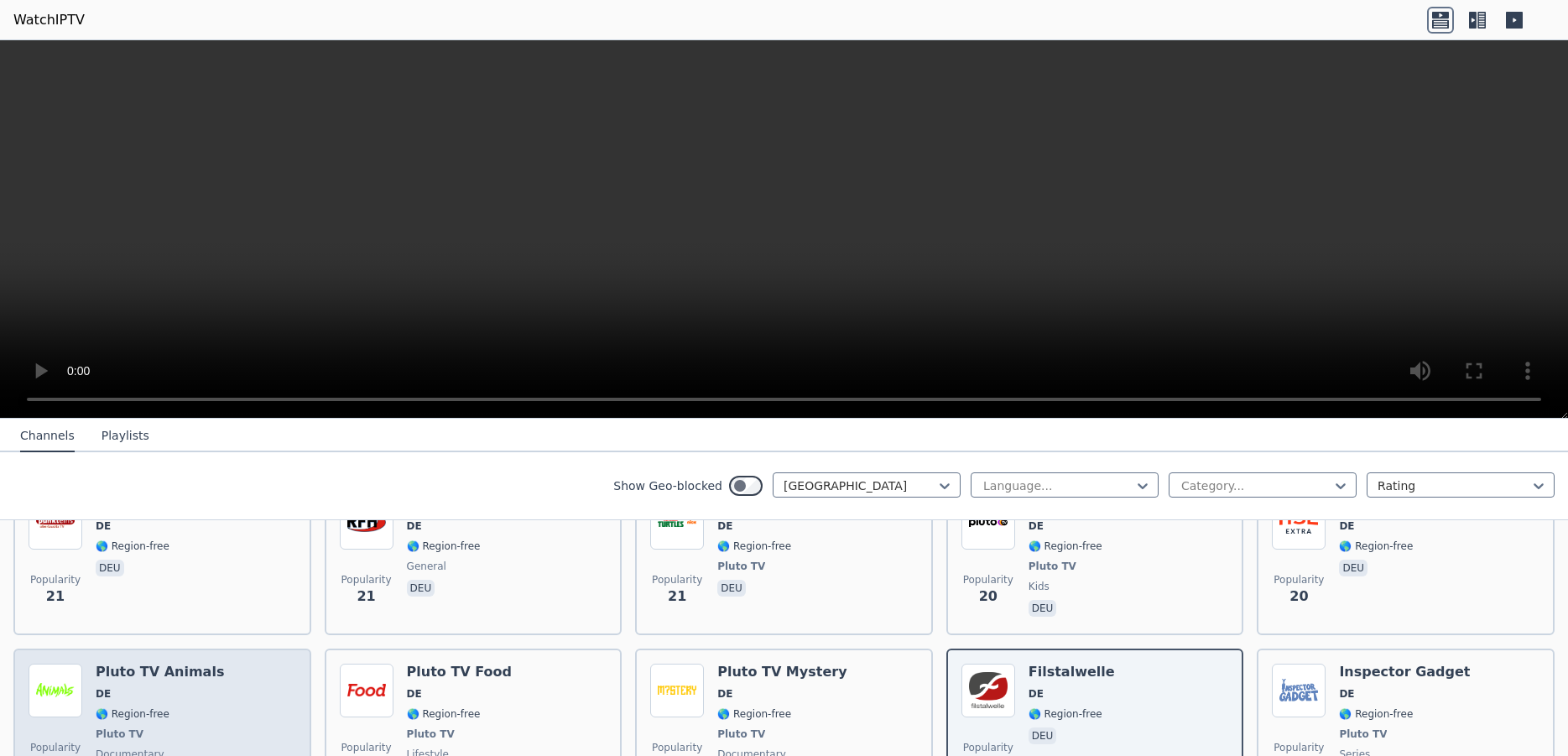
click at [197, 664] on div "Pluto TV Animals DE 🌎 Region-free Pluto TV documentary deu" at bounding box center [160, 726] width 128 height 124
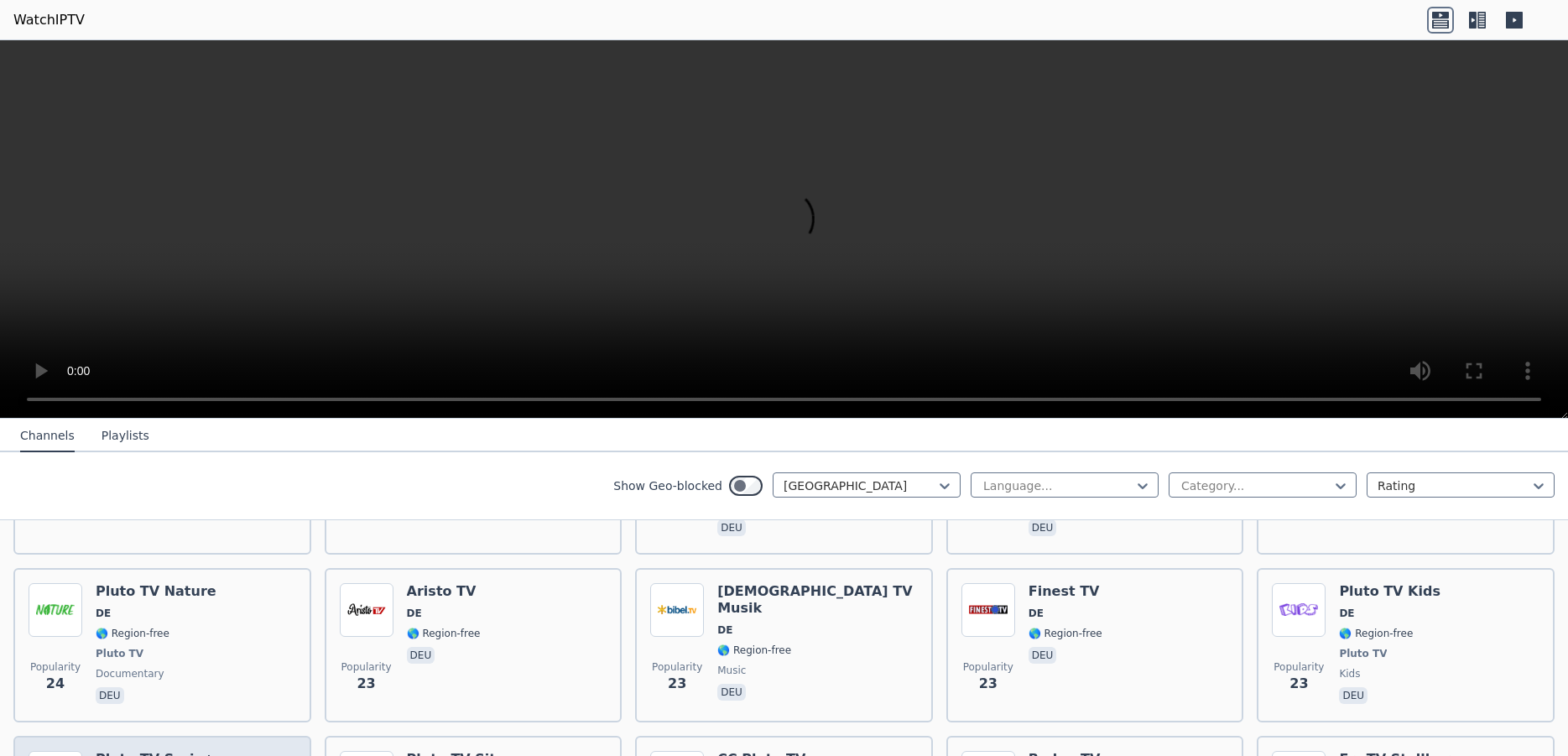
scroll to position [5177, 0]
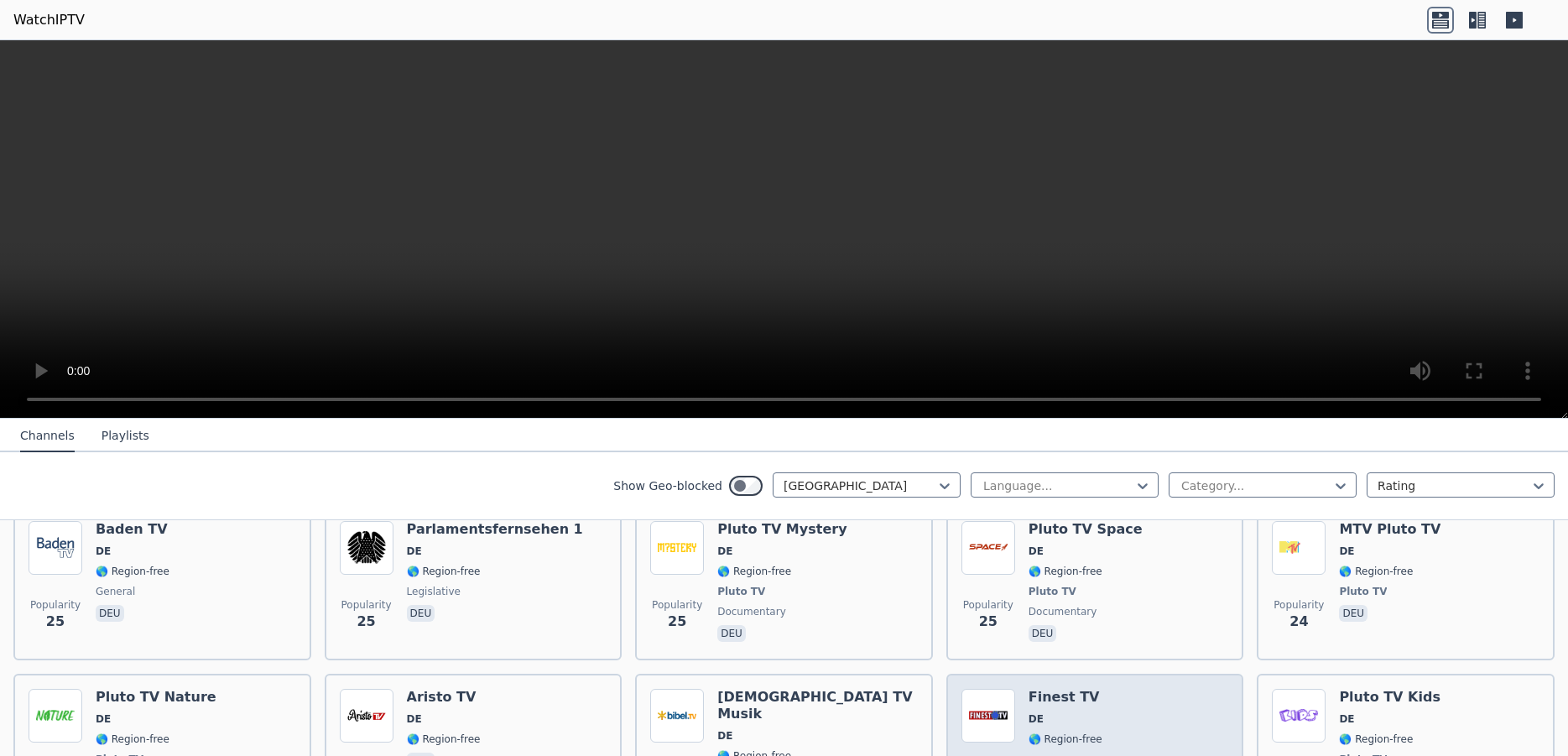
click at [1157, 700] on div "Popularity 23 Finest TV DE 🌎 Region-free deu" at bounding box center [1095, 751] width 268 height 124
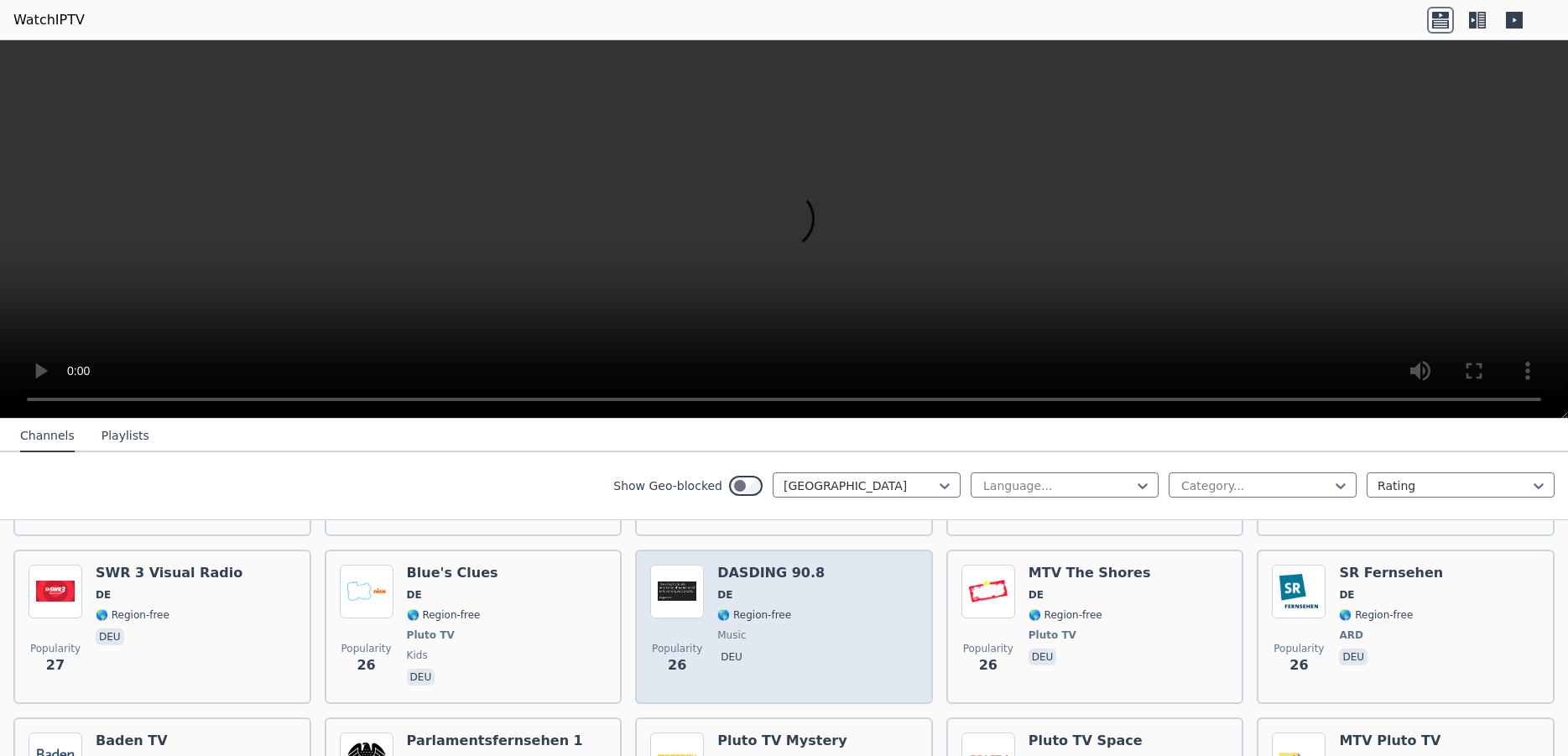
scroll to position [4754, 0]
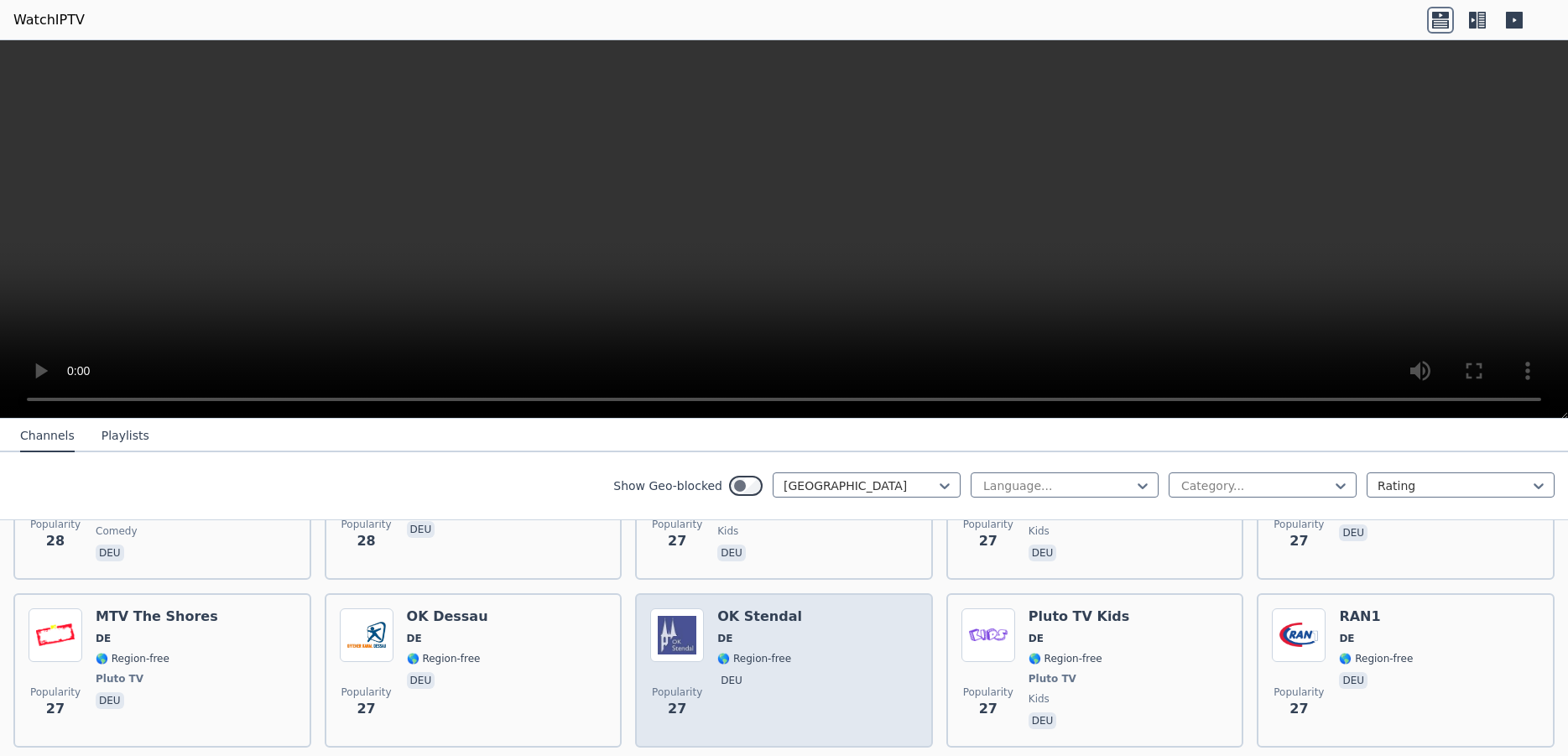
click at [869, 622] on div "Popularity 27 OK Stendal DE 🌎 Region-free deu" at bounding box center [784, 671] width 268 height 124
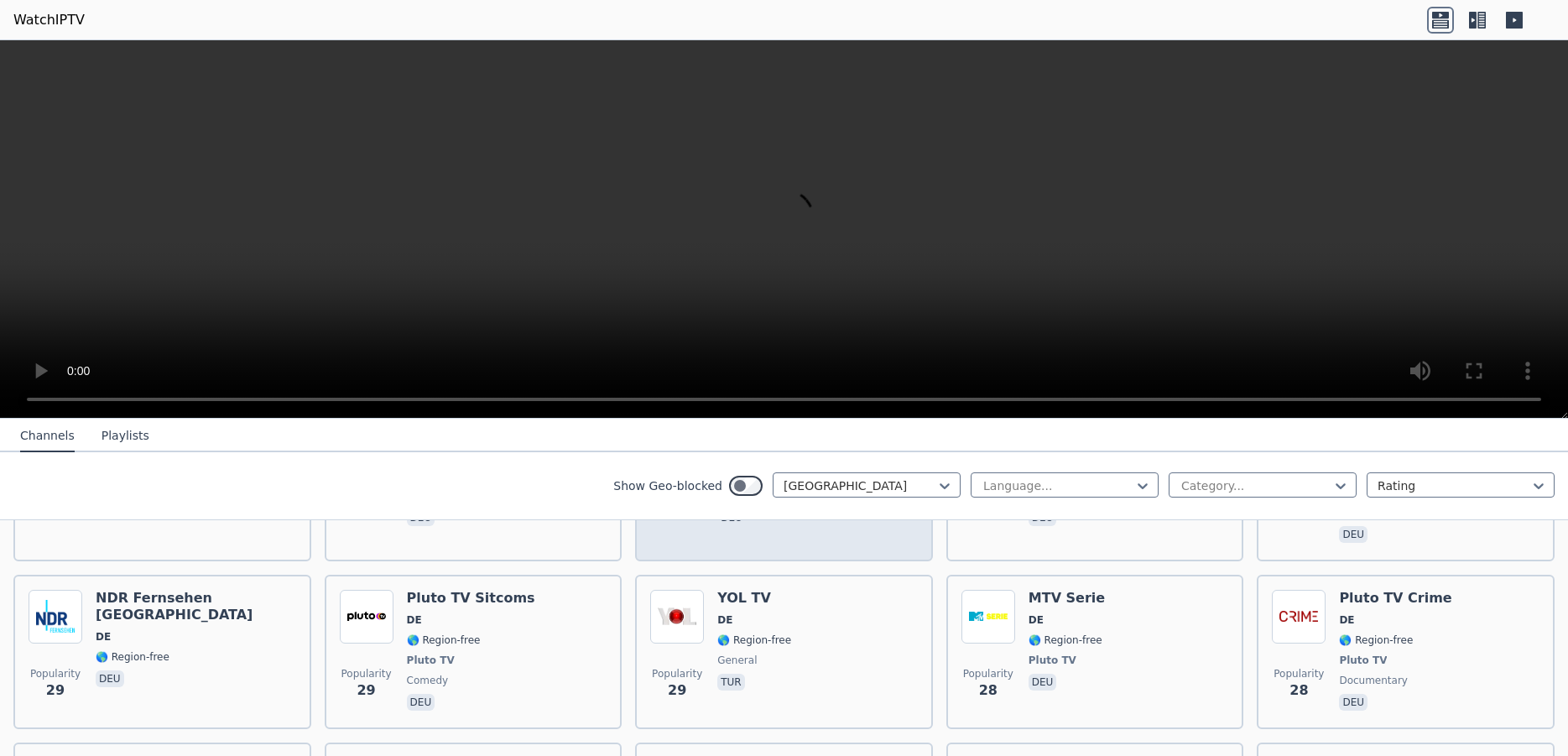
scroll to position [4225, 0]
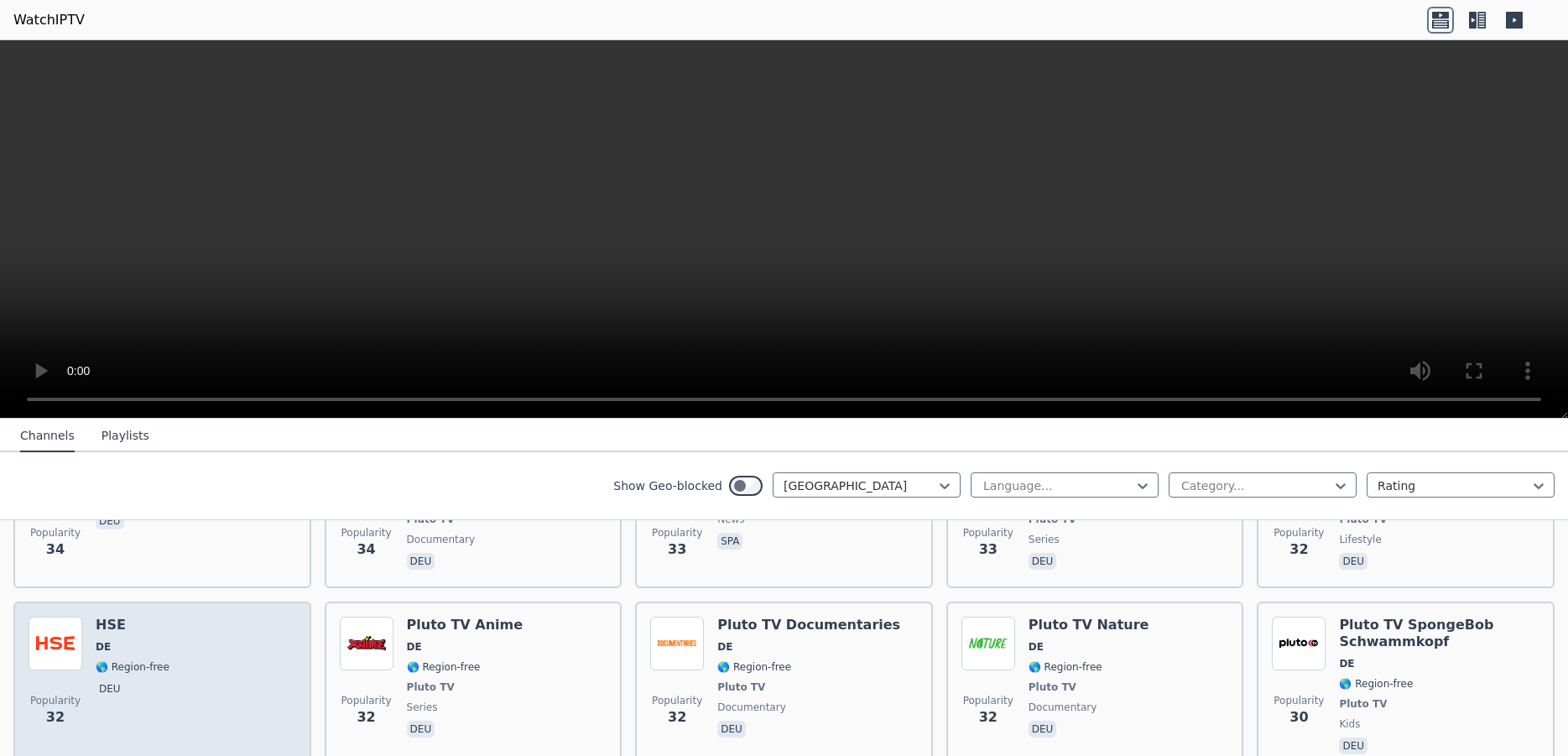
click at [220, 649] on div "Popularity 32 HSE DE 🌎 Region-free deu" at bounding box center [162, 687] width 268 height 141
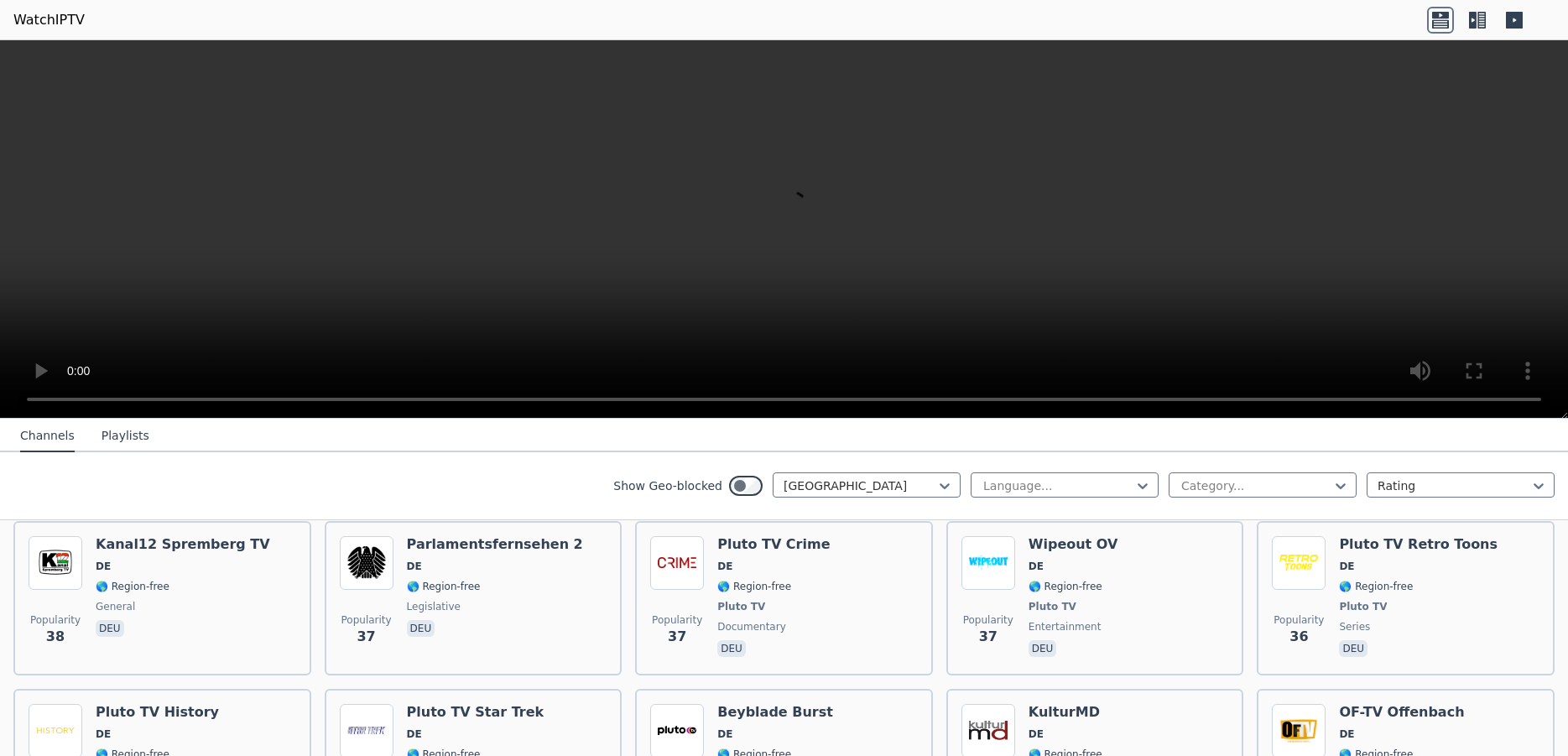
scroll to position [3696, 0]
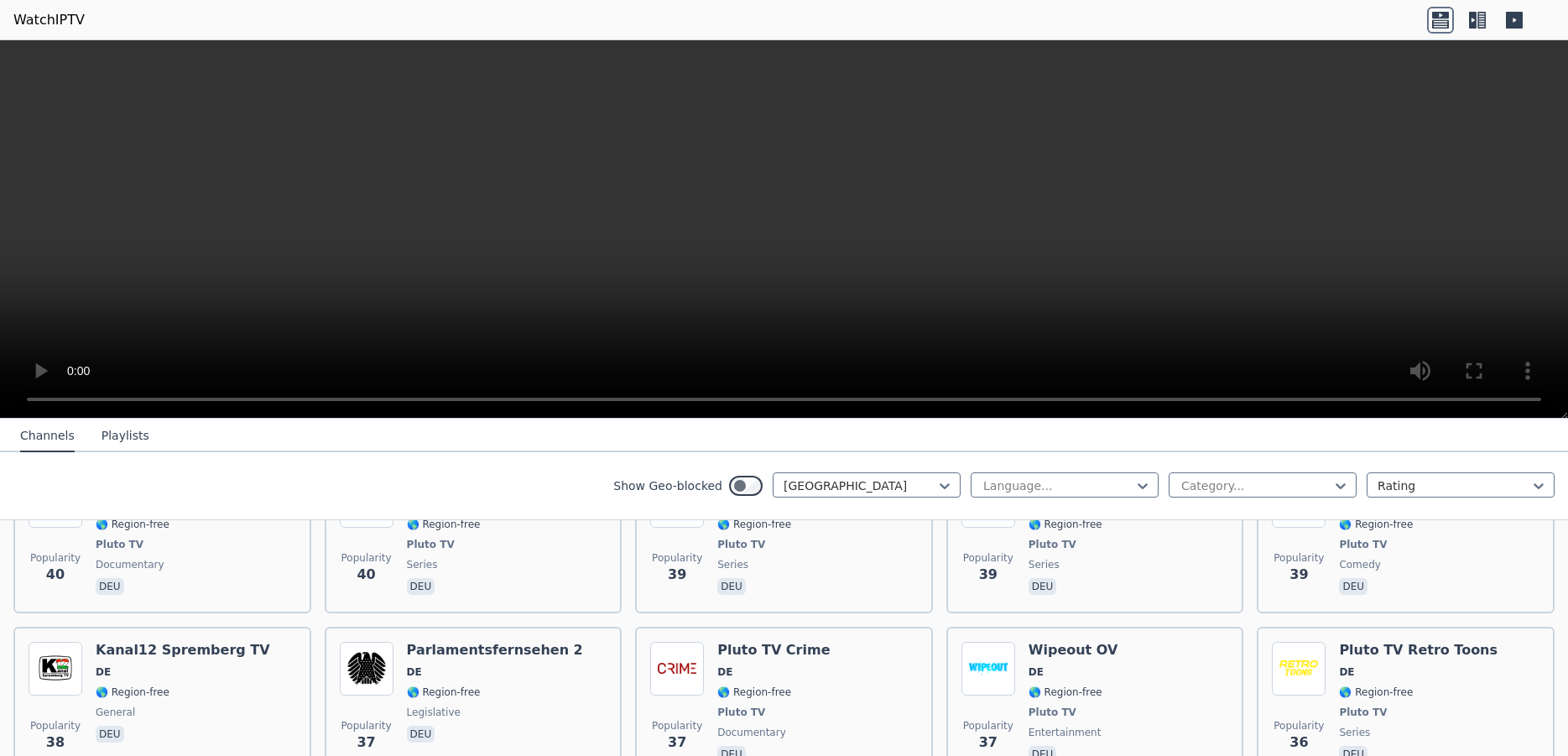
click at [220, 726] on span "deu" at bounding box center [183, 735] width 174 height 20
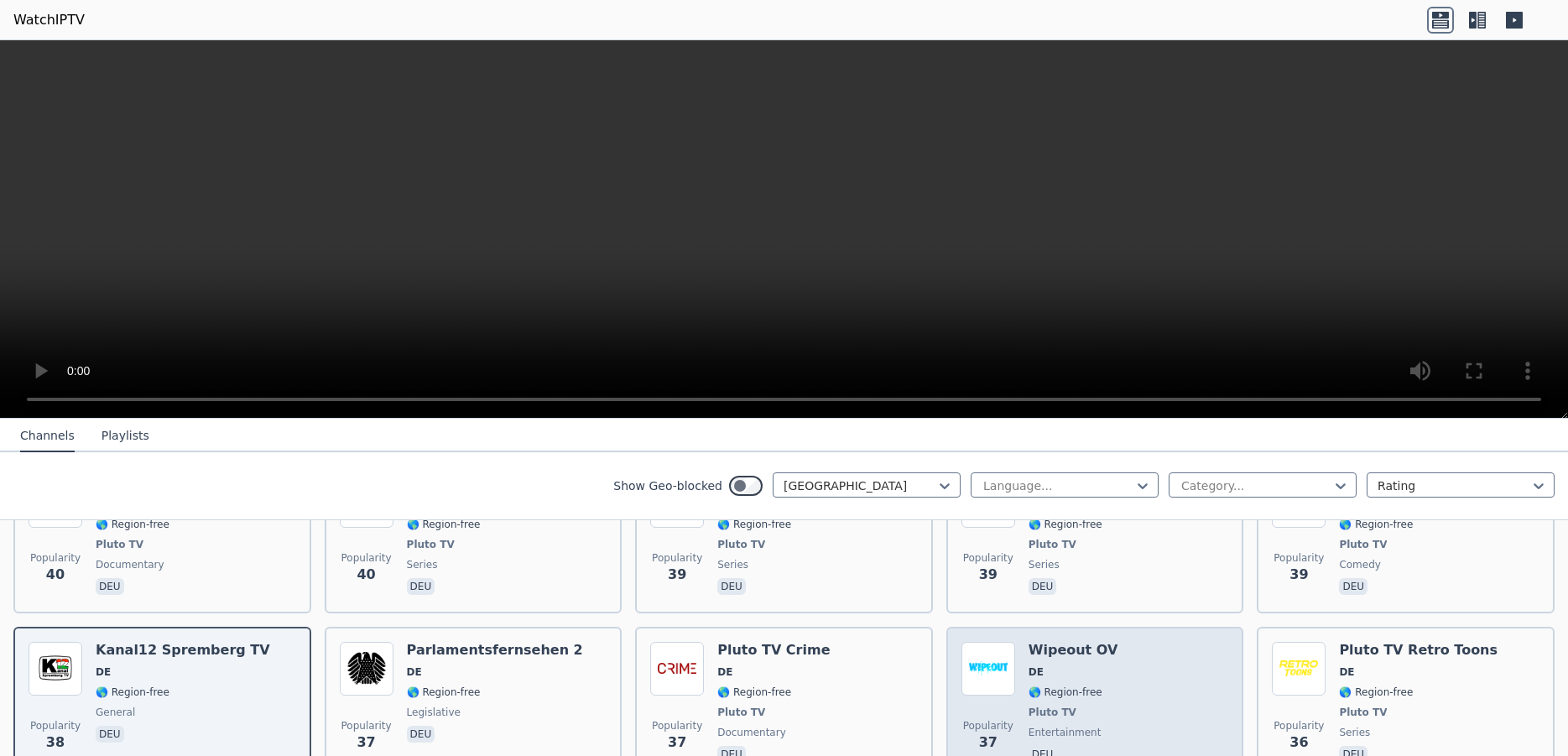
click at [1132, 666] on div "Popularity 37 Wipeout OV DE 🌎 Region-free Pluto TV entertainment deu" at bounding box center [1095, 704] width 268 height 124
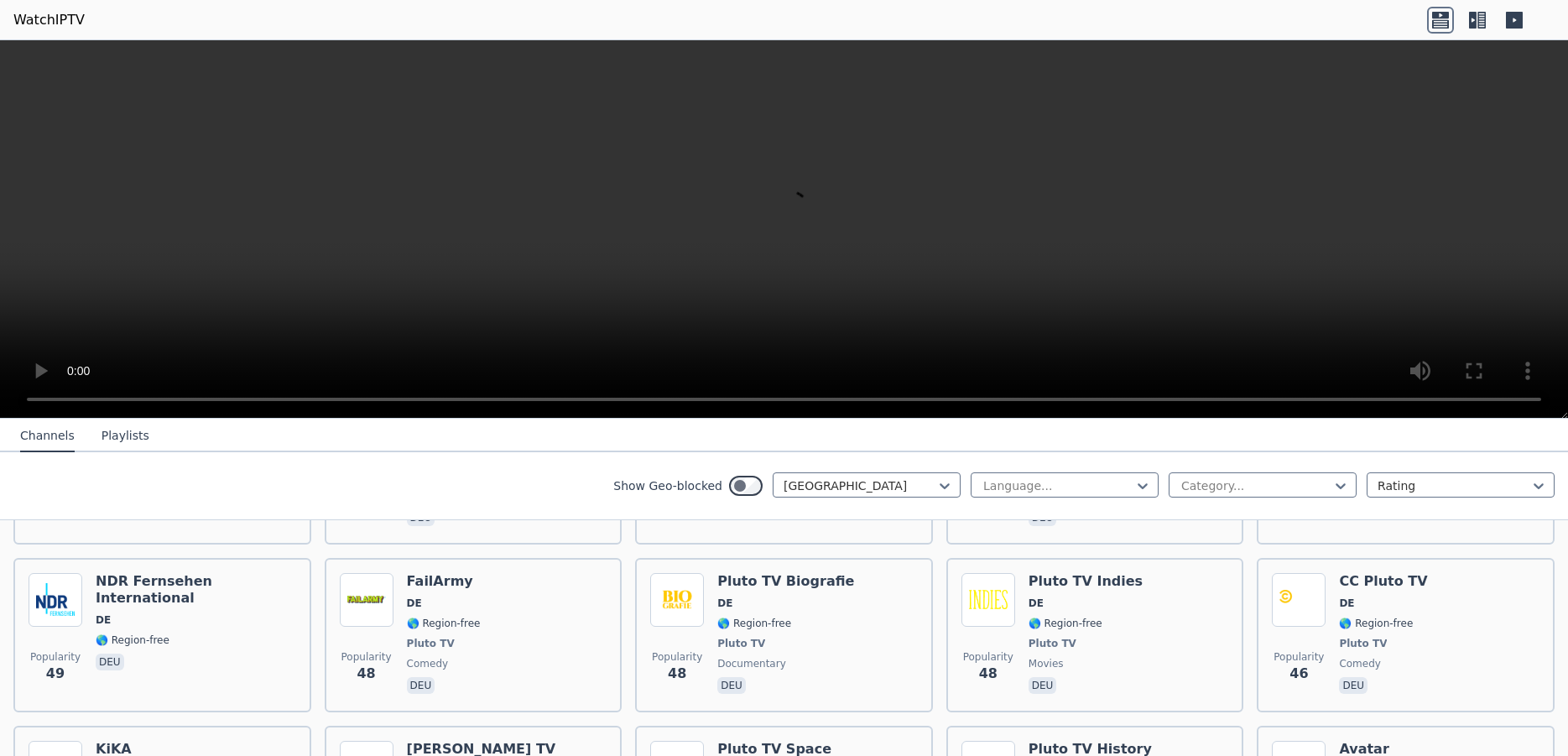
scroll to position [2638, 0]
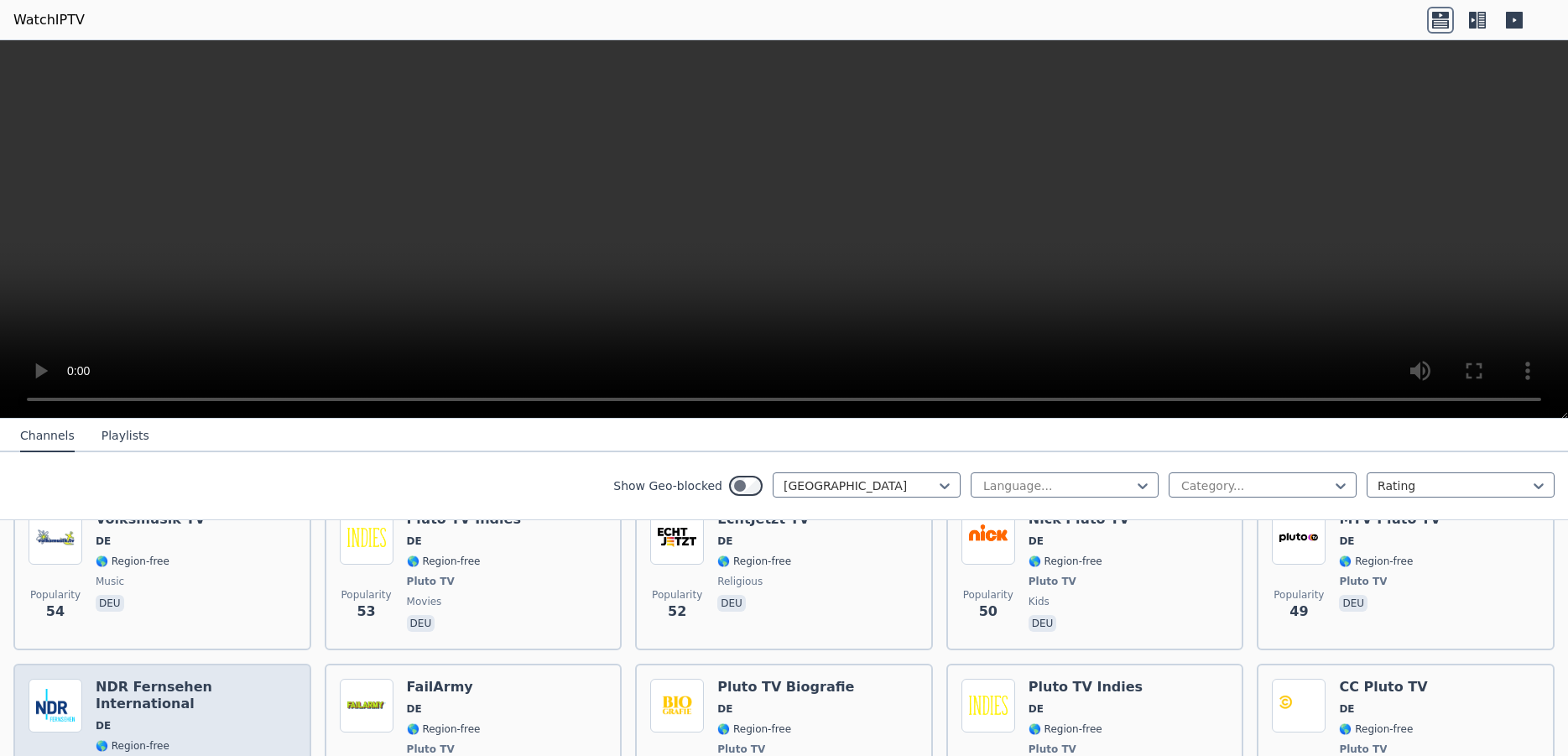
click at [247, 755] on span "deu" at bounding box center [196, 769] width 201 height 20
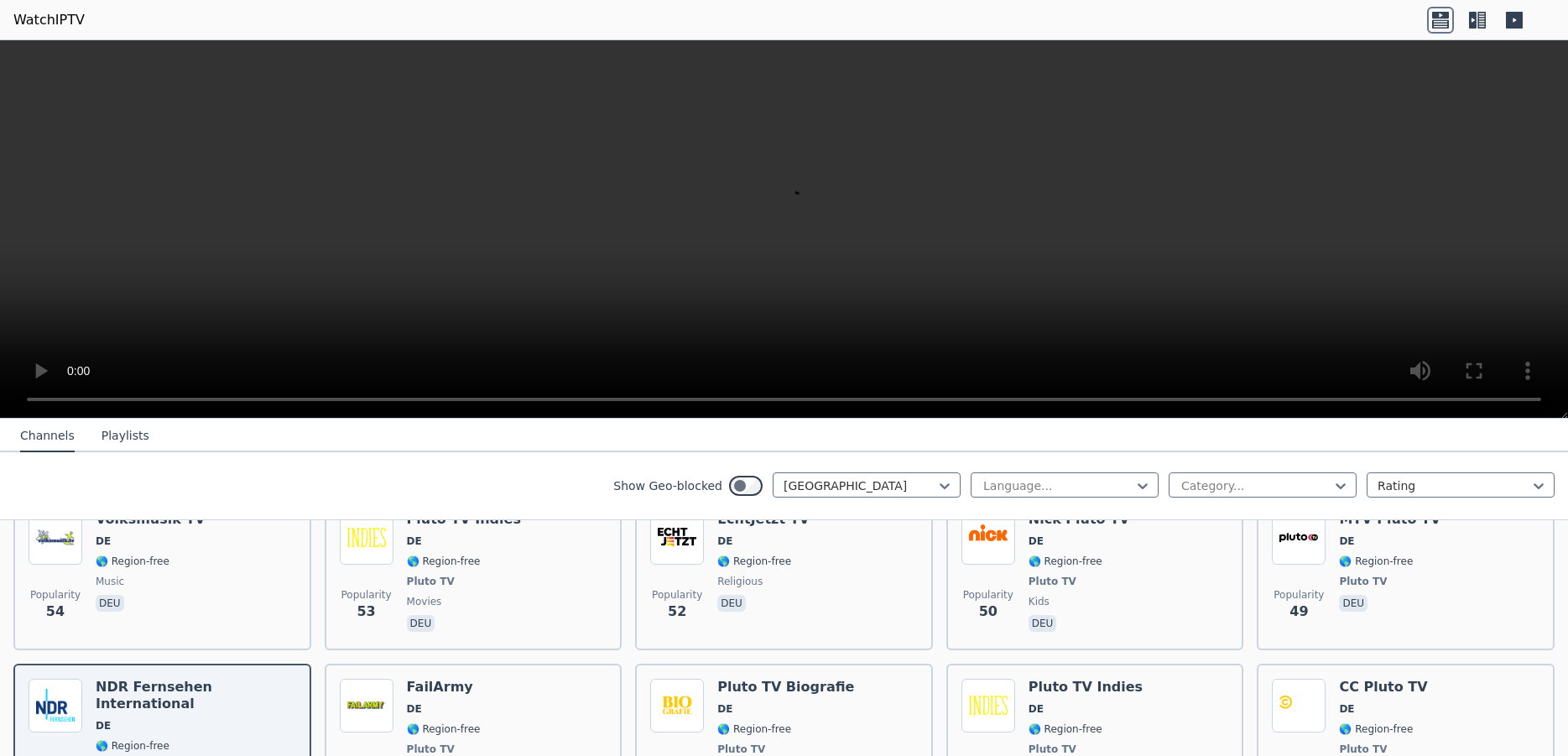
scroll to position [2322, 0]
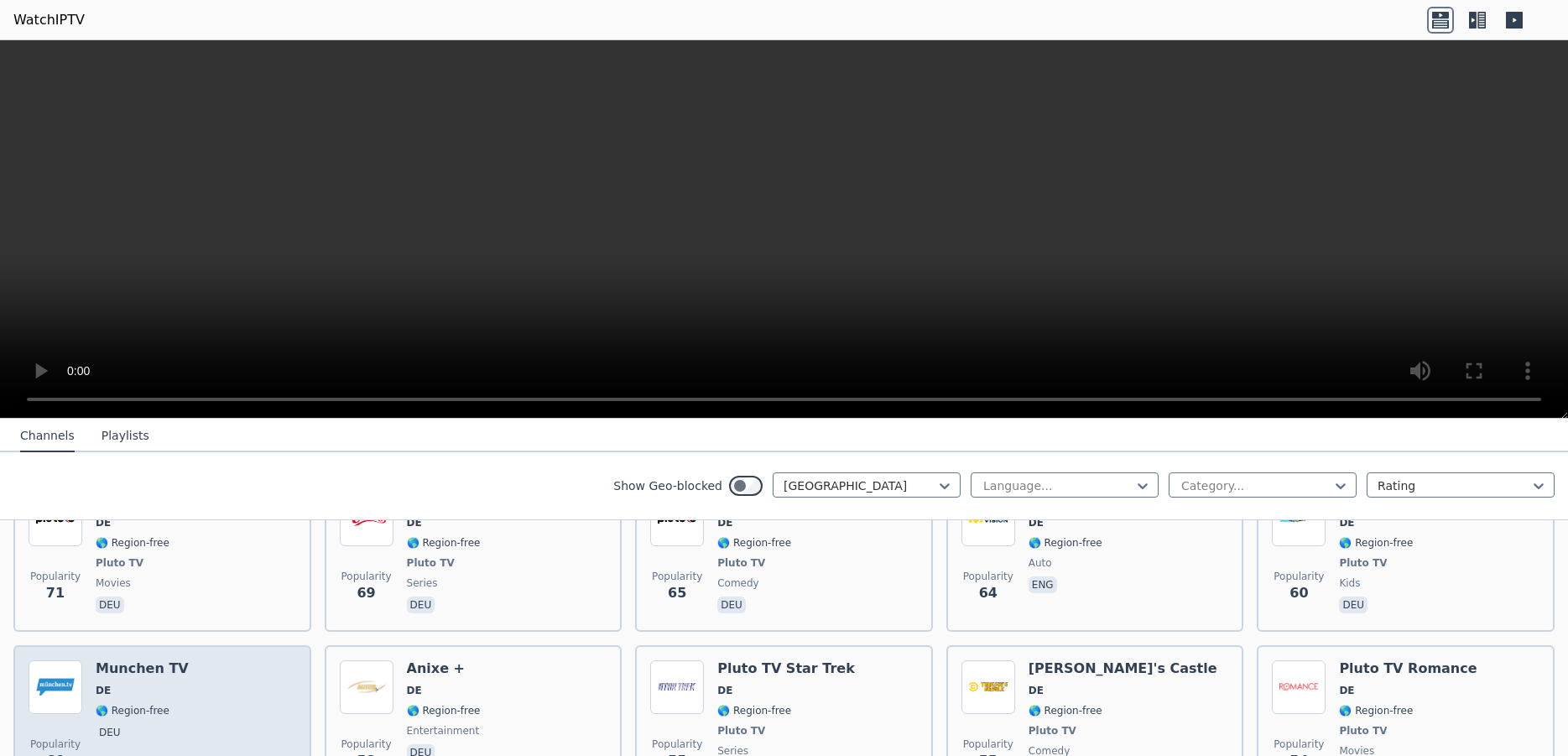
click at [169, 661] on div "Munchen TV DE 🌎 Region-free deu" at bounding box center [142, 723] width 93 height 124
